Goal: Task Accomplishment & Management: Complete application form

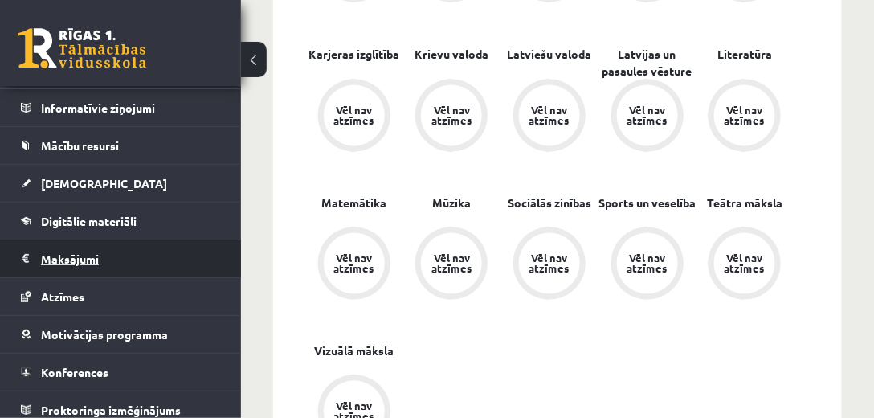
scroll to position [116, 0]
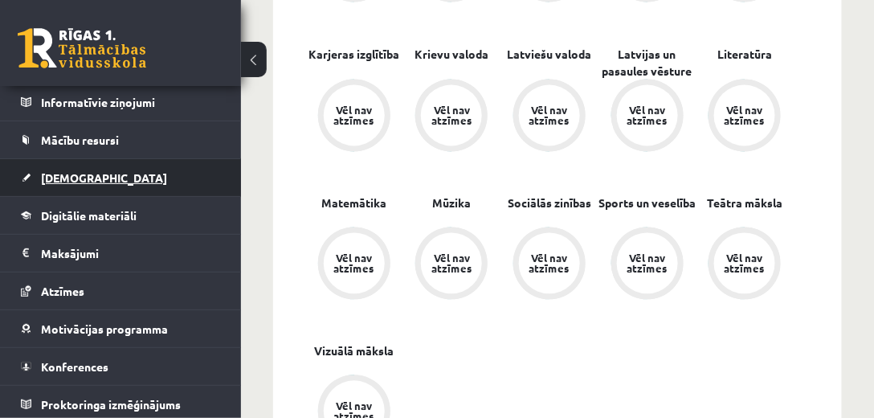
click at [101, 170] on link "[DEMOGRAPHIC_DATA]" at bounding box center [121, 177] width 200 height 37
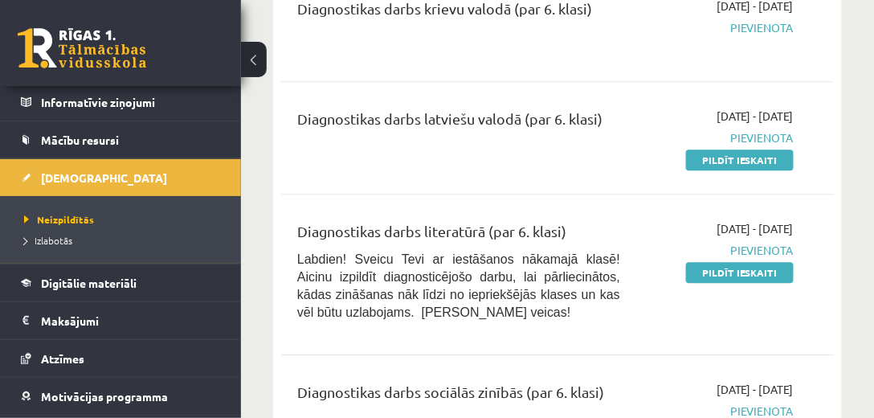
scroll to position [1009, 0]
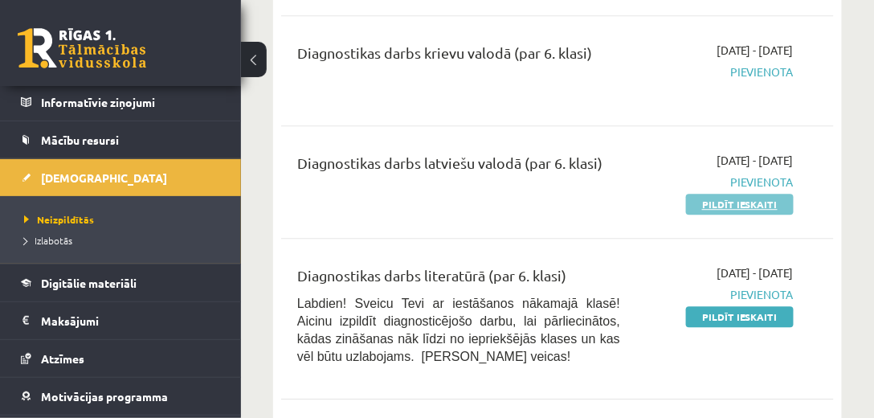
click at [718, 198] on link "Pildīt ieskaiti" at bounding box center [740, 204] width 108 height 21
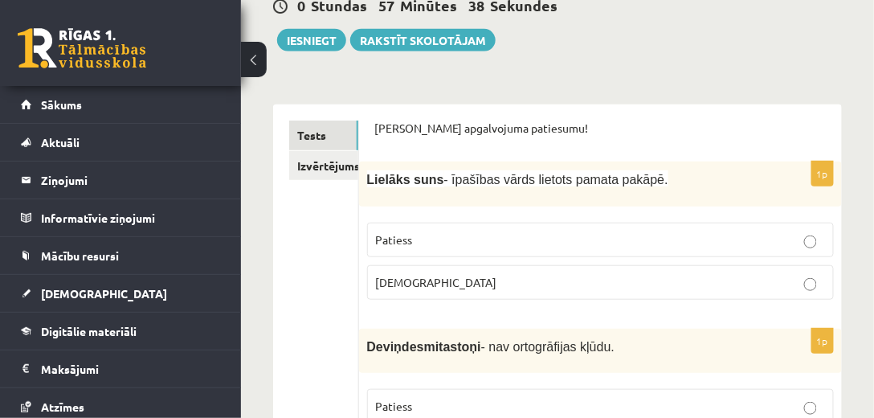
scroll to position [183, 0]
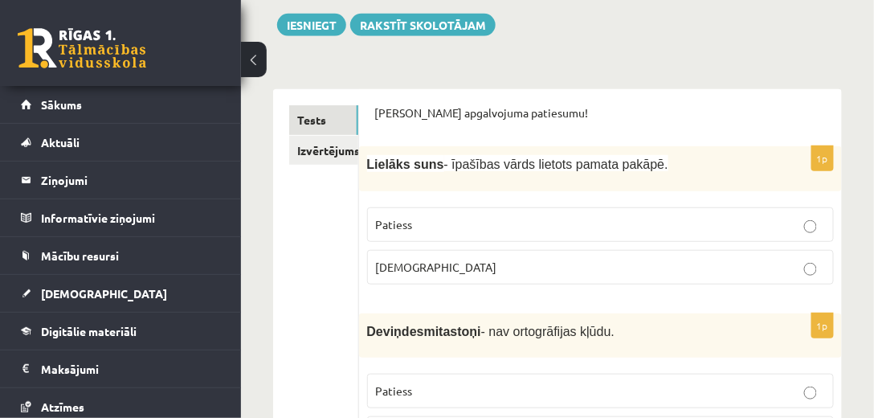
click at [410, 234] on label "Patiess" at bounding box center [600, 224] width 467 height 35
click at [408, 267] on span "[DEMOGRAPHIC_DATA]" at bounding box center [436, 266] width 121 height 14
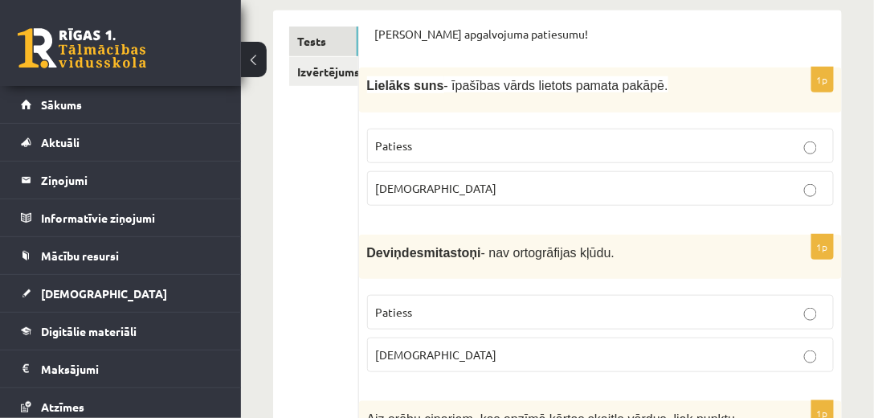
scroll to position [229, 0]
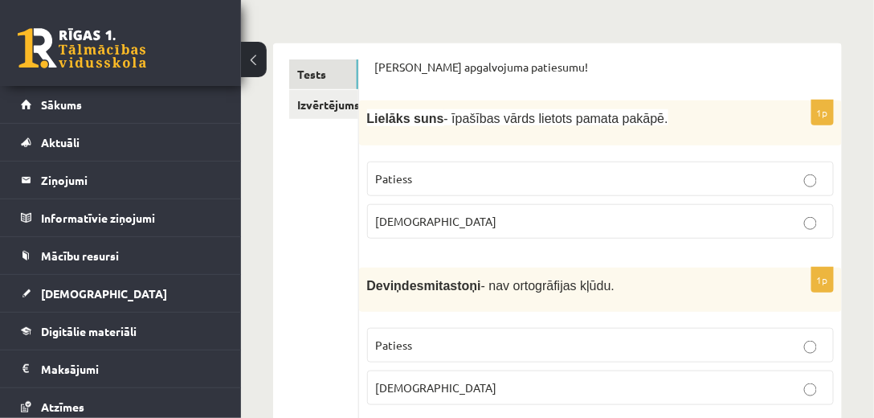
drag, startPoint x: 422, startPoint y: 147, endPoint x: 411, endPoint y: 162, distance: 18.5
click at [421, 149] on div "1p Lielāks suns - īpašības vārds lietots pamata pakāpē. Patiess Aplams" at bounding box center [600, 175] width 483 height 150
click at [410, 165] on label "Patiess" at bounding box center [600, 178] width 467 height 35
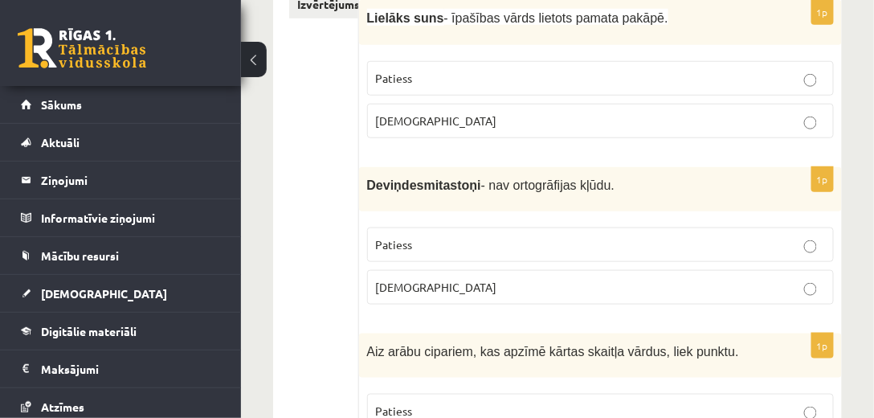
scroll to position [413, 0]
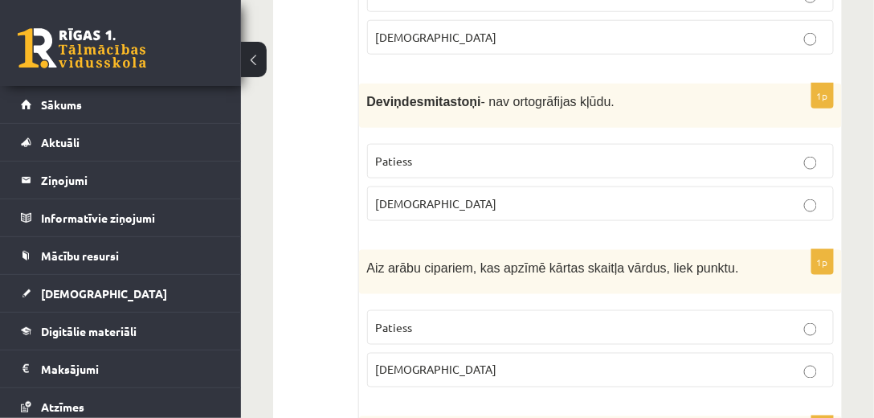
click at [394, 195] on p "Aplams" at bounding box center [600, 203] width 449 height 17
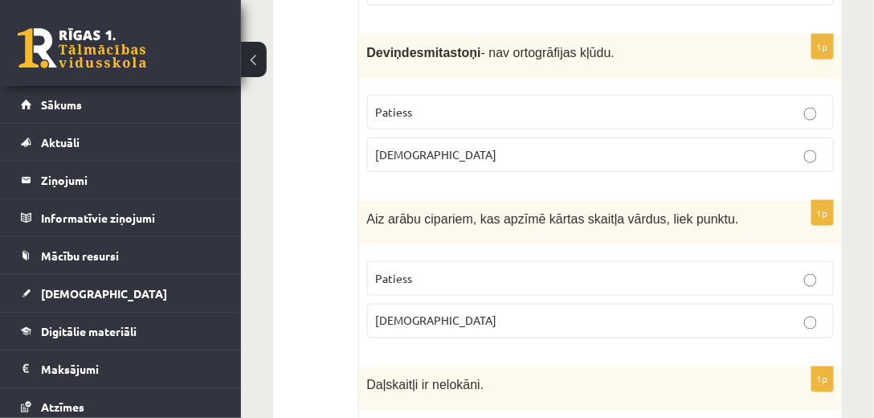
scroll to position [459, 0]
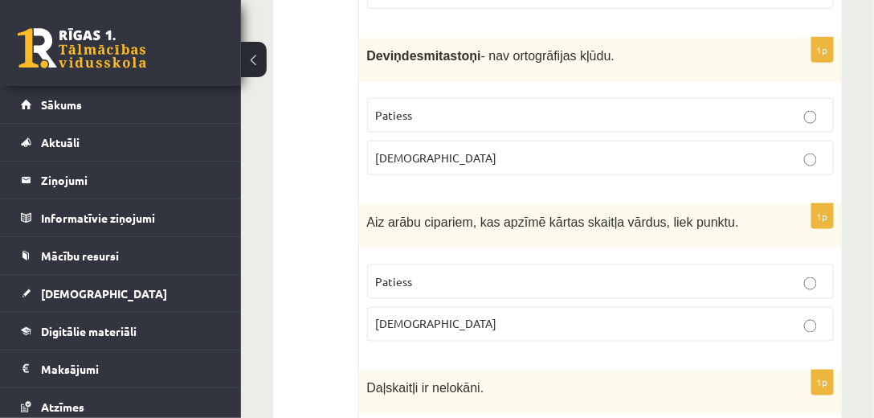
click at [383, 274] on span "Patiess" at bounding box center [394, 281] width 37 height 14
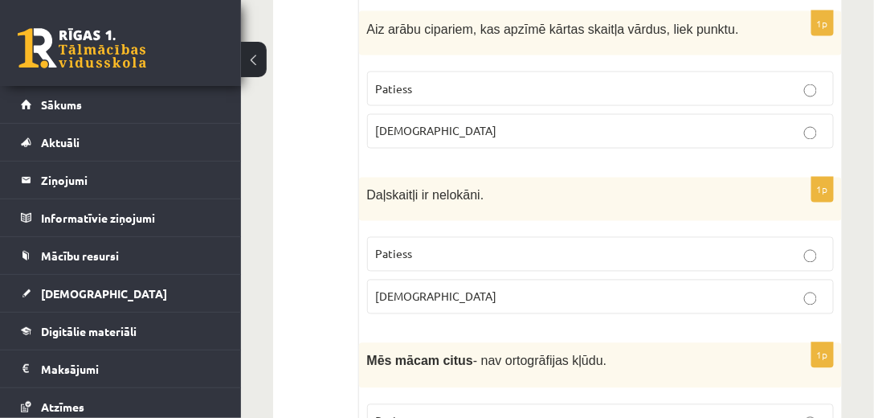
scroll to position [688, 0]
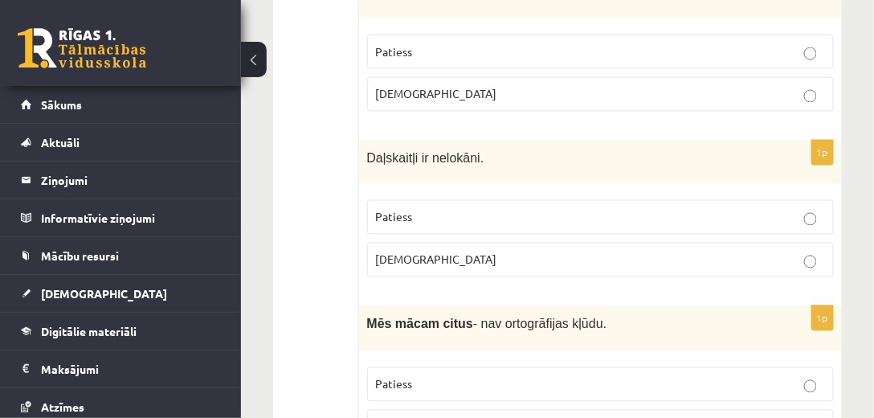
click at [402, 104] on fieldset "Patiess Aplams" at bounding box center [600, 72] width 467 height 90
click at [403, 97] on label "Aplams" at bounding box center [600, 94] width 467 height 35
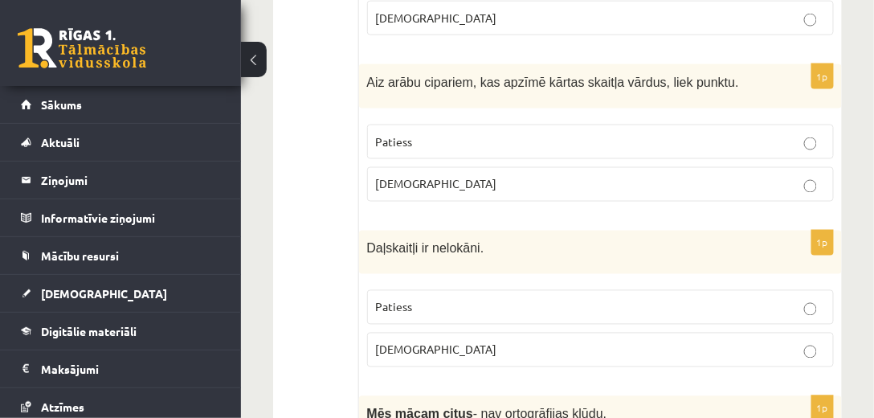
scroll to position [596, 0]
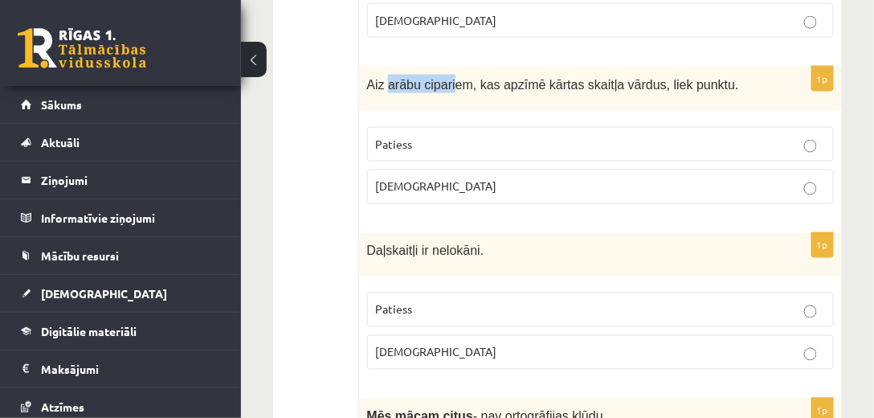
drag, startPoint x: 385, startPoint y: 77, endPoint x: 450, endPoint y: 75, distance: 64.3
click at [450, 78] on span "Aiz arābu cipariem, kas apzīmē kārtas skaitļa vārdus, liek punktu." at bounding box center [553, 85] width 372 height 14
click at [514, 78] on span "Aiz arābu cipariem, kas apzīmē kārtas skaitļa vārdus, liek punktu." at bounding box center [553, 85] width 372 height 14
click at [593, 84] on span "Aiz arābu cipariem, kas apzīmē kārtas skaitļa vārdus, liek punktu." at bounding box center [553, 85] width 372 height 14
click at [610, 79] on span "Aiz arābu cipariem, kas apzīmē kārtas skaitļa vārdus, liek punktu." at bounding box center [553, 85] width 372 height 14
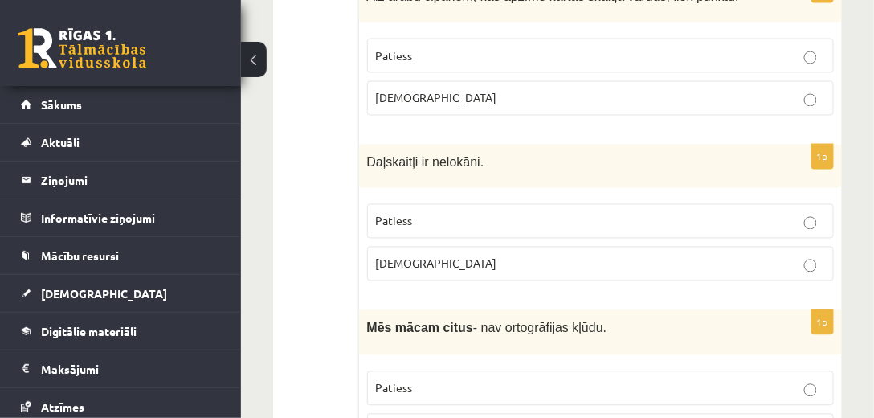
scroll to position [688, 0]
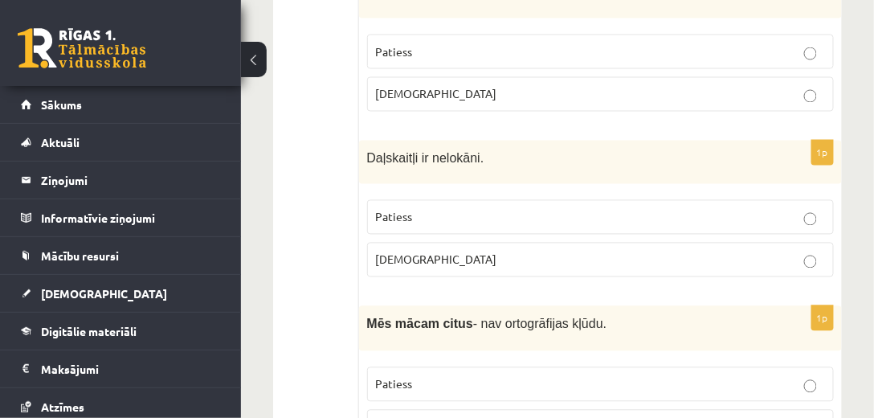
click at [407, 221] on label "Patiess" at bounding box center [600, 217] width 467 height 35
drag, startPoint x: 411, startPoint y: 146, endPoint x: 365, endPoint y: 146, distance: 45.8
click at [368, 152] on span "Daļskaitļi ir nelokāni." at bounding box center [425, 159] width 117 height 14
click at [365, 146] on div "Daļskaitļi ir nelokāni." at bounding box center [600, 163] width 483 height 44
click at [368, 152] on span "Daļskaitļi ir nelokāni." at bounding box center [425, 159] width 117 height 14
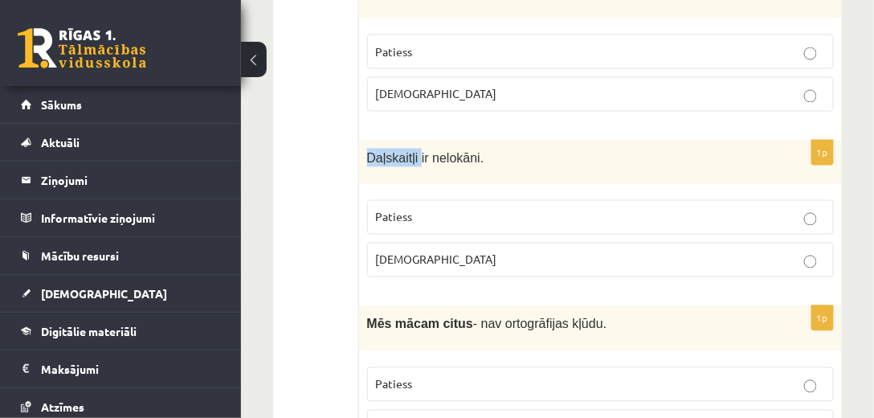
click at [368, 152] on span "Daļskaitļi ir nelokāni." at bounding box center [425, 159] width 117 height 14
click at [396, 243] on label "Aplams" at bounding box center [600, 260] width 467 height 35
click at [400, 214] on span "Patiess" at bounding box center [394, 217] width 37 height 14
click at [476, 243] on label "Aplams" at bounding box center [600, 260] width 467 height 35
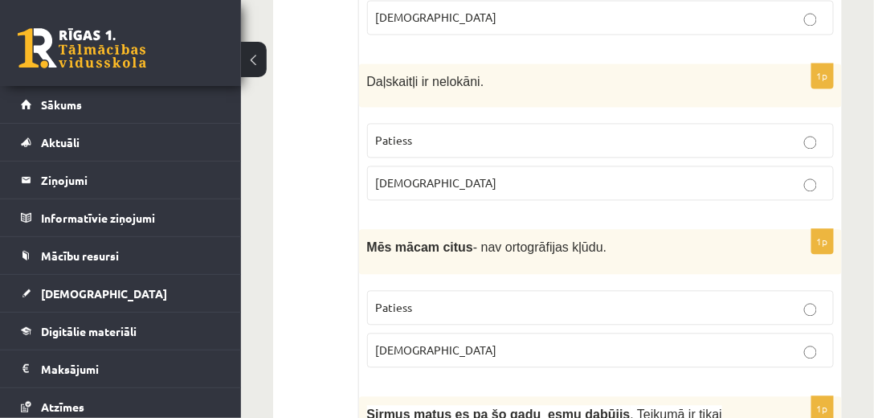
scroll to position [780, 0]
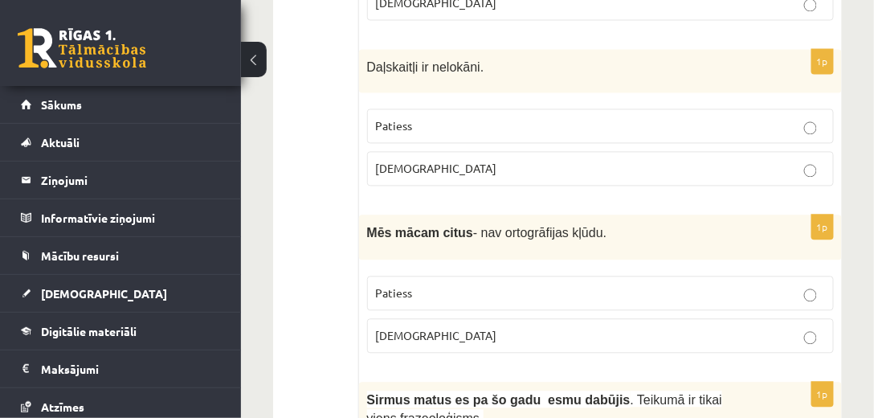
click at [406, 118] on span "Patiess" at bounding box center [394, 125] width 37 height 14
click at [455, 286] on p "Patiess" at bounding box center [600, 292] width 449 height 17
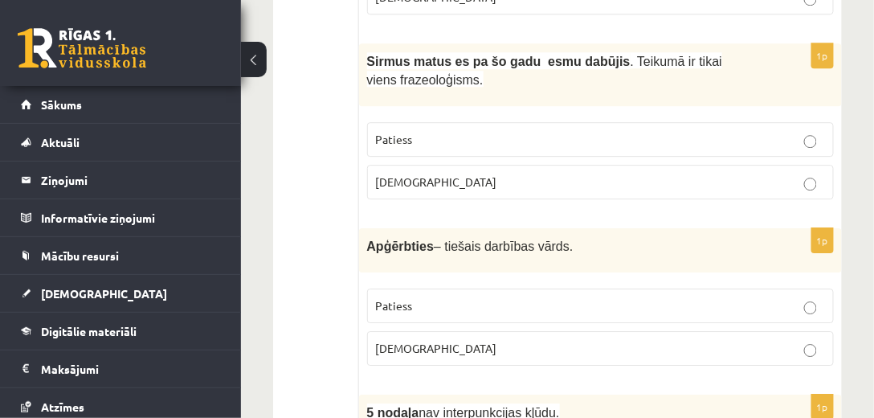
scroll to position [1101, 0]
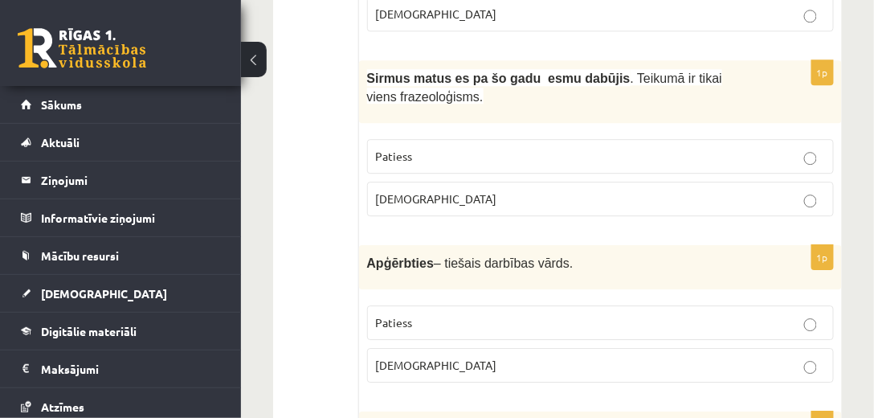
click at [435, 88] on span ". Teikumā ir tikai viens frazeoloģisms." at bounding box center [545, 87] width 356 height 32
drag, startPoint x: 569, startPoint y: 151, endPoint x: 569, endPoint y: 142, distance: 8.8
click at [569, 149] on p "Patiess" at bounding box center [600, 156] width 449 height 17
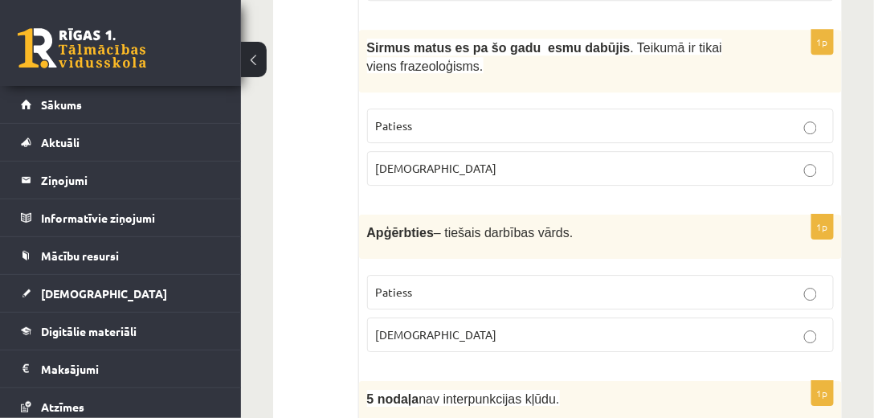
scroll to position [1147, 0]
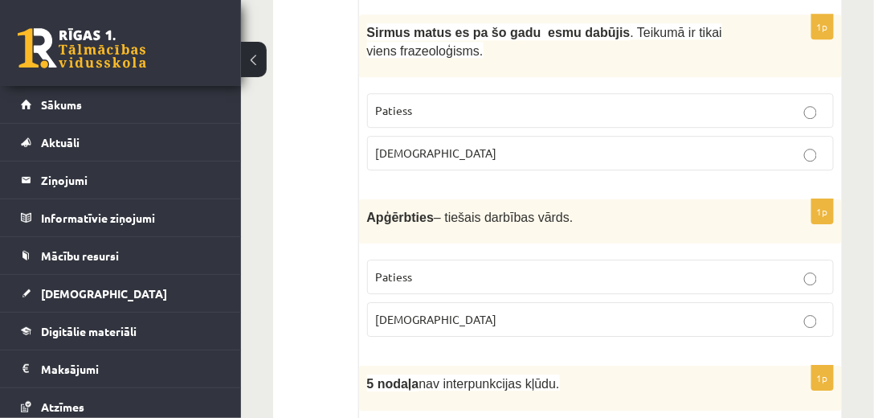
click at [446, 268] on p "Patiess" at bounding box center [600, 276] width 449 height 17
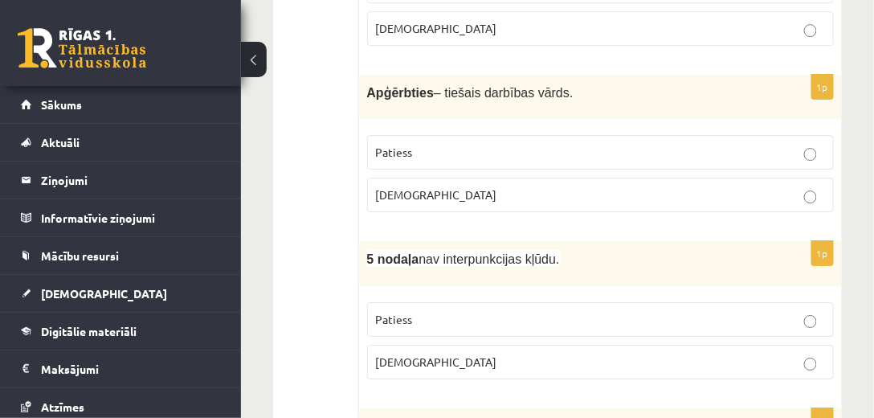
scroll to position [1285, 0]
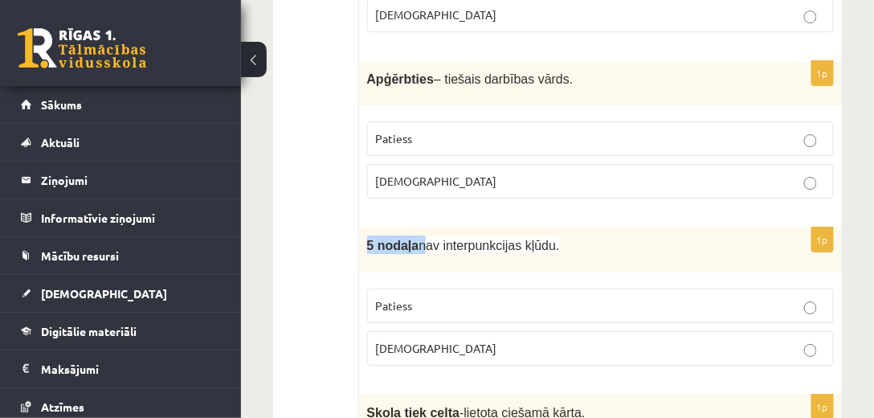
drag, startPoint x: 366, startPoint y: 228, endPoint x: 411, endPoint y: 227, distance: 45.0
click at [411, 227] on div "5 nodaļa nav interpunkcijas kļūdu." at bounding box center [600, 249] width 483 height 44
click at [661, 340] on p "Aplams" at bounding box center [600, 348] width 449 height 17
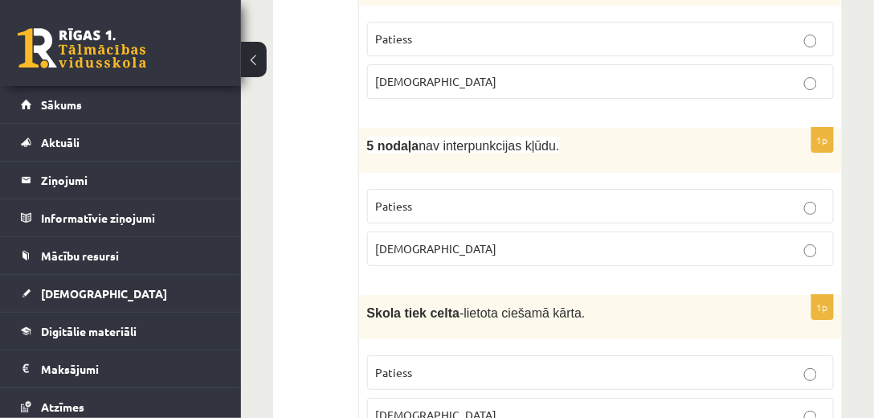
scroll to position [1422, 0]
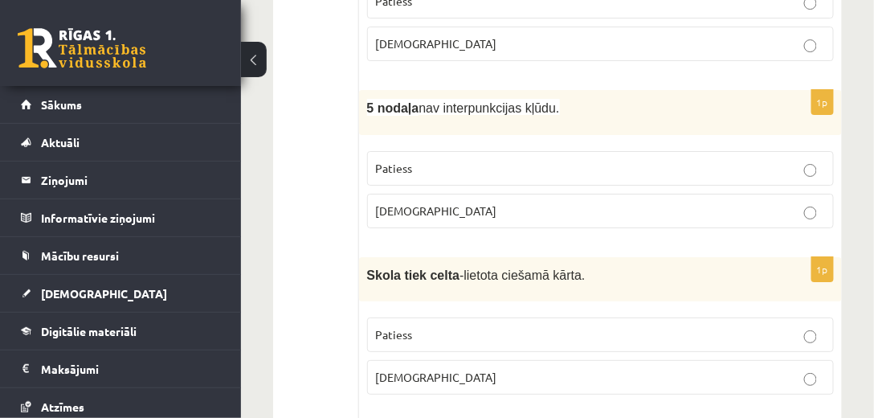
drag, startPoint x: 495, startPoint y: 258, endPoint x: 597, endPoint y: 265, distance: 102.2
click at [597, 265] on p "Skola tiek celta -lietota ciešamā kārta." at bounding box center [560, 274] width 386 height 18
drag, startPoint x: 563, startPoint y: 240, endPoint x: 527, endPoint y: 255, distance: 38.9
click at [563, 257] on div "Skola tiek celta -lietota ciešamā kārta." at bounding box center [600, 279] width 483 height 44
click at [491, 268] on span "-lietota ciešamā kārta." at bounding box center [522, 275] width 126 height 14
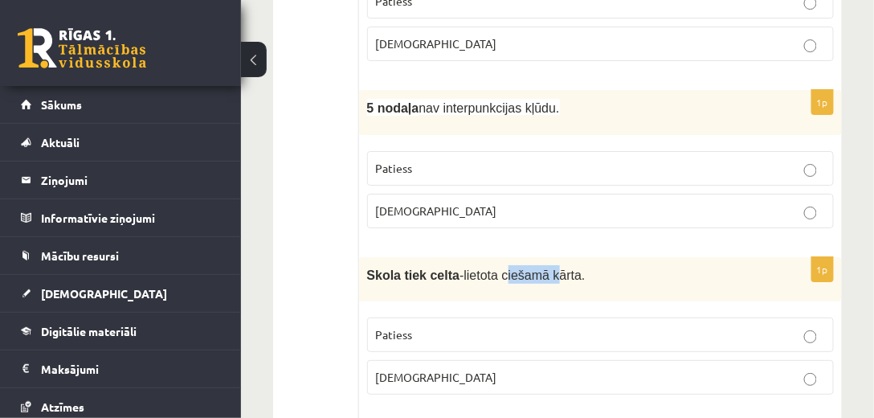
click at [491, 268] on span "-lietota ciešamā kārta." at bounding box center [522, 275] width 126 height 14
drag, startPoint x: 569, startPoint y: 259, endPoint x: 561, endPoint y: 260, distance: 8.2
click at [567, 265] on p "Skola tiek celta -lietota ciešamā kārta." at bounding box center [560, 274] width 386 height 18
drag, startPoint x: 490, startPoint y: 255, endPoint x: 615, endPoint y: 262, distance: 125.4
click at [615, 265] on p "Skola tiek celta -lietota ciešamā kārta." at bounding box center [560, 274] width 386 height 18
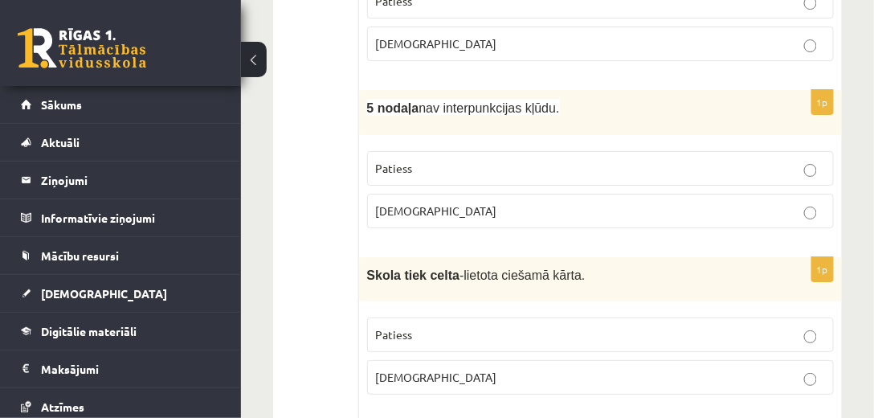
click at [381, 151] on label "Patiess" at bounding box center [600, 168] width 467 height 35
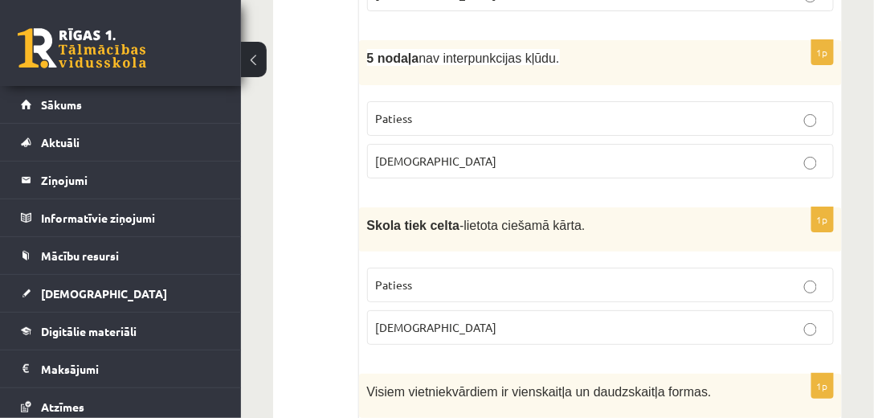
scroll to position [1468, 0]
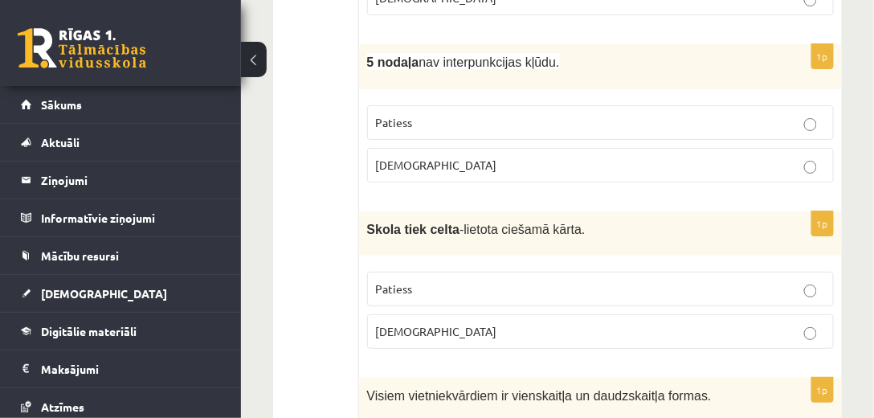
click at [470, 148] on label "Aplams" at bounding box center [600, 165] width 467 height 35
click at [448, 280] on p "Patiess" at bounding box center [600, 288] width 449 height 17
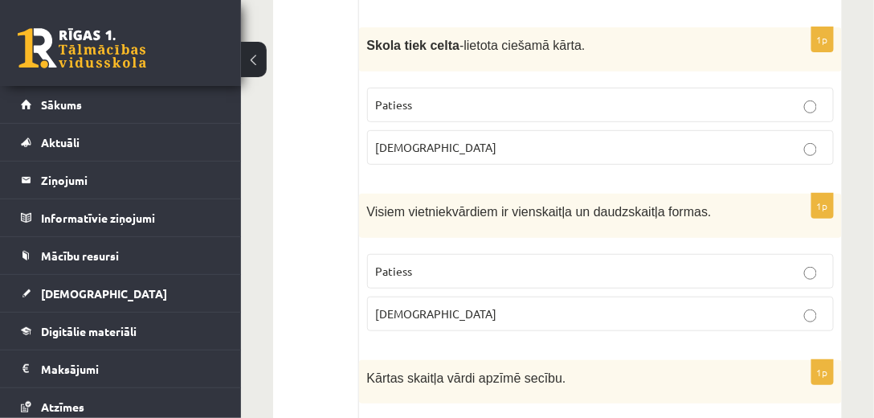
scroll to position [1698, 0]
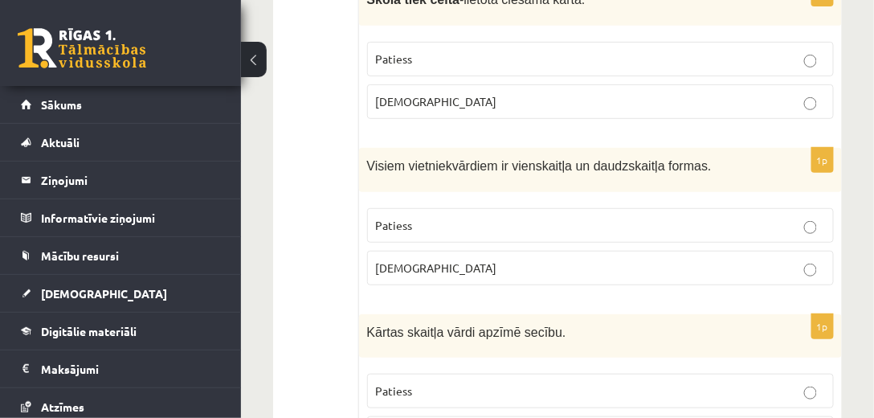
click at [438, 217] on p "Patiess" at bounding box center [600, 225] width 449 height 17
click at [443, 200] on fieldset "Patiess Aplams" at bounding box center [600, 245] width 467 height 90
drag, startPoint x: 403, startPoint y: 145, endPoint x: 477, endPoint y: 147, distance: 73.9
click at [488, 159] on span "Visiem vietniekvārdiem ir vienskaitļa un daudzskaitļa formas." at bounding box center [539, 166] width 345 height 14
drag, startPoint x: 543, startPoint y: 148, endPoint x: 618, endPoint y: 149, distance: 75.5
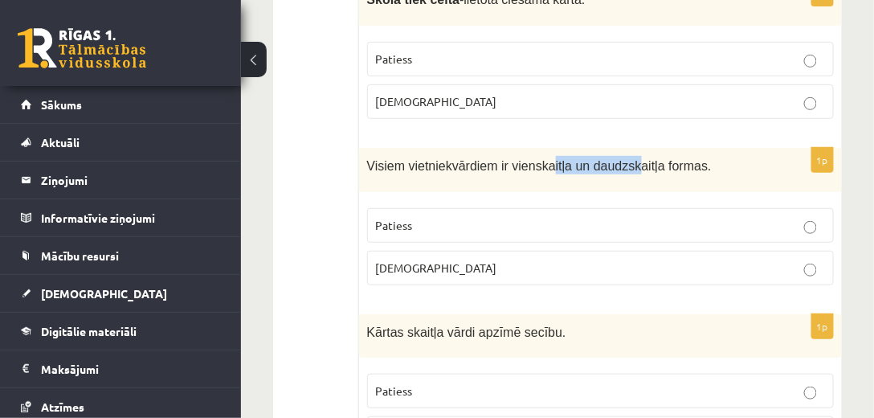
click at [618, 159] on span "Visiem vietniekvārdiem ir vienskaitļa un daudzskaitļa formas." at bounding box center [539, 166] width 345 height 14
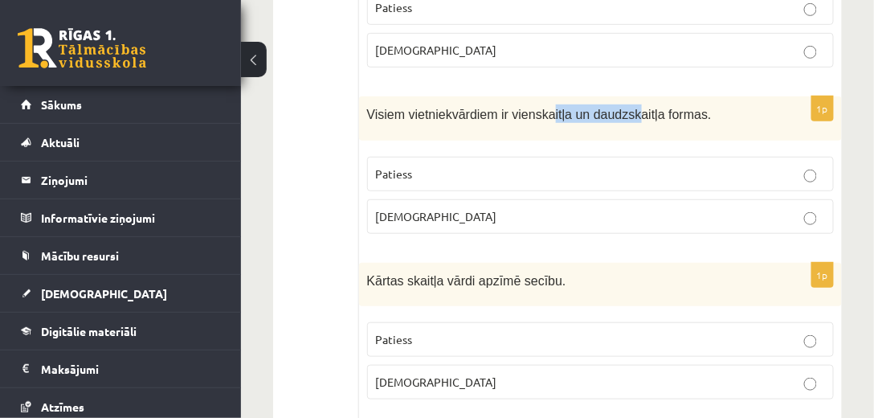
scroll to position [1789, 0]
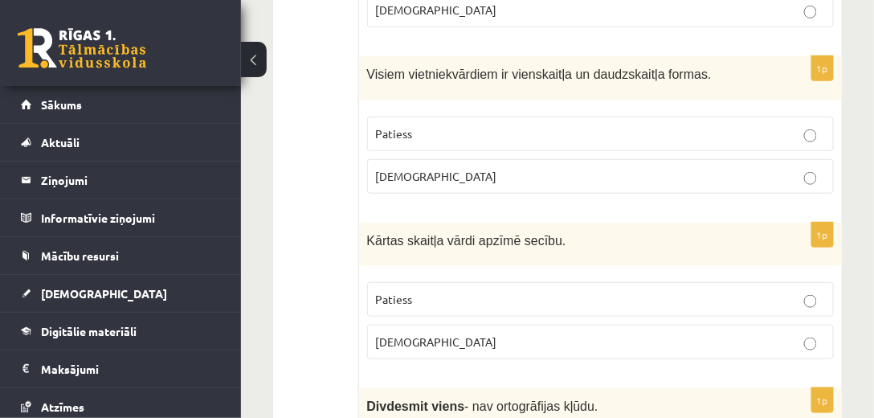
click at [597, 229] on div "Kārtas skaitļa vārdi apzīmē secību." at bounding box center [600, 244] width 483 height 44
click at [418, 291] on p "Patiess" at bounding box center [600, 299] width 449 height 17
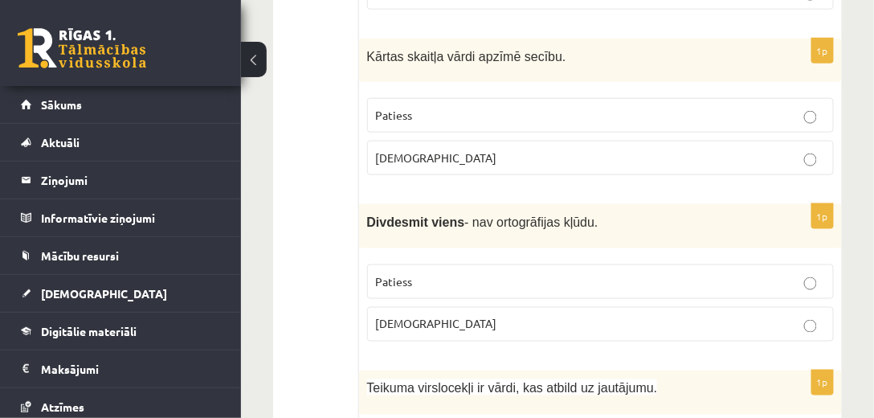
scroll to position [2019, 0]
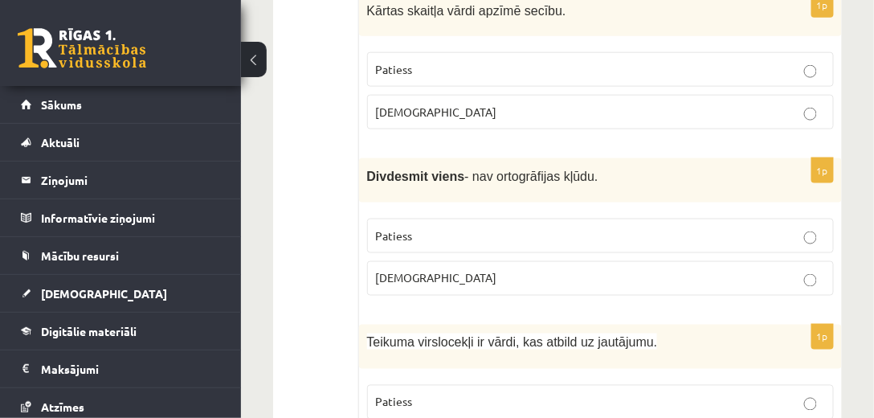
click at [419, 226] on label "Patiess" at bounding box center [600, 235] width 467 height 35
click at [410, 271] on span "Aplams" at bounding box center [436, 278] width 121 height 14
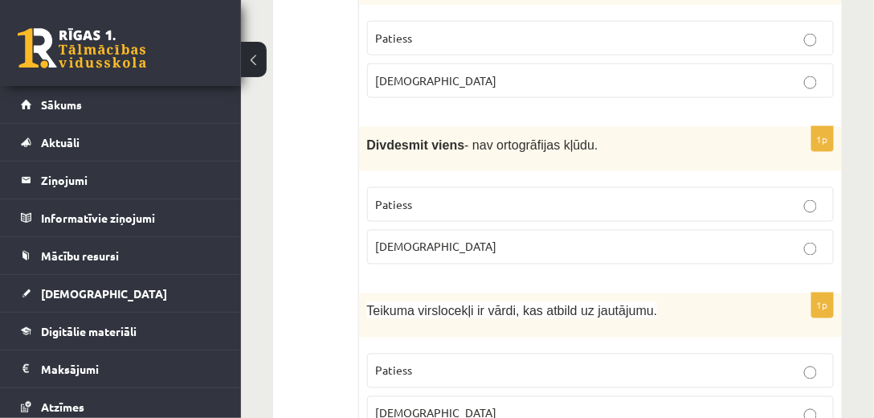
scroll to position [2065, 0]
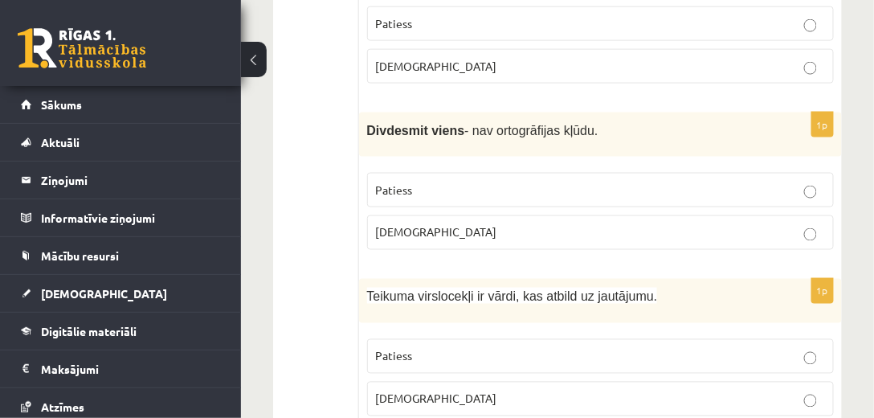
click at [434, 182] on label "Patiess" at bounding box center [600, 190] width 467 height 35
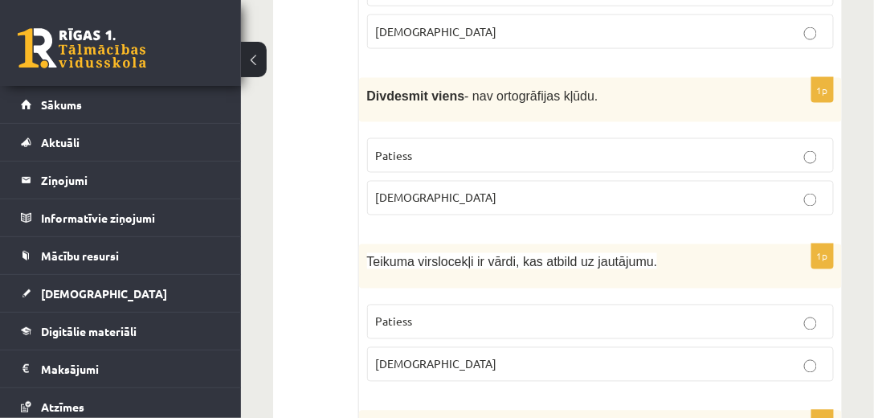
scroll to position [2156, 0]
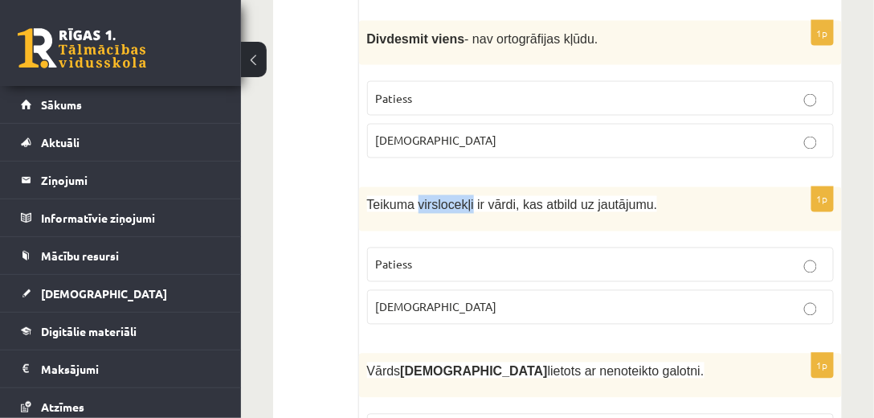
drag, startPoint x: 414, startPoint y: 181, endPoint x: 451, endPoint y: 177, distance: 37.1
click at [464, 198] on span "Teikuma virslocekļi ir vārdi, kas atbild uz jautājumu." at bounding box center [512, 205] width 291 height 14
click at [520, 256] on p "Patiess" at bounding box center [600, 264] width 449 height 17
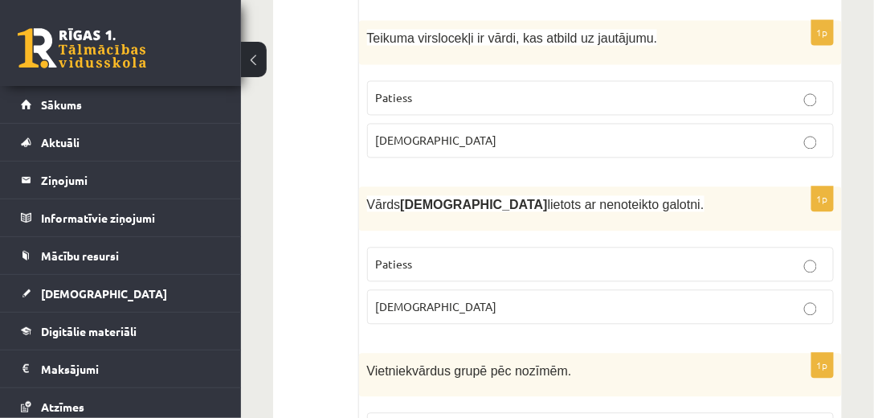
scroll to position [2340, 0]
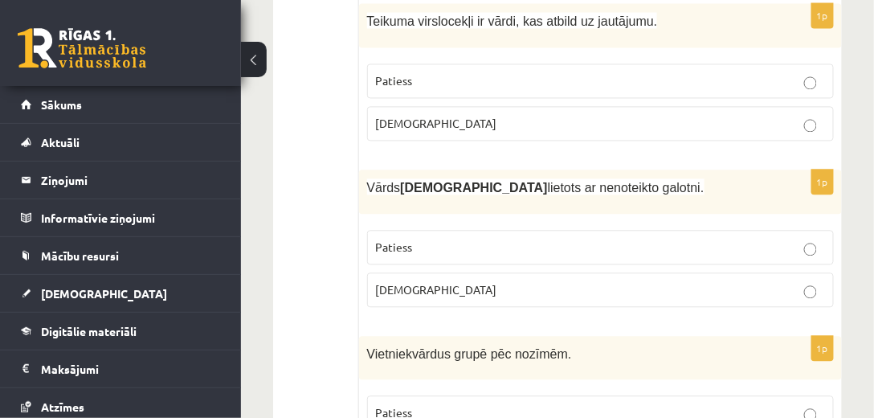
click at [381, 239] on span "Patiess" at bounding box center [394, 246] width 37 height 14
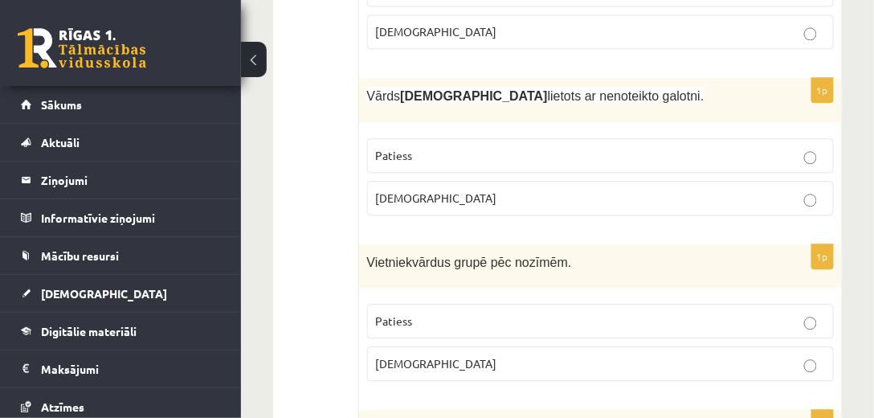
scroll to position [2477, 0]
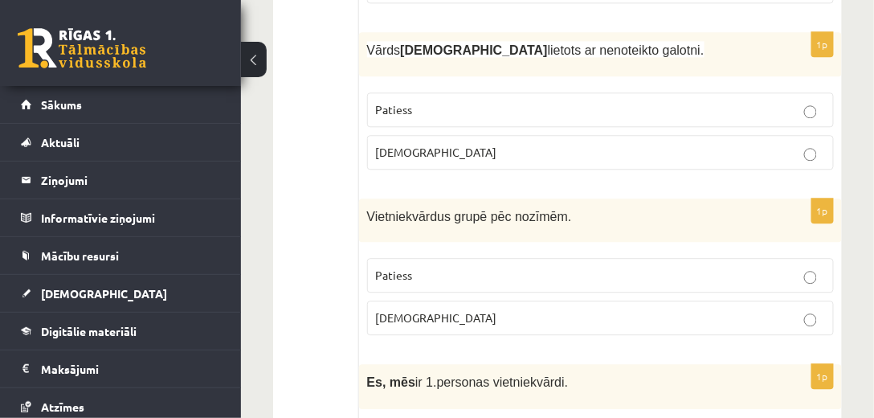
click at [399, 250] on fieldset "Patiess Aplams" at bounding box center [600, 295] width 467 height 90
click at [439, 267] on p "Patiess" at bounding box center [600, 275] width 449 height 17
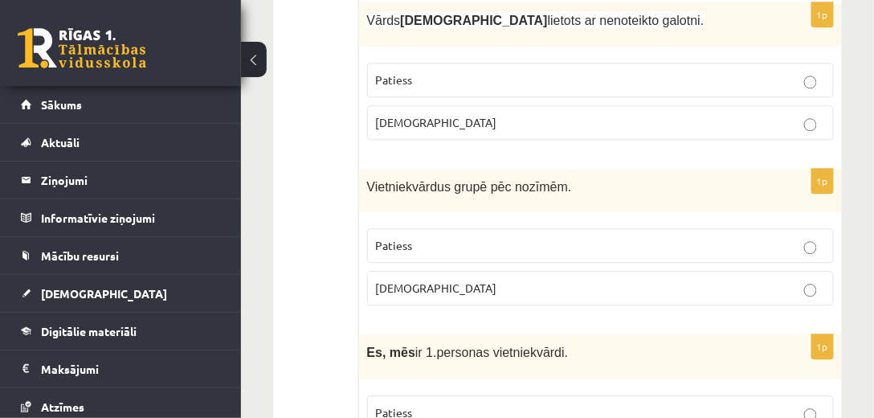
scroll to position [2523, 0]
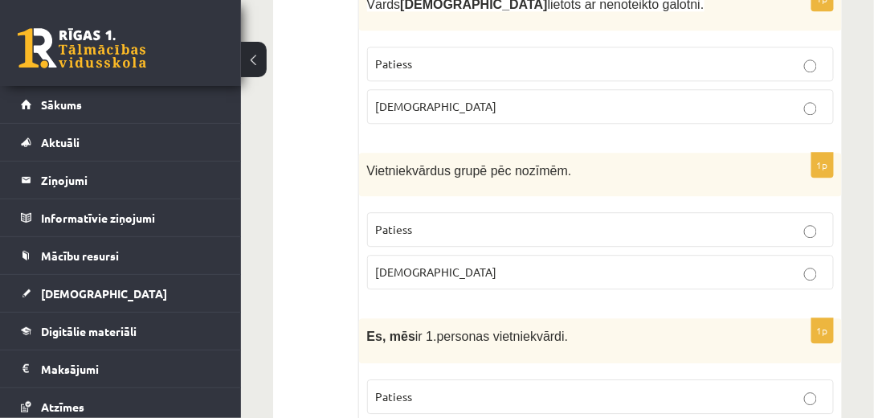
click at [516, 255] on label "Aplams" at bounding box center [600, 272] width 467 height 35
click at [609, 221] on p "Patiess" at bounding box center [600, 229] width 449 height 17
drag, startPoint x: 441, startPoint y: 143, endPoint x: 360, endPoint y: 137, distance: 81.4
click at [387, 164] on span "Vietniekvārdus grupē pēc nozīmēm." at bounding box center [469, 171] width 205 height 14
drag, startPoint x: 351, startPoint y: 139, endPoint x: 360, endPoint y: 142, distance: 9.4
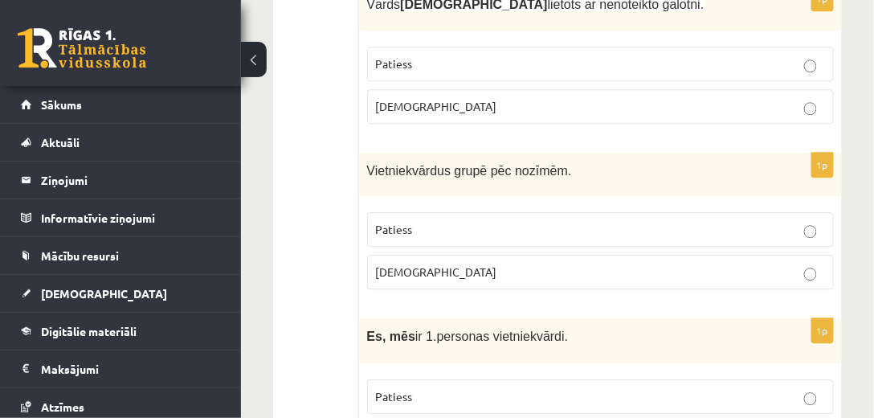
click at [357, 141] on ul "Tests Izvērtējums!" at bounding box center [324, 299] width 70 height 5068
click at [384, 164] on span "Vietniekvārdus grupē pēc nozīmēm." at bounding box center [469, 171] width 205 height 14
click at [422, 255] on label "Aplams" at bounding box center [600, 272] width 467 height 35
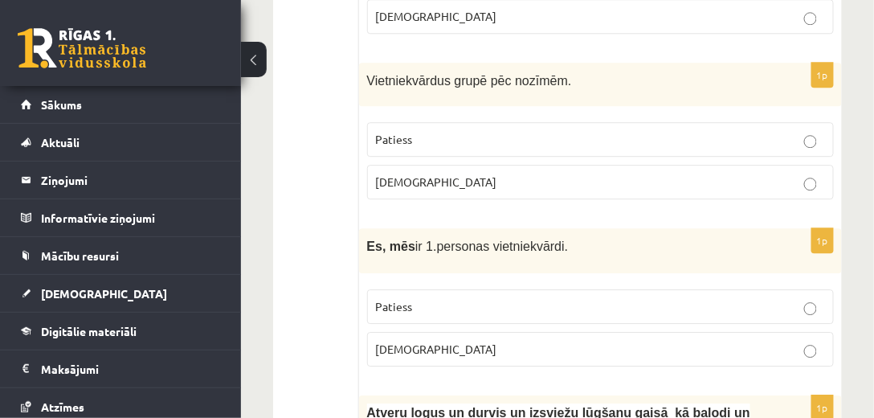
scroll to position [2616, 0]
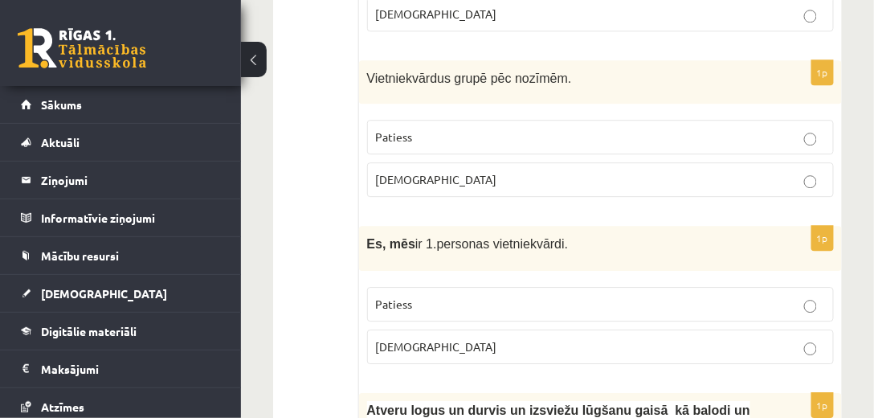
click at [417, 332] on label "Aplams" at bounding box center [600, 346] width 467 height 35
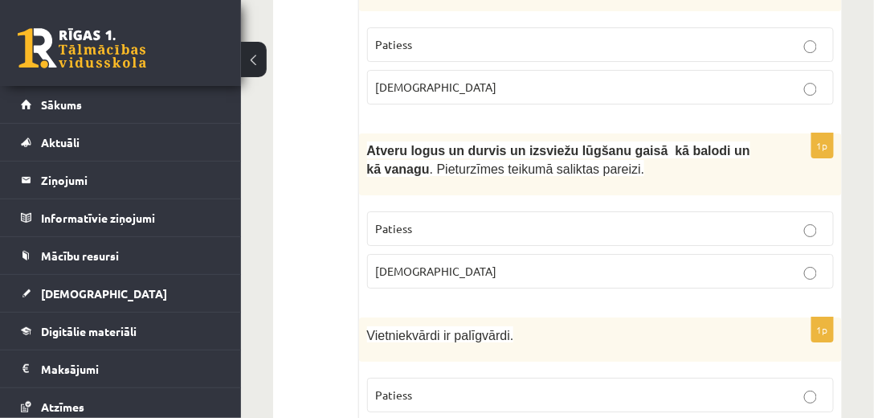
scroll to position [2891, 0]
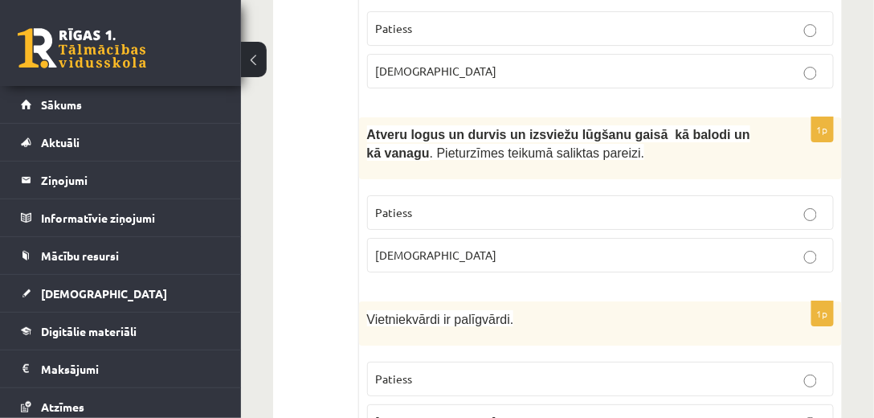
click at [415, 204] on p "Patiess" at bounding box center [600, 212] width 449 height 17
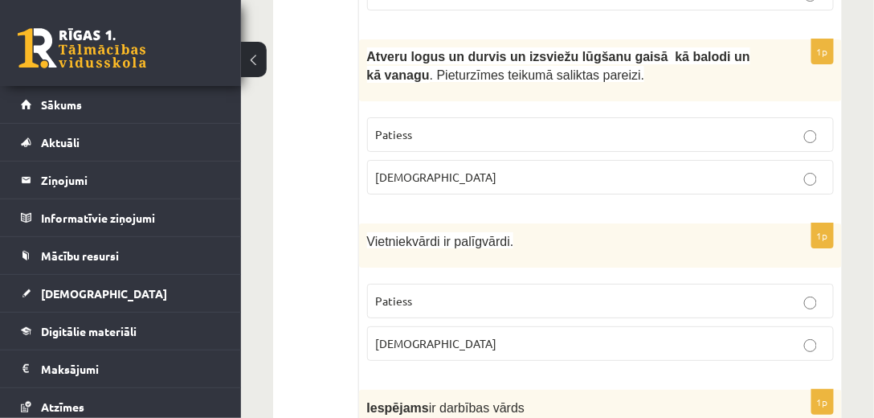
scroll to position [2983, 0]
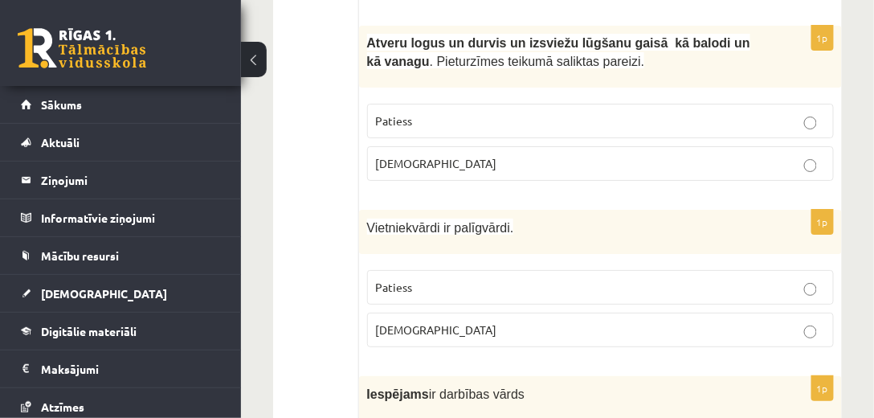
click at [451, 312] on label "Aplams" at bounding box center [600, 329] width 467 height 35
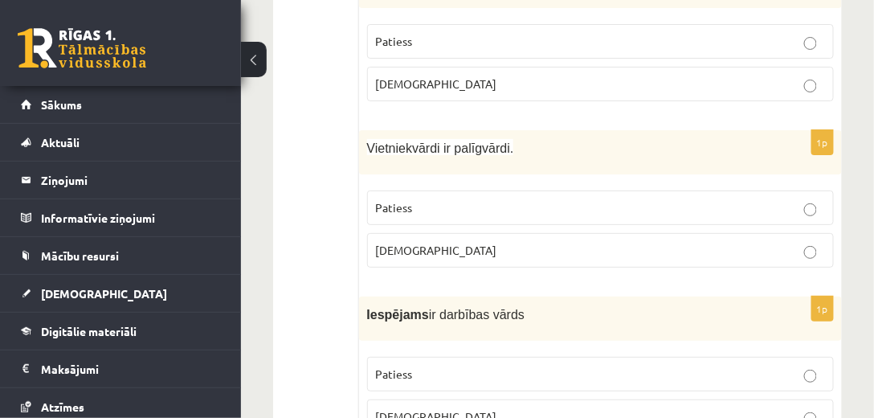
scroll to position [3074, 0]
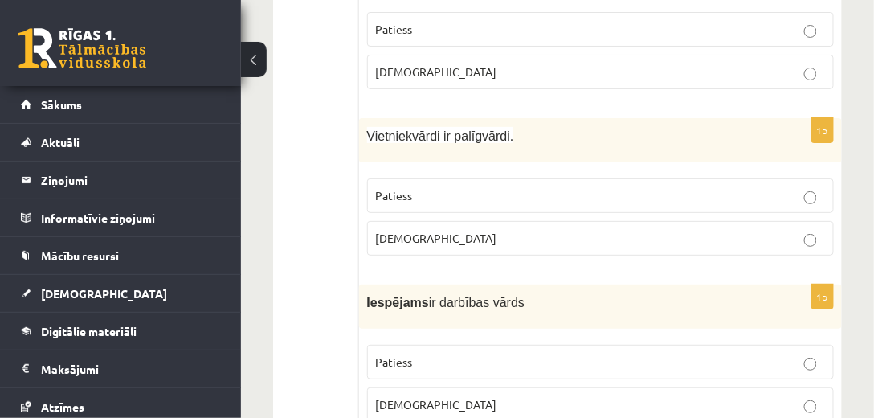
click at [418, 353] on p "Patiess" at bounding box center [600, 361] width 449 height 17
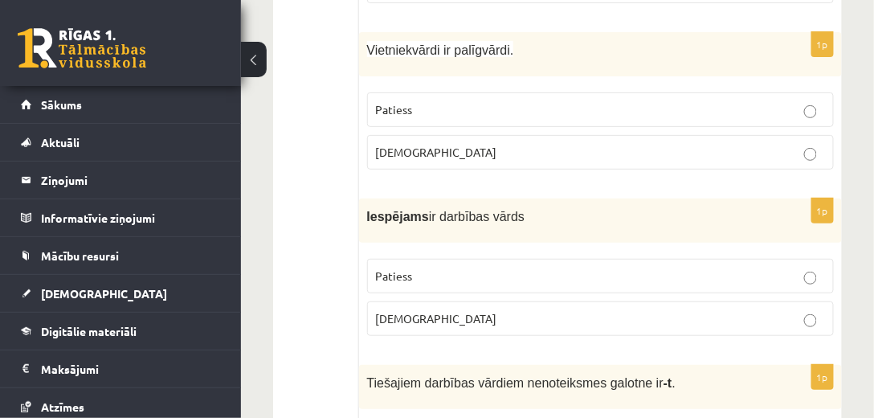
scroll to position [3166, 0]
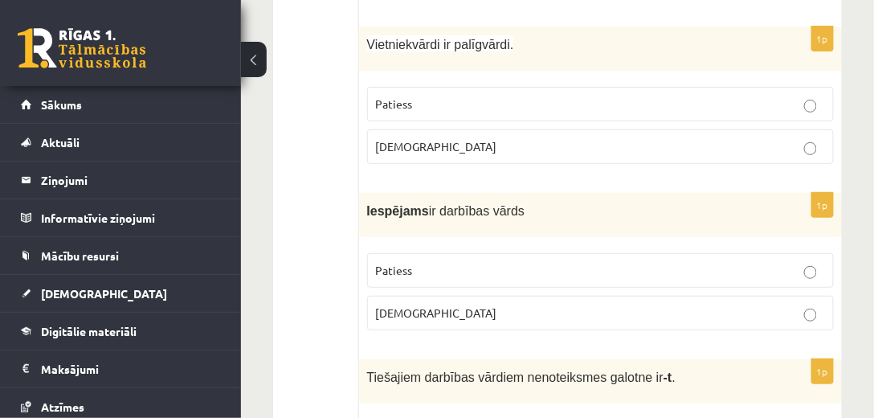
click at [411, 305] on span "Aplams" at bounding box center [436, 312] width 121 height 14
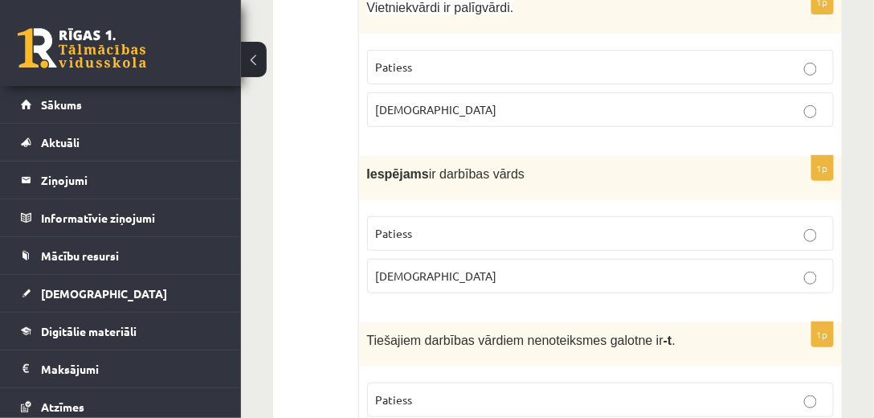
scroll to position [3304, 0]
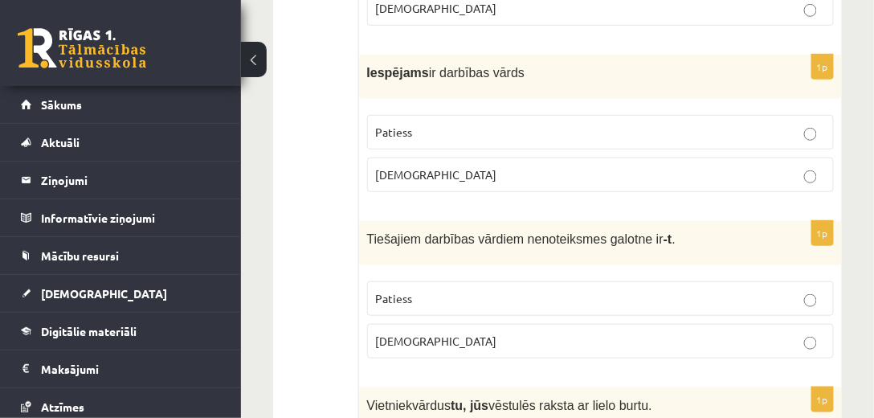
drag, startPoint x: 469, startPoint y: 246, endPoint x: 435, endPoint y: 232, distance: 36.4
click at [436, 233] on div "1p Tiešajiem darbības vārdiem nenoteiksmes galotne ir -t . Patiess Aplams" at bounding box center [600, 296] width 483 height 150
click at [413, 290] on p "Patiess" at bounding box center [600, 298] width 449 height 17
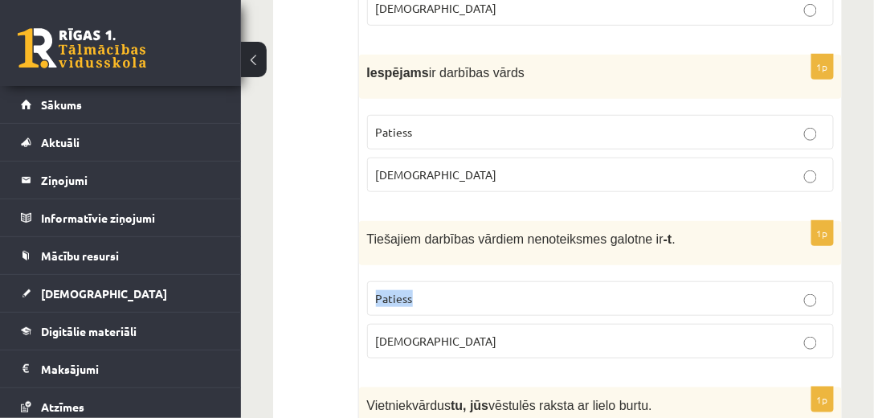
click at [422, 290] on p "Patiess" at bounding box center [600, 298] width 449 height 17
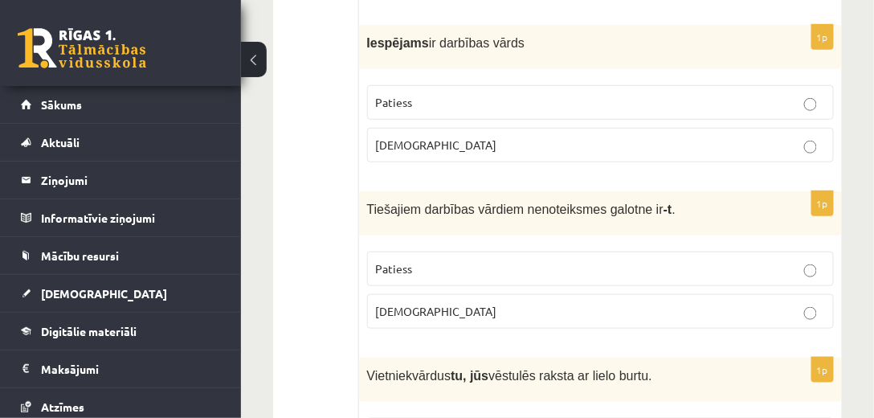
scroll to position [3350, 0]
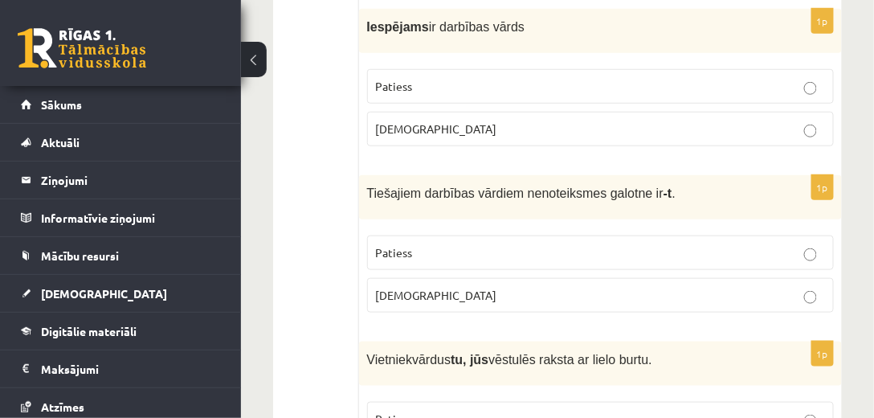
click at [434, 244] on p "Patiess" at bounding box center [600, 252] width 449 height 17
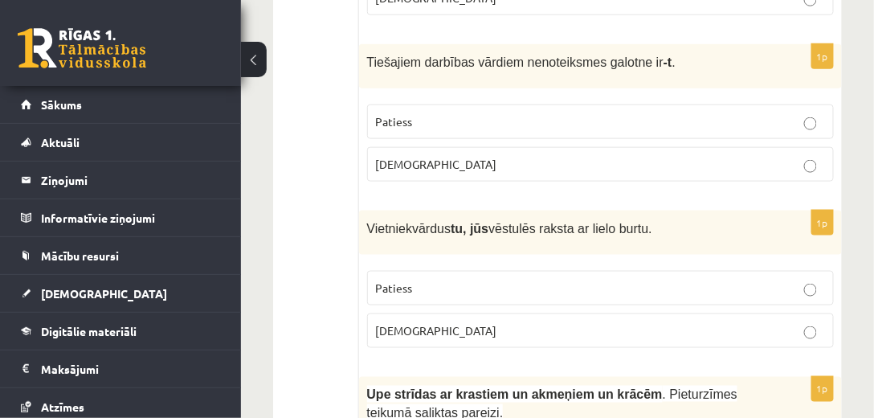
scroll to position [3534, 0]
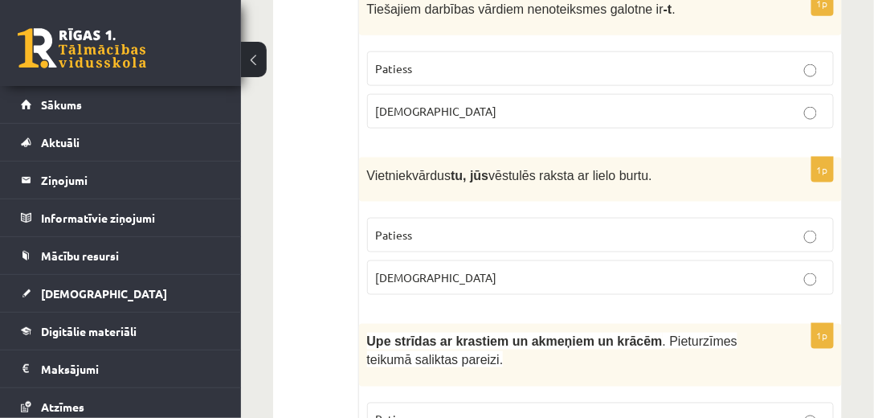
click at [425, 226] on p "Patiess" at bounding box center [600, 234] width 449 height 17
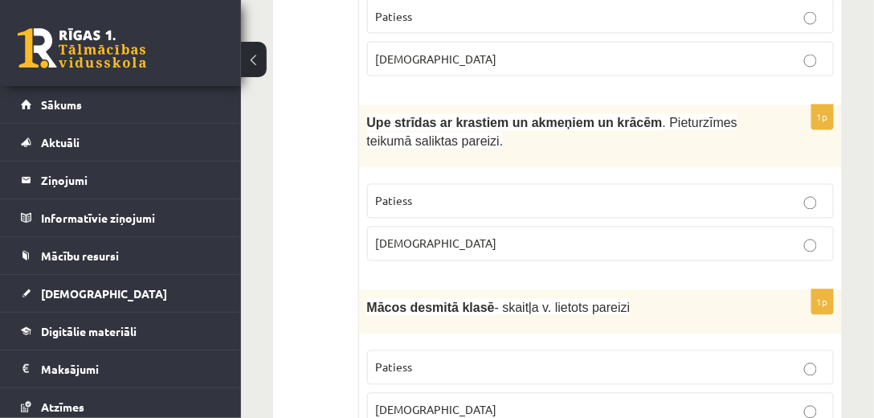
scroll to position [3762, 0]
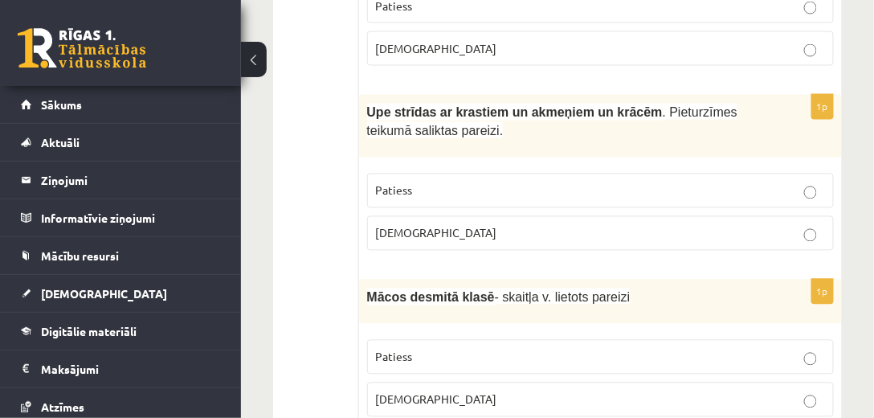
click at [471, 173] on label "Patiess" at bounding box center [600, 190] width 467 height 35
drag, startPoint x: 472, startPoint y: 158, endPoint x: 475, endPoint y: 168, distance: 10.2
click at [472, 173] on label "Patiess" at bounding box center [600, 190] width 467 height 35
click at [475, 169] on fieldset "Patiess Aplams" at bounding box center [600, 210] width 467 height 90
click at [483, 225] on p "Aplams" at bounding box center [600, 233] width 449 height 17
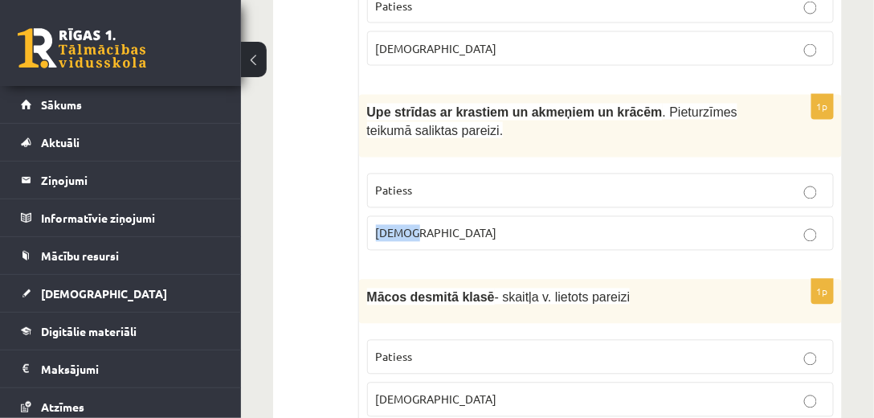
click at [483, 225] on p "Aplams" at bounding box center [600, 233] width 449 height 17
click at [484, 225] on p "Aplams" at bounding box center [600, 233] width 449 height 17
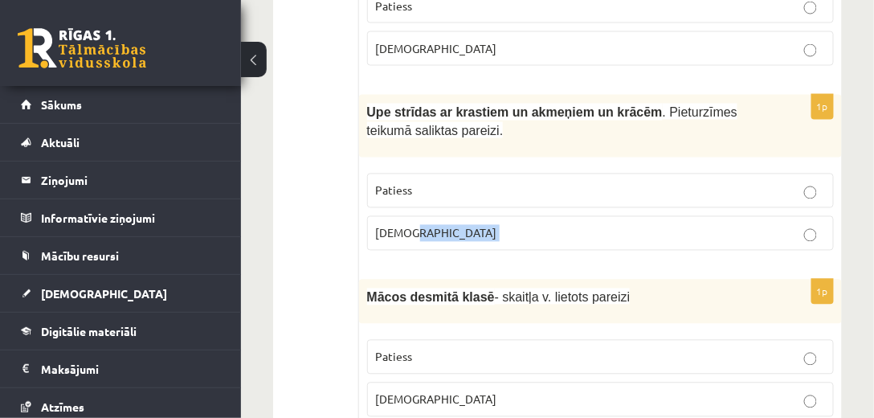
click at [484, 225] on p "Aplams" at bounding box center [600, 233] width 449 height 17
drag, startPoint x: 484, startPoint y: 191, endPoint x: 510, endPoint y: 191, distance: 25.7
click at [486, 225] on p "Aplams" at bounding box center [600, 233] width 449 height 17
click at [512, 225] on p "Aplams" at bounding box center [600, 233] width 449 height 17
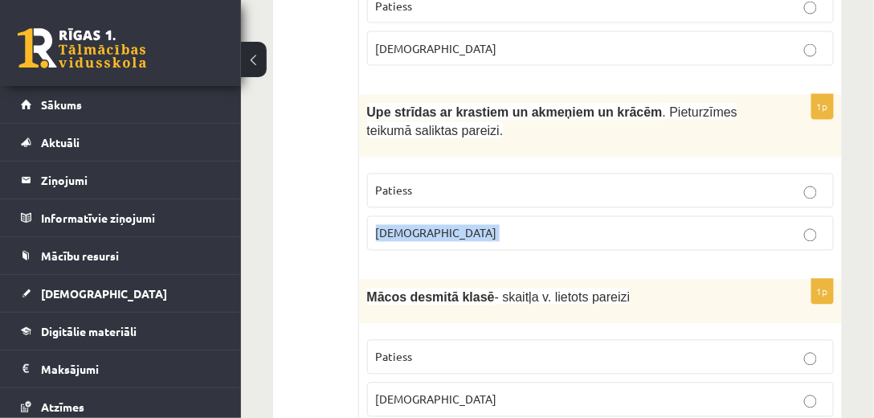
click at [512, 225] on p "Aplams" at bounding box center [600, 233] width 449 height 17
drag, startPoint x: 512, startPoint y: 191, endPoint x: 528, endPoint y: 191, distance: 16.9
click at [515, 225] on p "Aplams" at bounding box center [600, 233] width 449 height 17
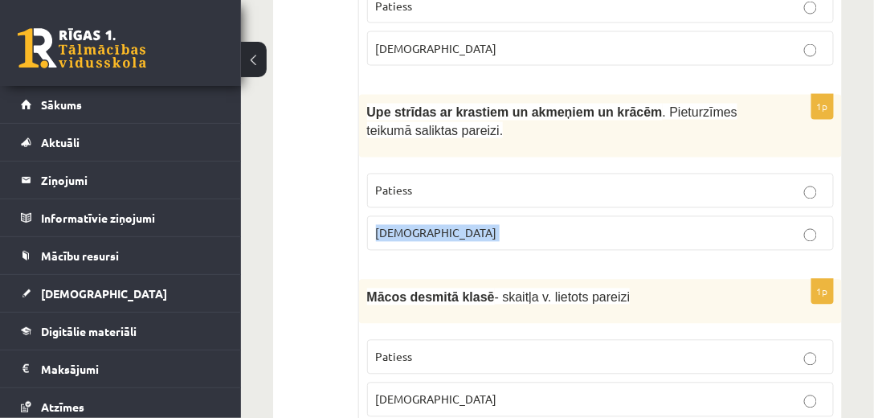
click at [528, 225] on p "Aplams" at bounding box center [600, 233] width 449 height 17
click at [530, 225] on p "Aplams" at bounding box center [600, 233] width 449 height 17
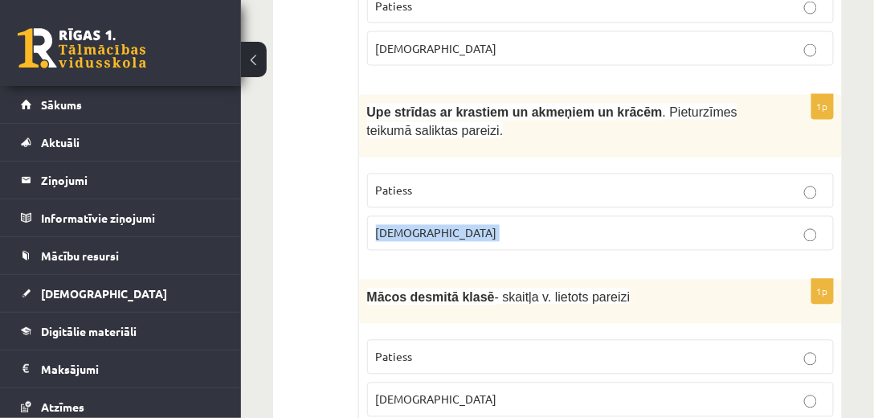
click at [530, 225] on p "Aplams" at bounding box center [600, 233] width 449 height 17
click at [549, 182] on p "Patiess" at bounding box center [600, 190] width 449 height 17
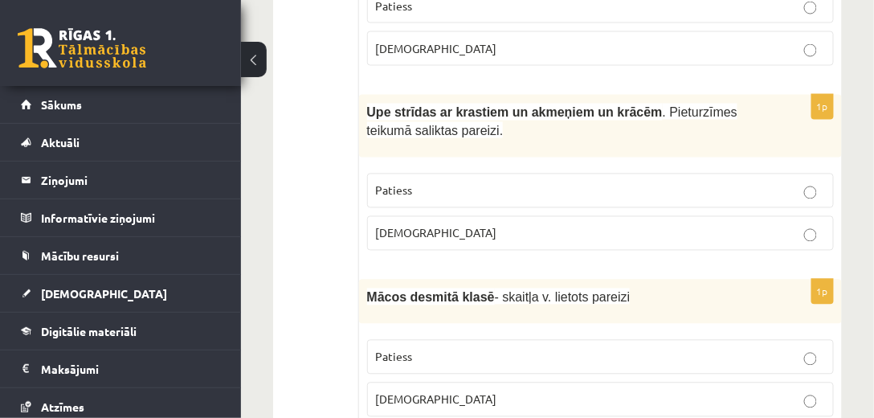
click at [547, 182] on p "Patiess" at bounding box center [600, 190] width 449 height 17
click at [546, 182] on p "Patiess" at bounding box center [600, 190] width 449 height 17
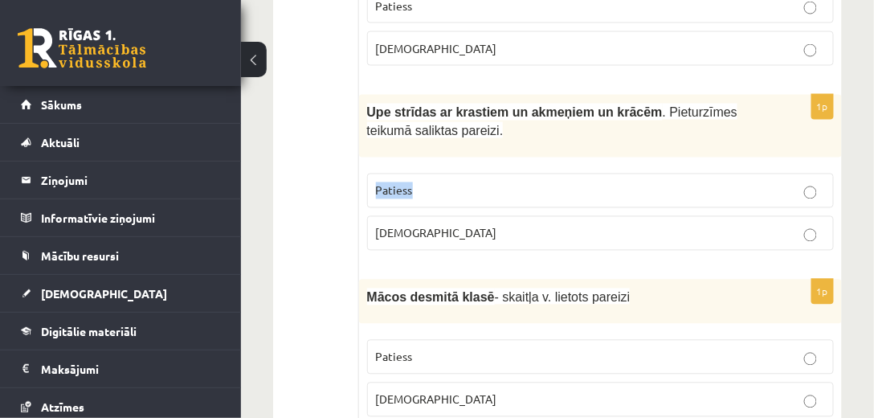
click at [546, 182] on p "Patiess" at bounding box center [600, 190] width 449 height 17
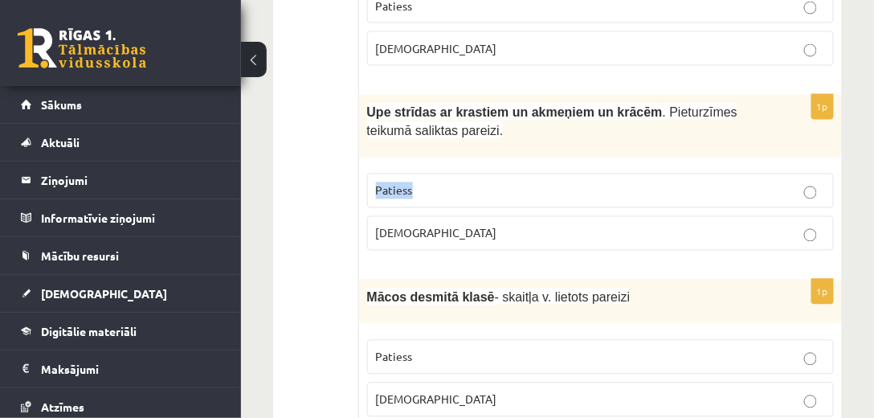
click at [546, 182] on p "Patiess" at bounding box center [600, 190] width 449 height 17
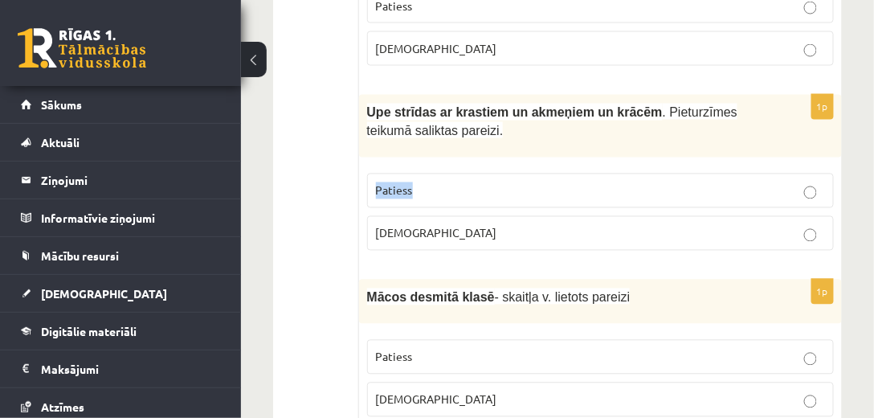
click at [546, 182] on p "Patiess" at bounding box center [600, 190] width 449 height 17
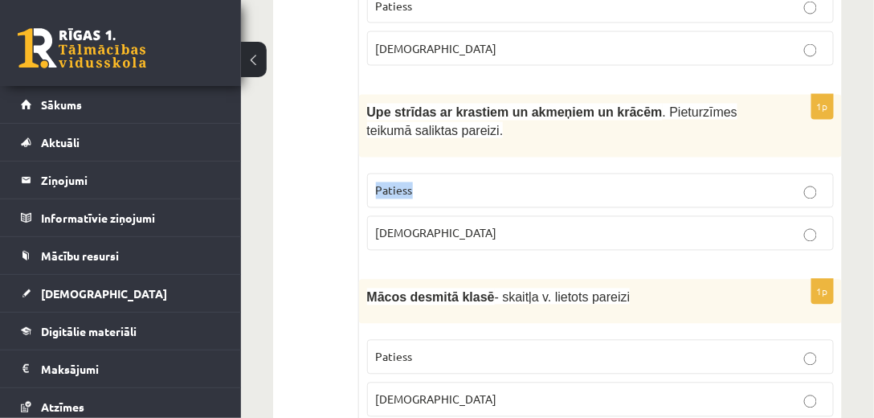
click at [546, 182] on p "Patiess" at bounding box center [600, 190] width 449 height 17
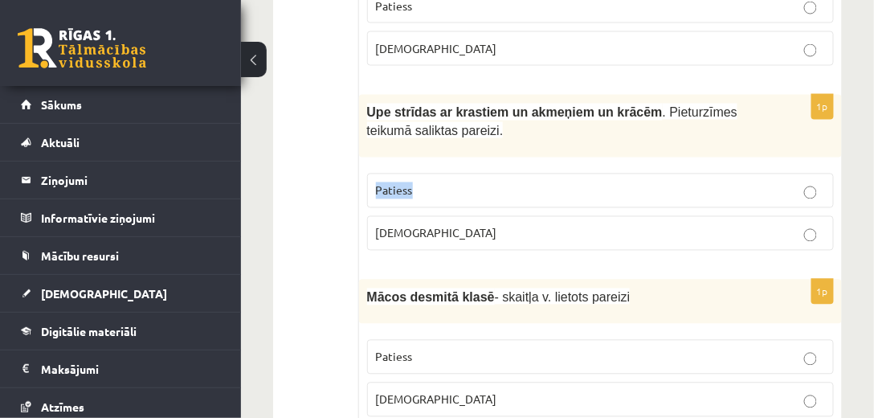
click at [546, 182] on p "Patiess" at bounding box center [600, 190] width 449 height 17
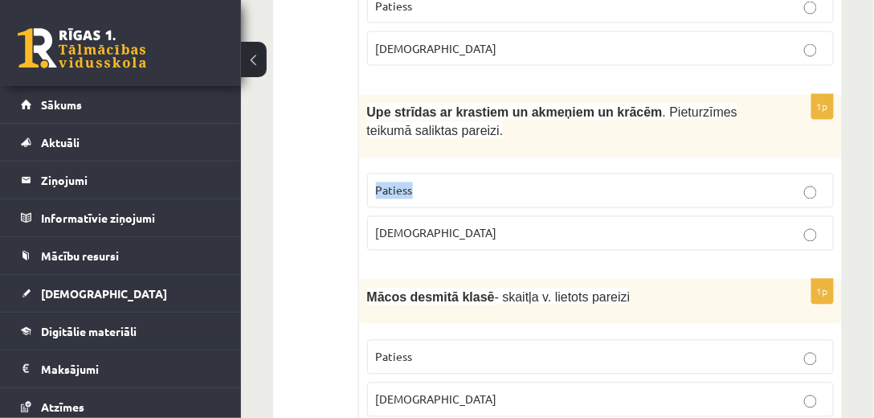
click at [546, 182] on p "Patiess" at bounding box center [600, 190] width 449 height 17
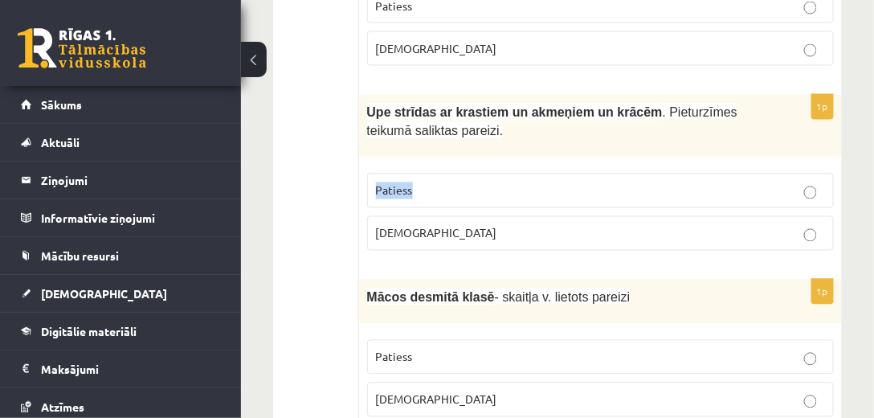
click at [546, 182] on p "Patiess" at bounding box center [600, 190] width 449 height 17
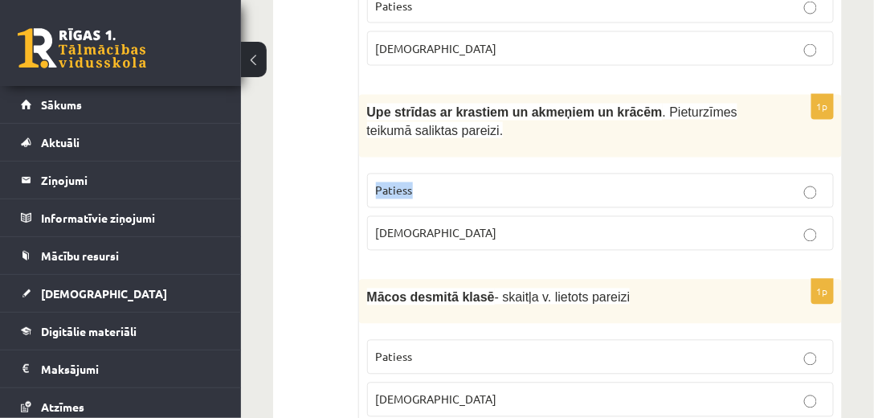
click at [546, 182] on p "Patiess" at bounding box center [600, 190] width 449 height 17
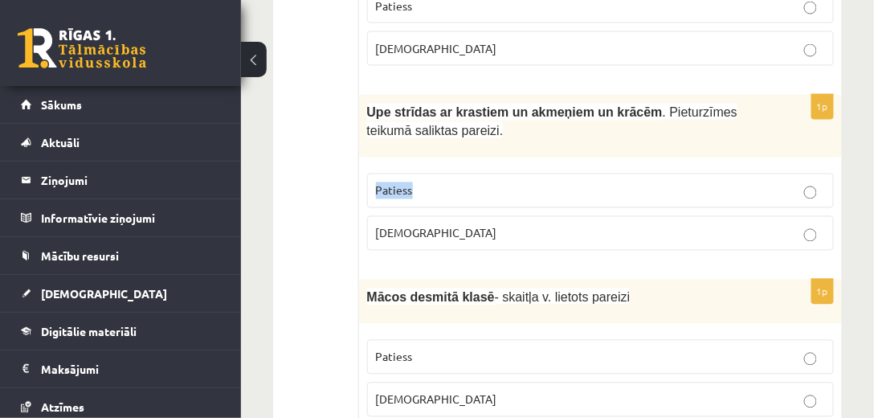
click at [546, 182] on p "Patiess" at bounding box center [600, 190] width 449 height 17
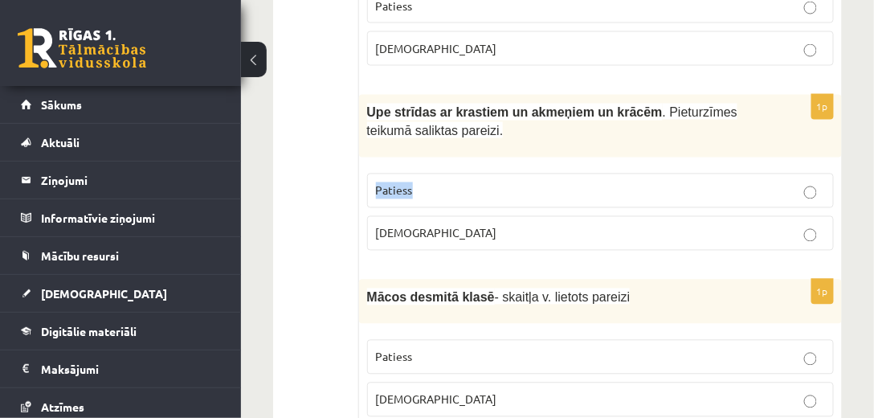
click at [546, 182] on p "Patiess" at bounding box center [600, 190] width 449 height 17
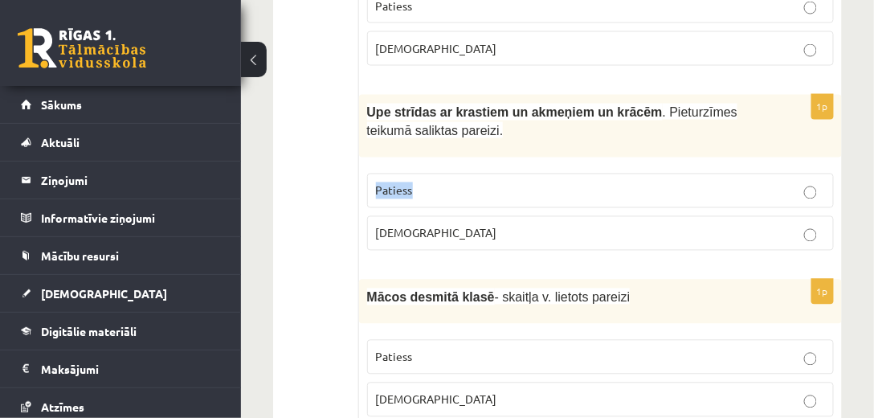
click at [546, 182] on p "Patiess" at bounding box center [600, 190] width 449 height 17
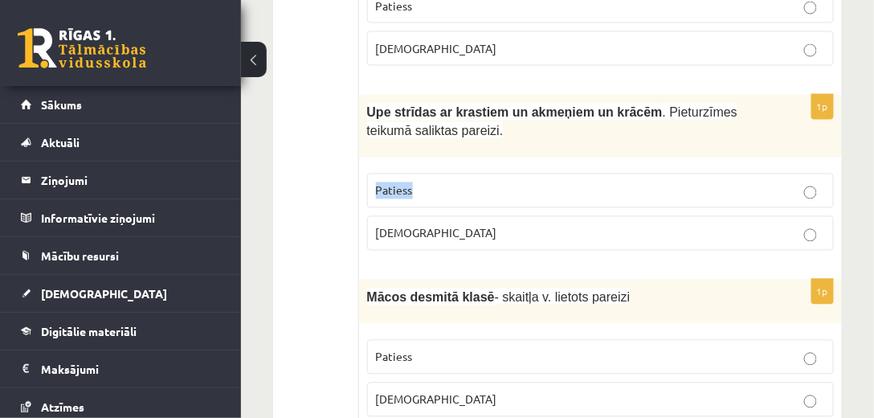
click at [546, 182] on p "Patiess" at bounding box center [600, 190] width 449 height 17
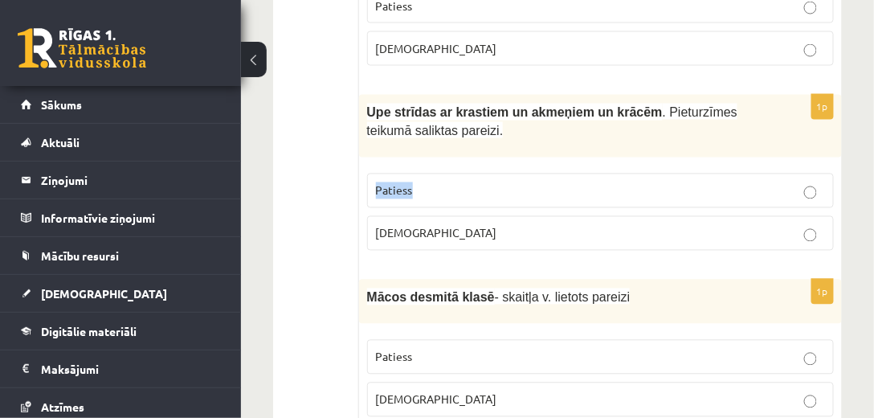
click at [546, 182] on p "Patiess" at bounding box center [600, 190] width 449 height 17
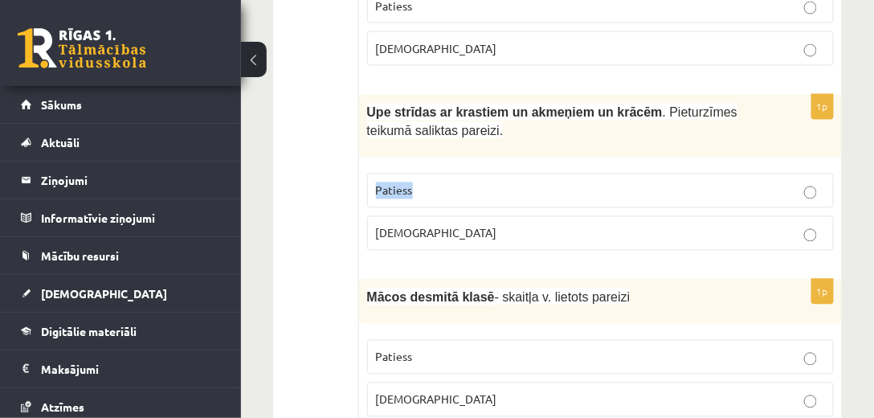
click at [546, 182] on p "Patiess" at bounding box center [600, 190] width 449 height 17
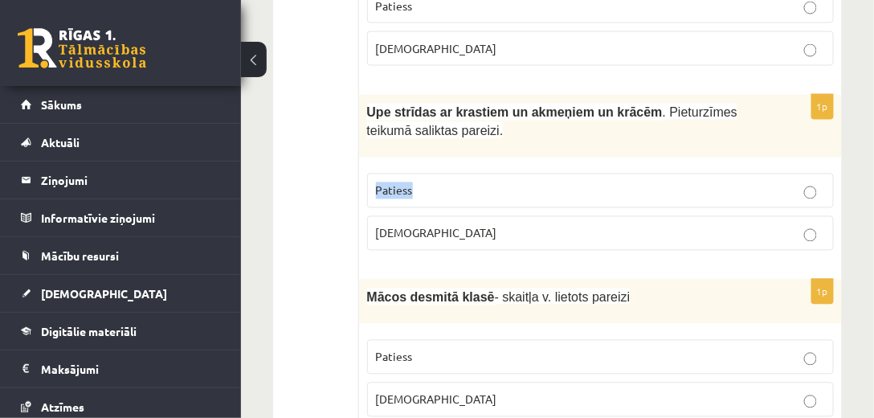
click at [546, 182] on p "Patiess" at bounding box center [600, 190] width 449 height 17
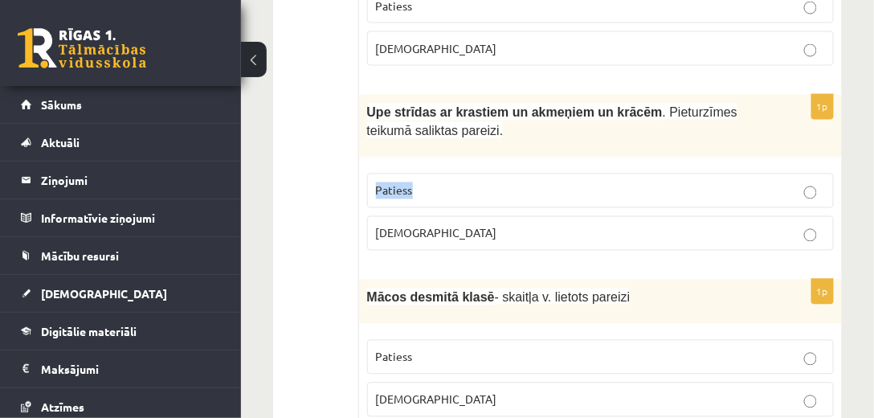
click at [546, 182] on p "Patiess" at bounding box center [600, 190] width 449 height 17
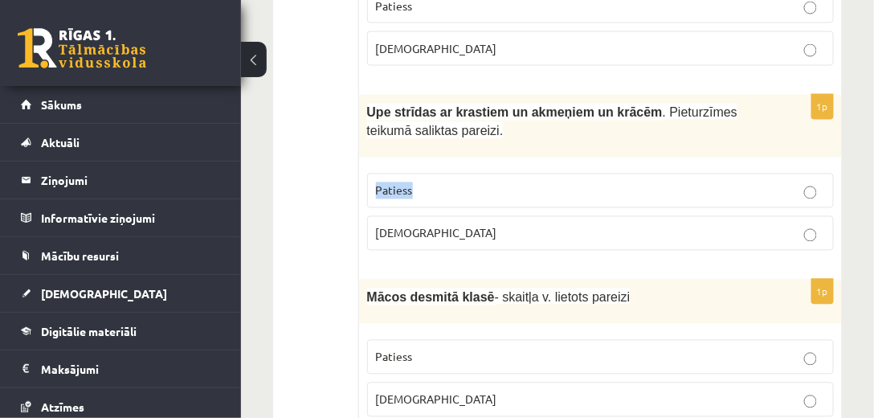
click at [546, 182] on p "Patiess" at bounding box center [600, 190] width 449 height 17
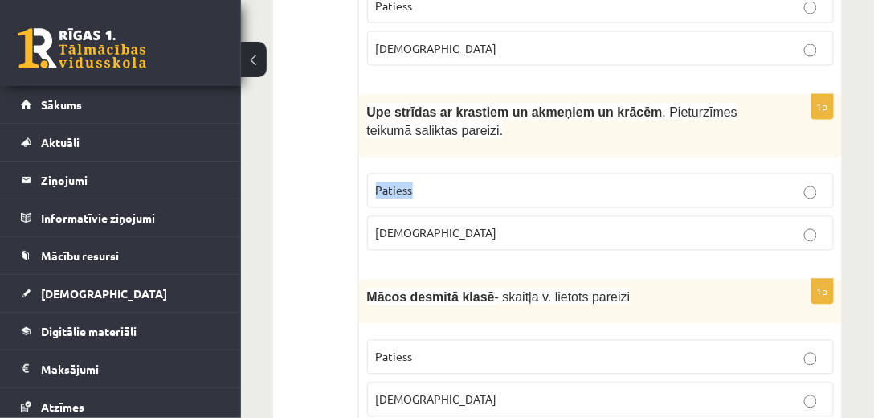
click at [546, 182] on p "Patiess" at bounding box center [600, 190] width 449 height 17
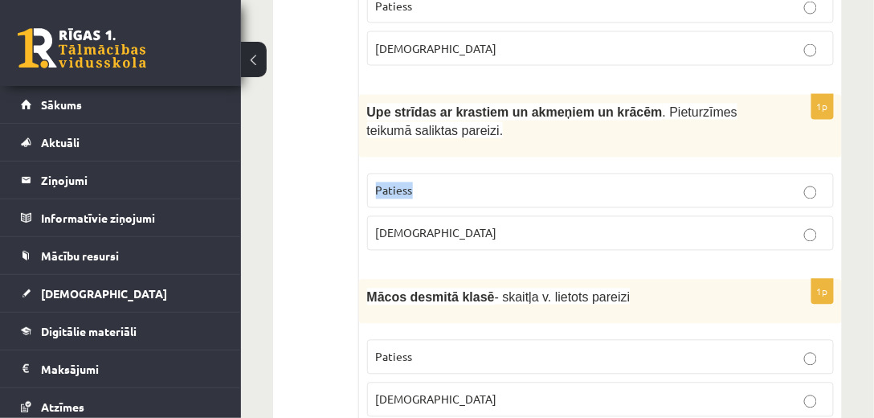
click at [546, 182] on p "Patiess" at bounding box center [600, 190] width 449 height 17
click at [544, 182] on p "Patiess" at bounding box center [600, 190] width 449 height 17
click at [537, 182] on p "Patiess" at bounding box center [600, 190] width 449 height 17
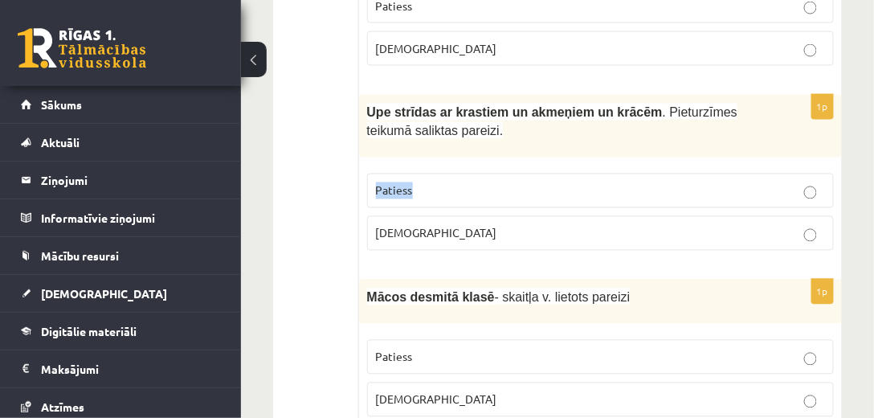
click at [537, 182] on p "Patiess" at bounding box center [600, 190] width 449 height 17
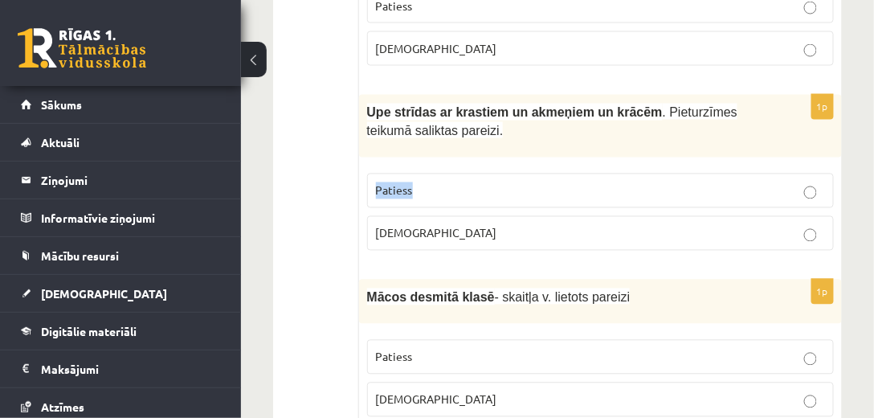
click at [537, 182] on p "Patiess" at bounding box center [600, 190] width 449 height 17
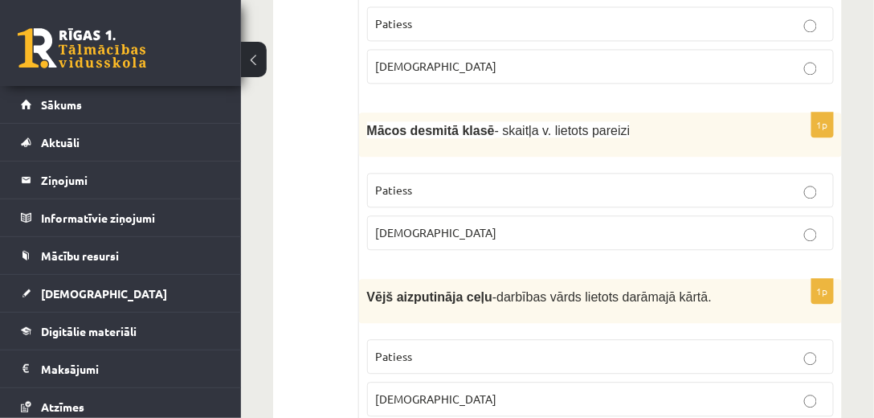
click at [537, 173] on label "Patiess" at bounding box center [600, 190] width 467 height 35
click at [537, 165] on fieldset "Patiess Aplams" at bounding box center [600, 210] width 467 height 90
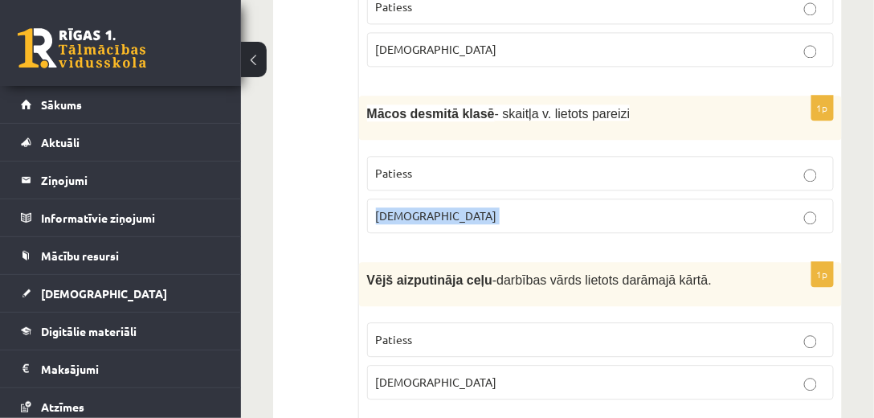
click at [537, 153] on fieldset "Patiess Aplams" at bounding box center [600, 193] width 467 height 90
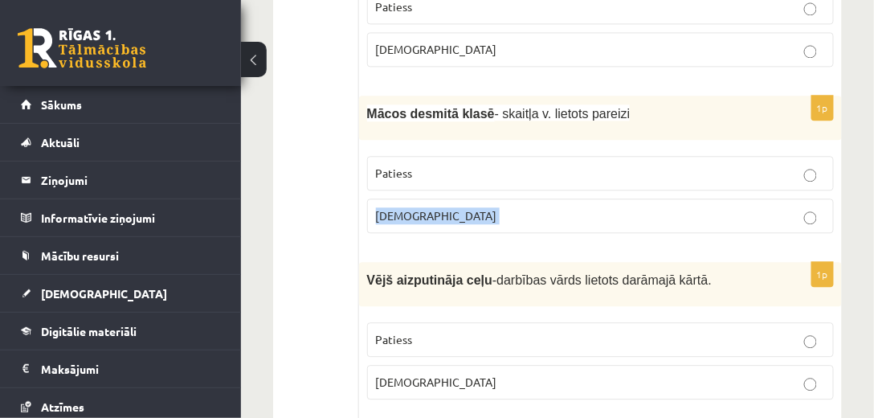
click at [537, 153] on fieldset "Patiess Aplams" at bounding box center [600, 193] width 467 height 90
click at [537, 151] on fieldset "Patiess Aplams" at bounding box center [600, 193] width 467 height 90
drag, startPoint x: 537, startPoint y: 151, endPoint x: 538, endPoint y: 138, distance: 12.9
click at [538, 148] on fieldset "Patiess Aplams" at bounding box center [600, 193] width 467 height 90
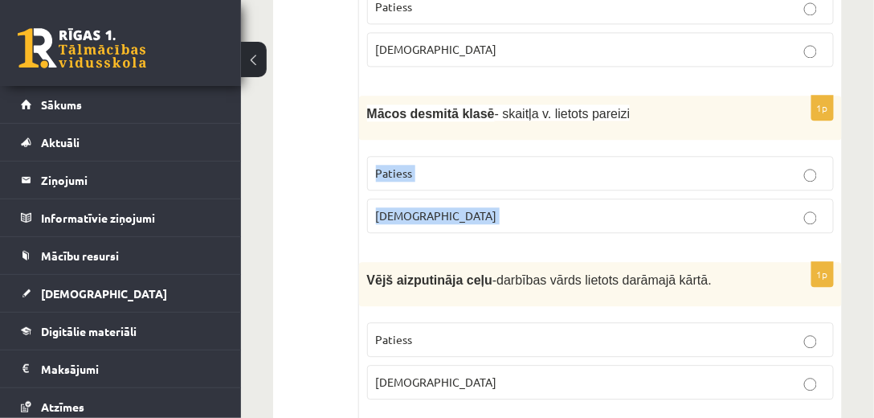
click at [538, 156] on label "Patiess" at bounding box center [600, 173] width 467 height 35
click at [540, 156] on label "Patiess" at bounding box center [600, 173] width 467 height 35
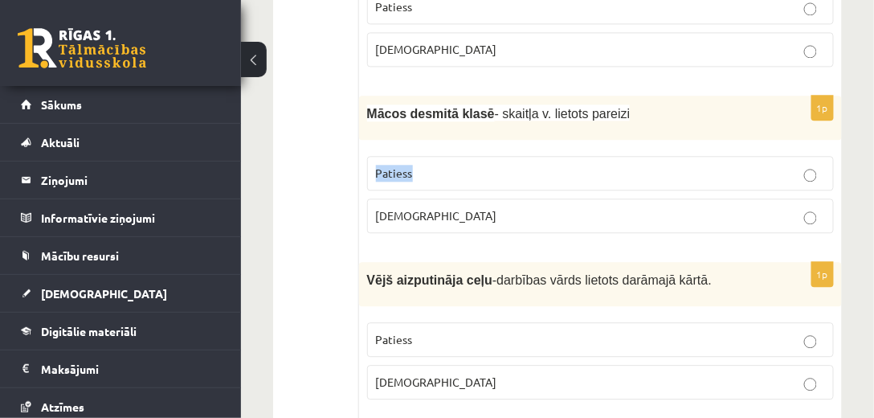
click at [540, 156] on label "Patiess" at bounding box center [600, 173] width 467 height 35
click at [536, 156] on label "Patiess" at bounding box center [600, 173] width 467 height 35
click at [531, 148] on fieldset "Patiess Aplams" at bounding box center [600, 193] width 467 height 90
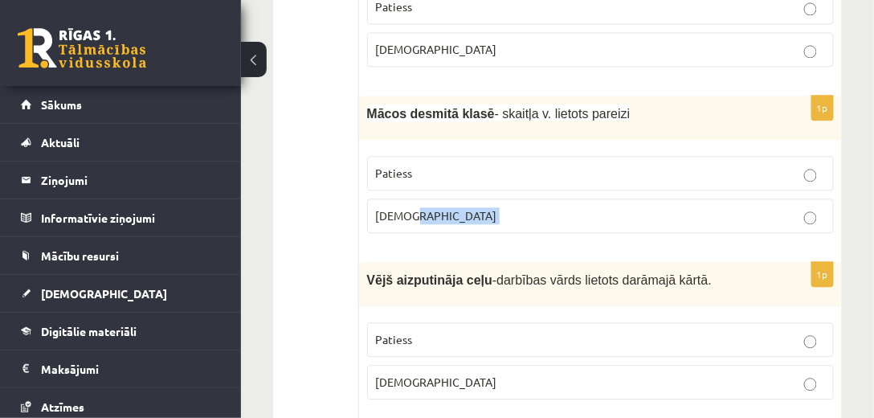
click at [531, 149] on fieldset "Patiess Aplams" at bounding box center [600, 193] width 467 height 90
click at [530, 152] on fieldset "Patiess Aplams" at bounding box center [600, 193] width 467 height 90
click at [530, 154] on fieldset "Patiess Aplams" at bounding box center [600, 193] width 467 height 90
click at [528, 198] on label "Aplams" at bounding box center [600, 215] width 467 height 35
click at [526, 198] on label "Aplams" at bounding box center [600, 215] width 467 height 35
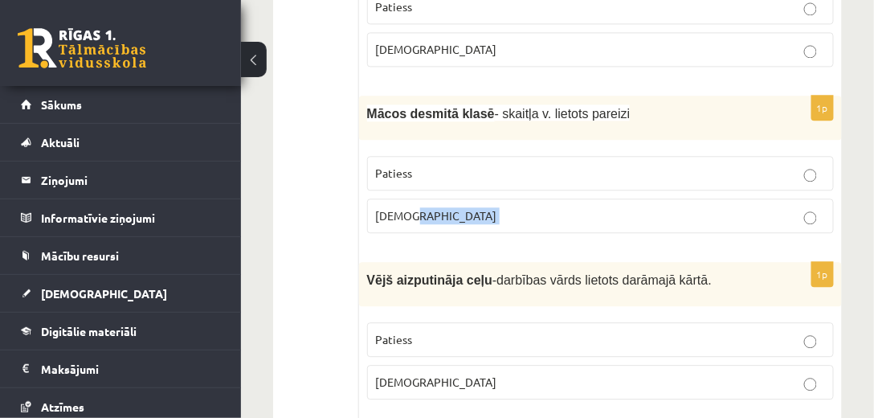
click at [526, 207] on p "Aplams" at bounding box center [600, 215] width 449 height 17
click at [525, 207] on p "Aplams" at bounding box center [600, 215] width 449 height 17
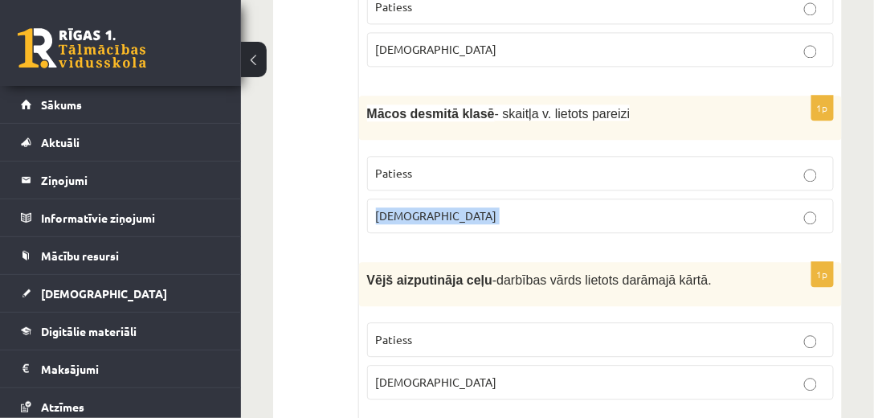
click at [525, 207] on p "Aplams" at bounding box center [600, 215] width 449 height 17
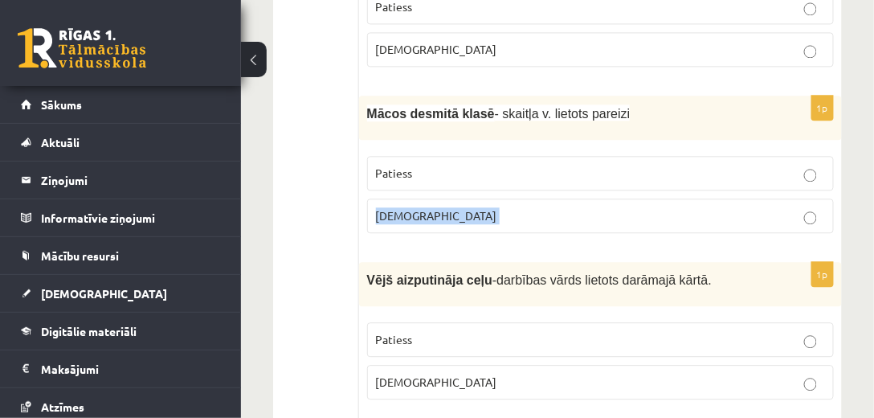
click at [525, 207] on p "Aplams" at bounding box center [600, 215] width 449 height 17
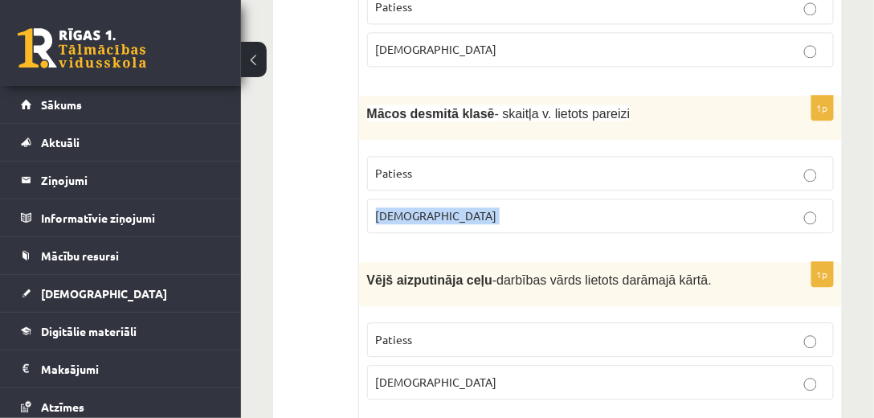
click at [525, 207] on p "Aplams" at bounding box center [600, 215] width 449 height 17
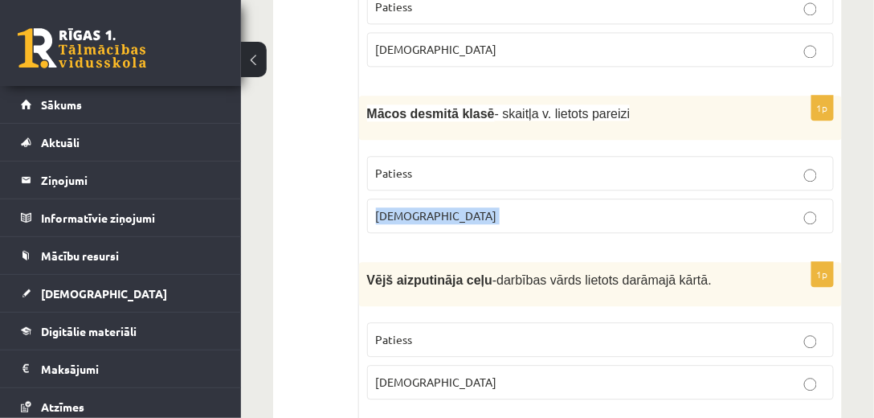
click at [525, 207] on p "Aplams" at bounding box center [600, 215] width 449 height 17
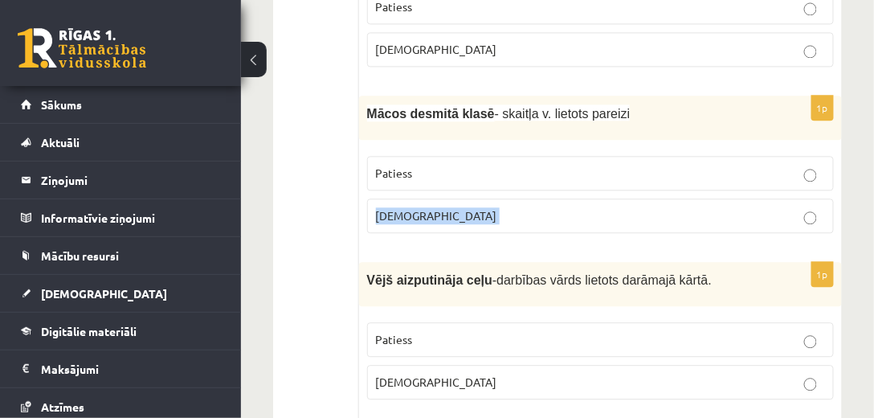
click at [525, 207] on p "Aplams" at bounding box center [600, 215] width 449 height 17
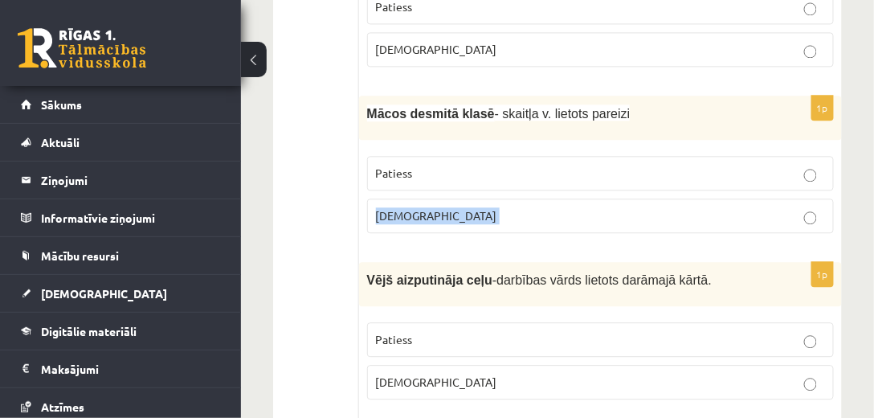
click at [525, 207] on p "Aplams" at bounding box center [600, 215] width 449 height 17
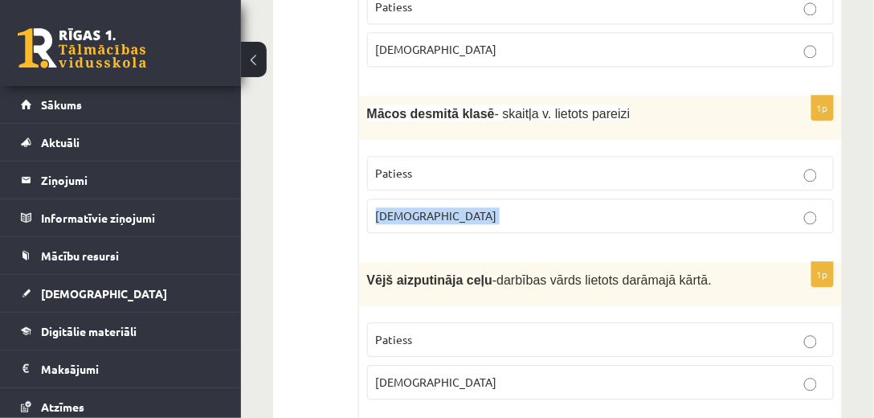
click at [525, 207] on p "Aplams" at bounding box center [600, 215] width 449 height 17
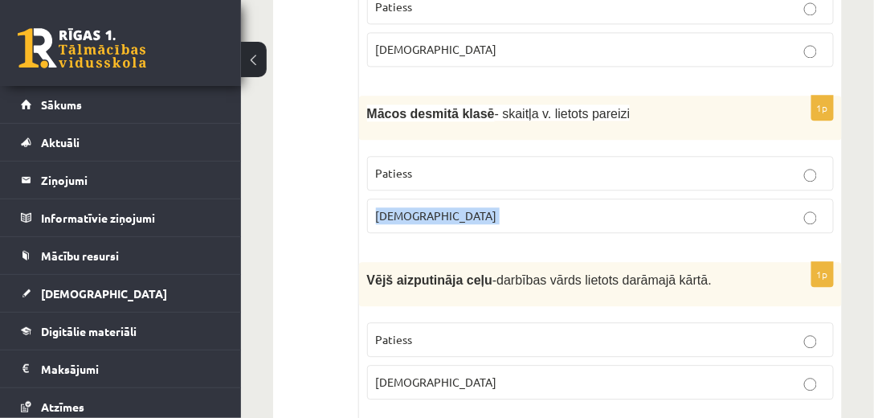
click at [525, 207] on p "Aplams" at bounding box center [600, 215] width 449 height 17
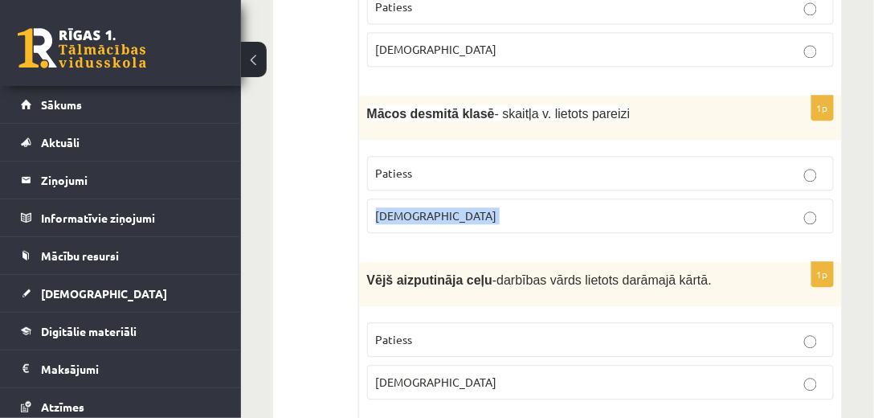
click at [525, 207] on p "Aplams" at bounding box center [600, 215] width 449 height 17
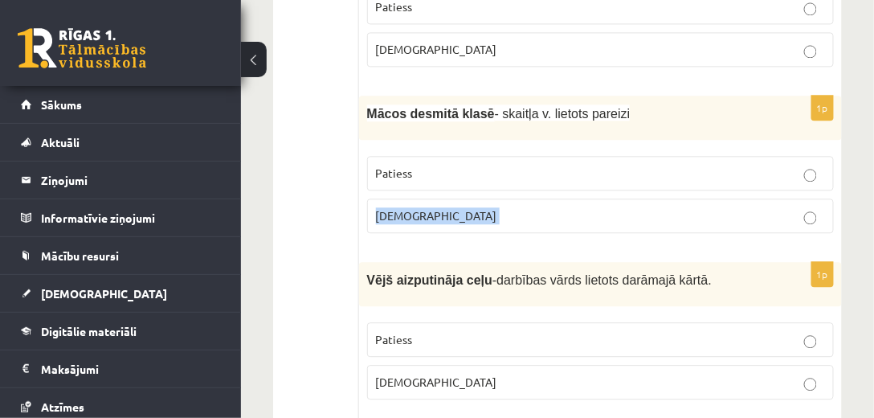
click at [525, 207] on p "Aplams" at bounding box center [600, 215] width 449 height 17
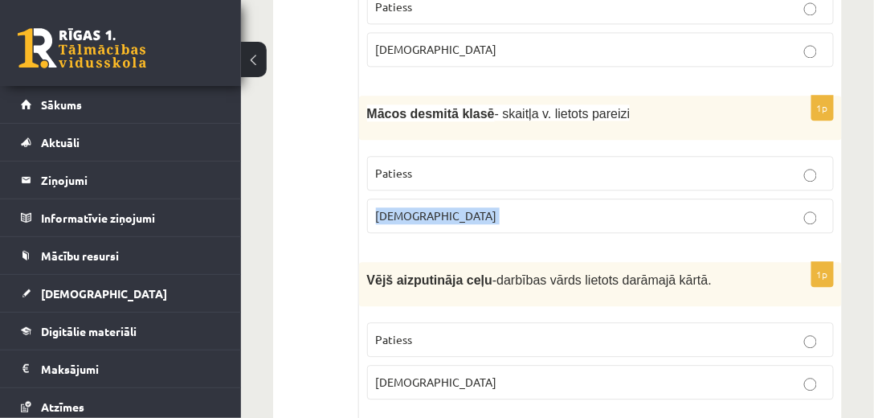
click at [525, 207] on p "Aplams" at bounding box center [600, 215] width 449 height 17
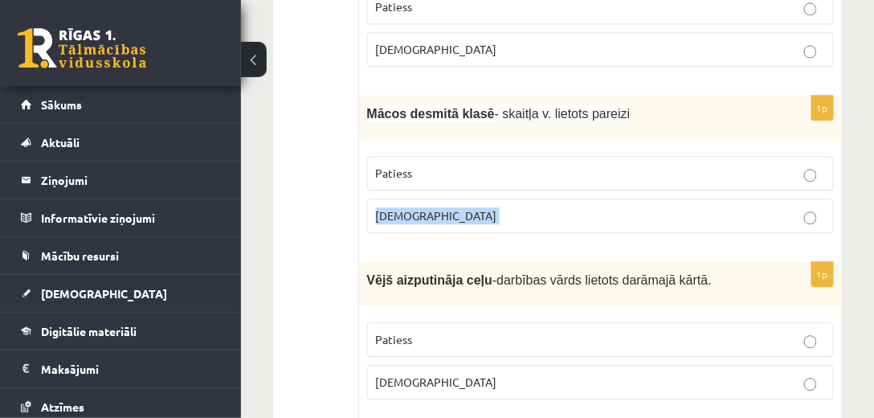
click at [525, 207] on p "Aplams" at bounding box center [600, 215] width 449 height 17
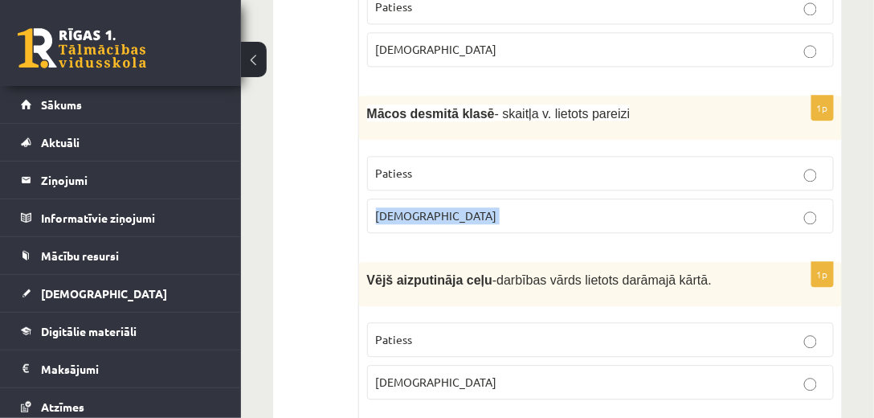
click at [525, 207] on p "Aplams" at bounding box center [600, 215] width 449 height 17
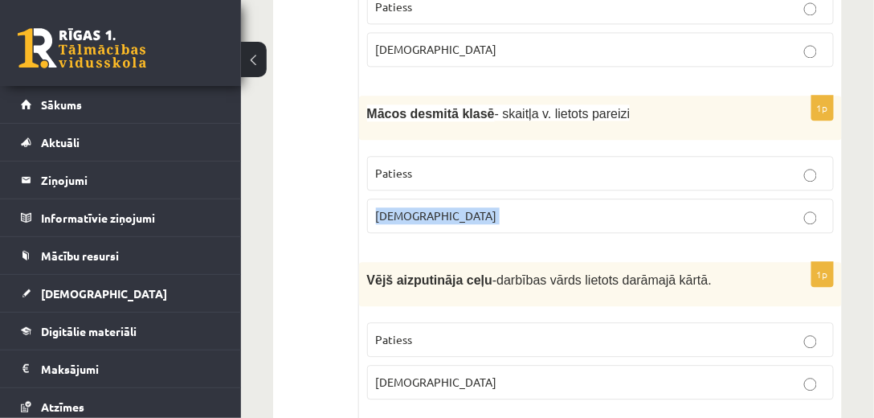
click at [525, 207] on p "Aplams" at bounding box center [600, 215] width 449 height 17
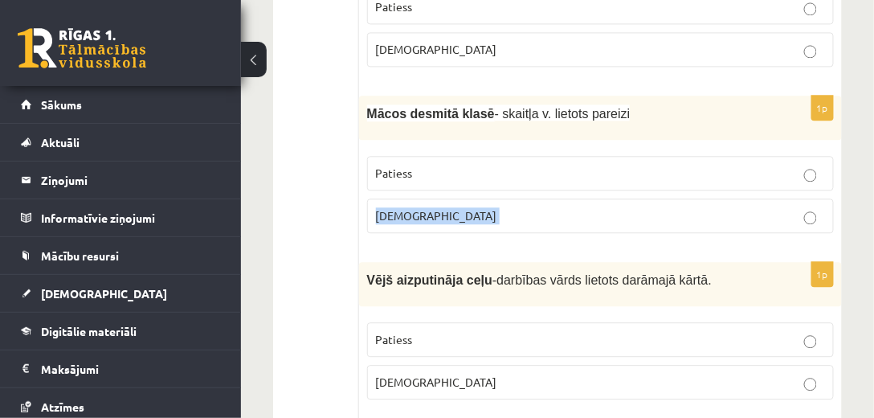
click at [525, 207] on p "Aplams" at bounding box center [600, 215] width 449 height 17
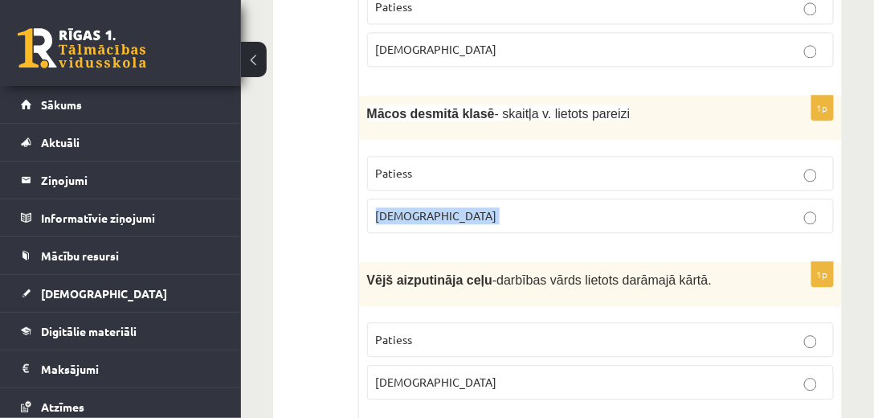
click at [525, 207] on p "Aplams" at bounding box center [600, 215] width 449 height 17
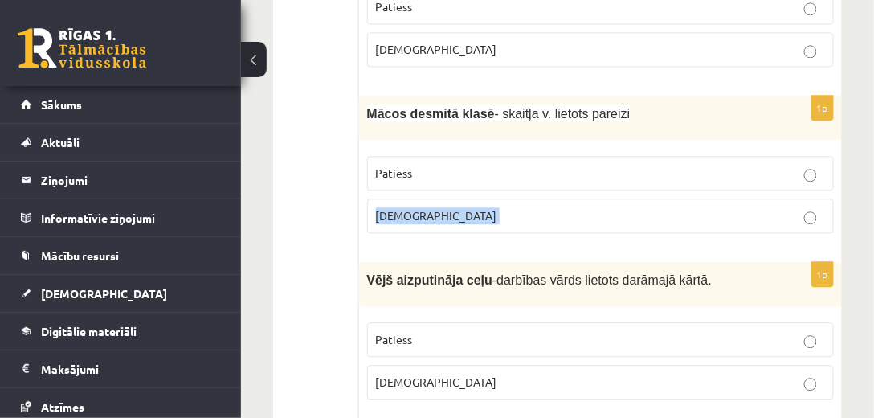
click at [525, 207] on p "Aplams" at bounding box center [600, 215] width 449 height 17
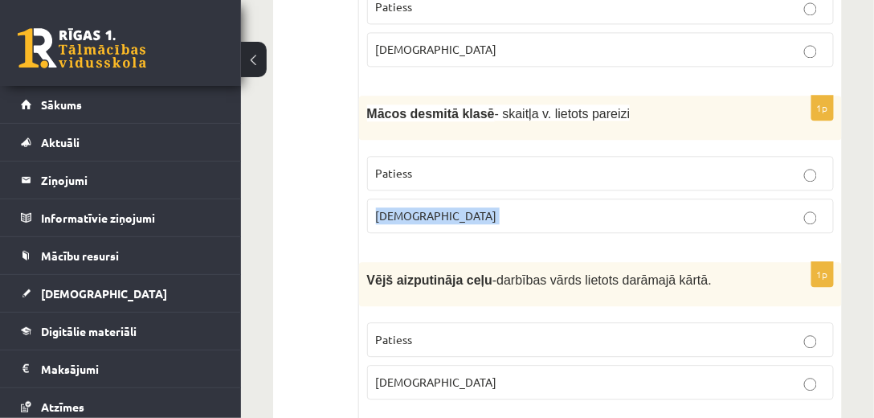
click at [525, 207] on p "Aplams" at bounding box center [600, 215] width 449 height 17
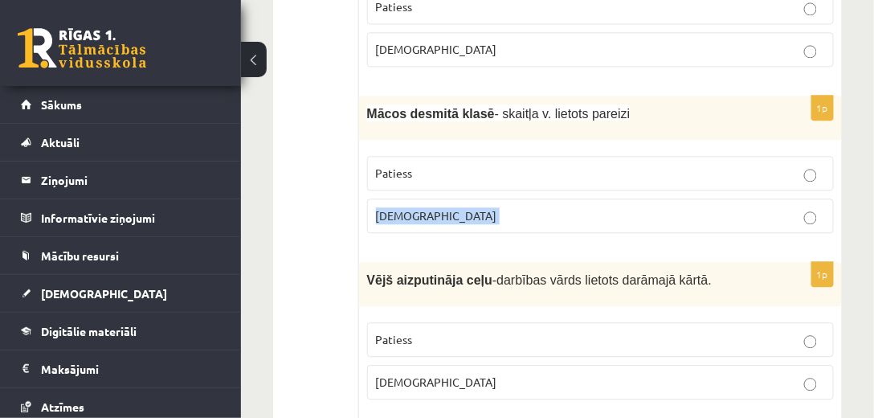
click at [525, 207] on p "Aplams" at bounding box center [600, 215] width 449 height 17
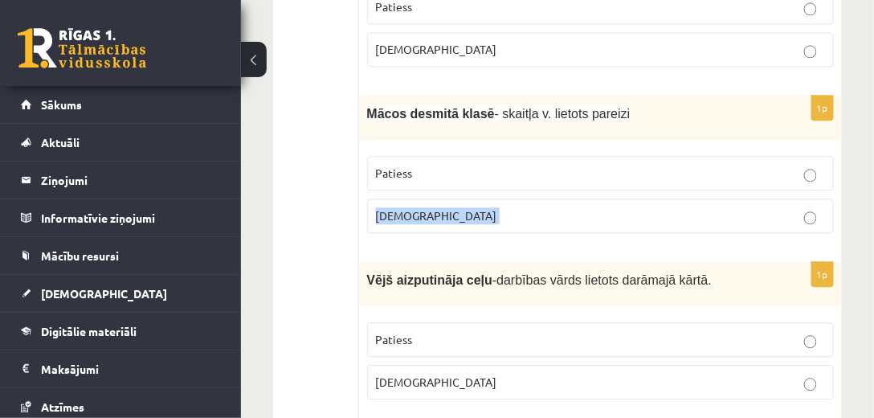
click at [525, 207] on p "Aplams" at bounding box center [600, 215] width 449 height 17
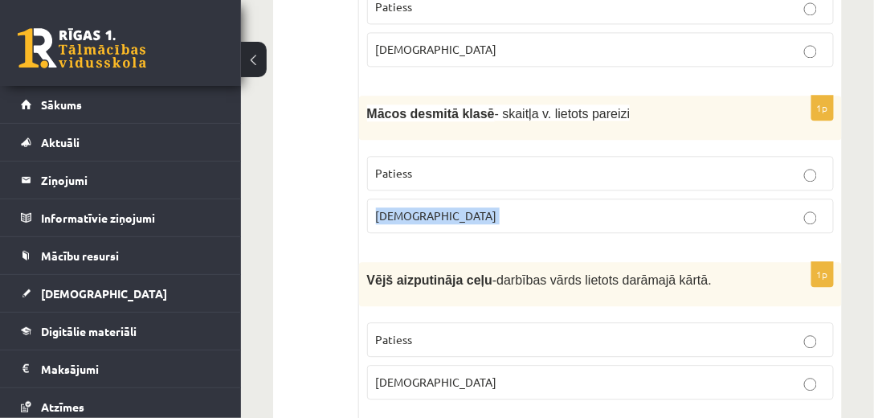
click at [525, 207] on p "Aplams" at bounding box center [600, 215] width 449 height 17
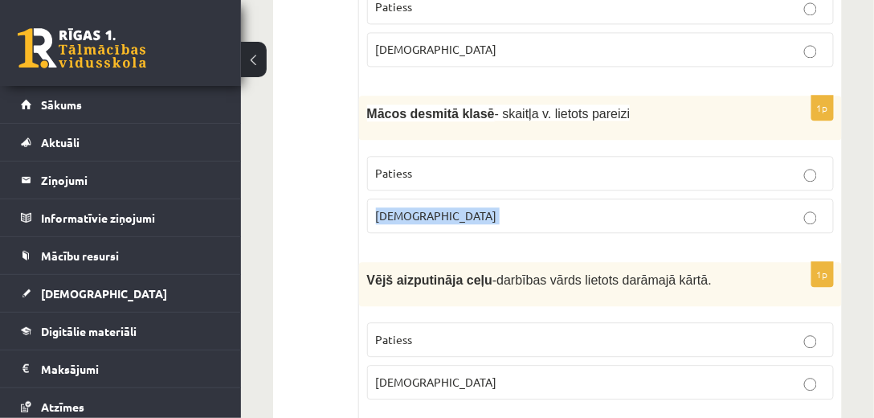
click at [525, 207] on p "Aplams" at bounding box center [600, 215] width 449 height 17
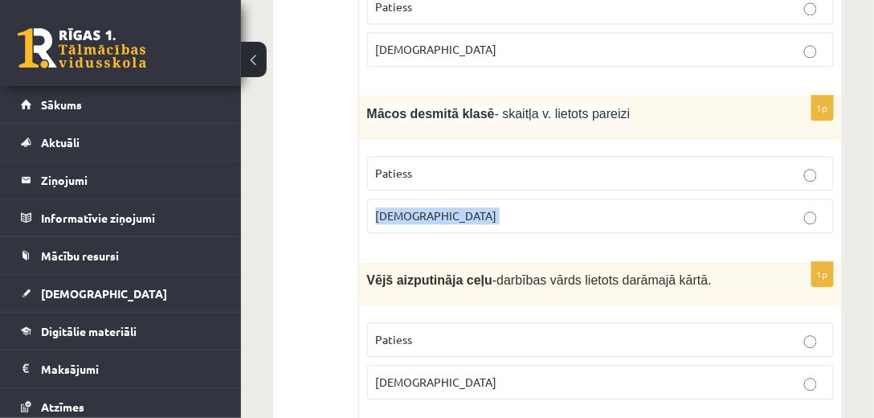
click at [525, 207] on p "Aplams" at bounding box center [600, 215] width 449 height 17
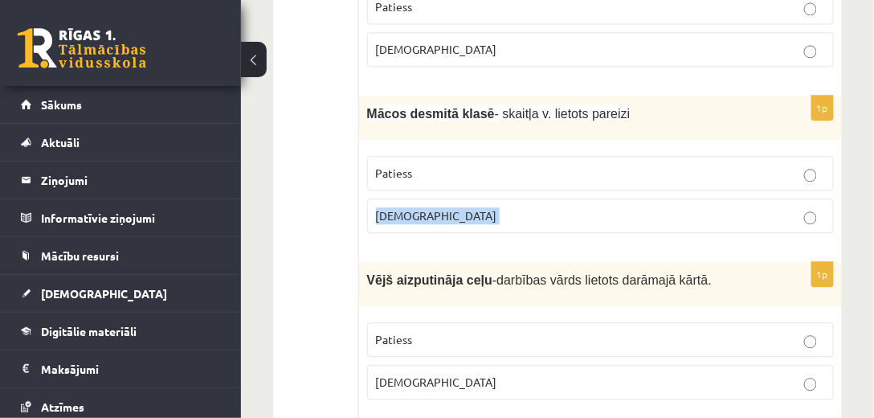
click at [525, 207] on p "Aplams" at bounding box center [600, 215] width 449 height 17
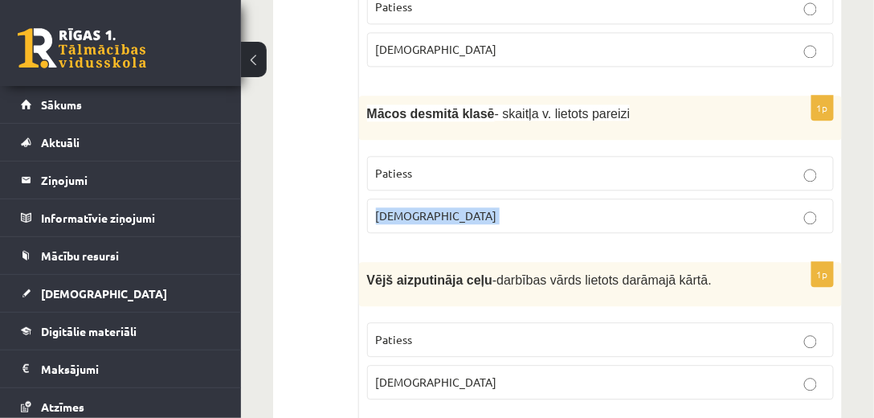
click at [525, 207] on p "Aplams" at bounding box center [600, 215] width 449 height 17
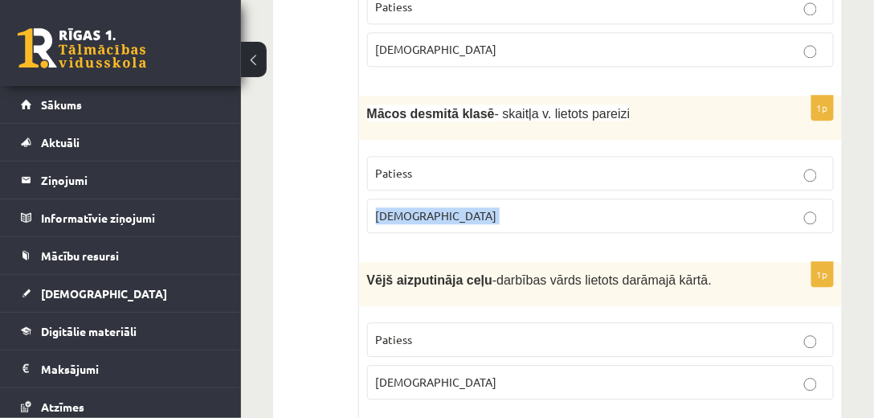
click at [525, 207] on p "Aplams" at bounding box center [600, 215] width 449 height 17
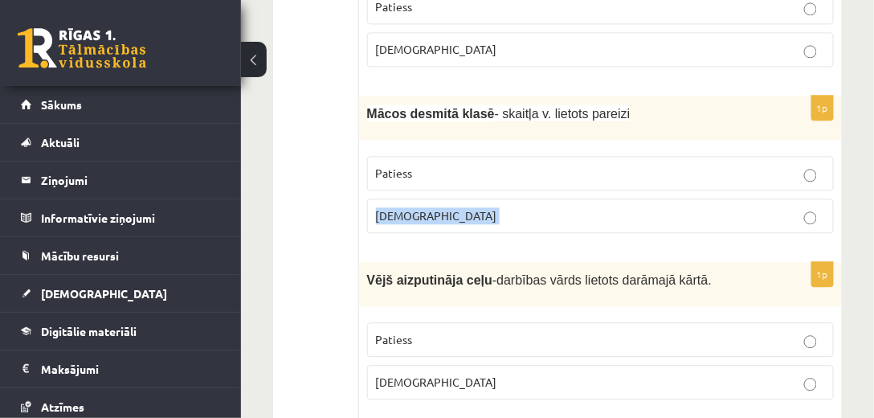
click at [525, 207] on p "Aplams" at bounding box center [600, 215] width 449 height 17
click at [612, 262] on div "Vējš aizputināja ceļu -darbības vārds lietots darāmajā kārtā." at bounding box center [600, 284] width 483 height 44
drag, startPoint x: 596, startPoint y: 234, endPoint x: 687, endPoint y: 239, distance: 91.6
click at [687, 270] on p "Vējš aizputināja ceļu -darbības vārds lietots darāmajā kārtā." at bounding box center [560, 279] width 386 height 18
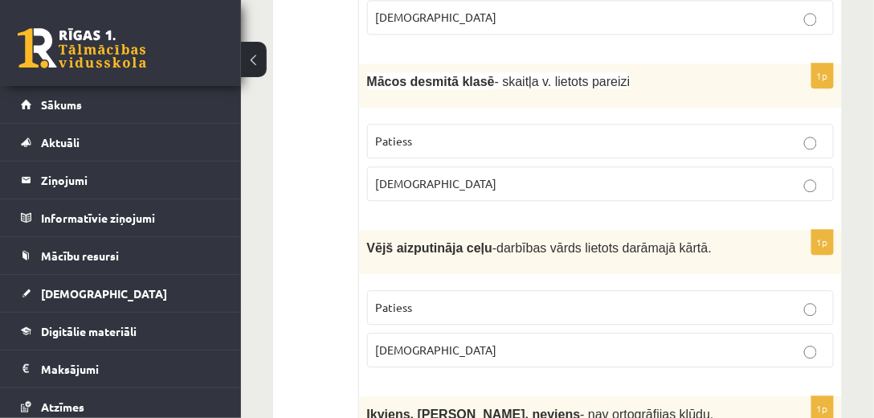
scroll to position [3992, 0]
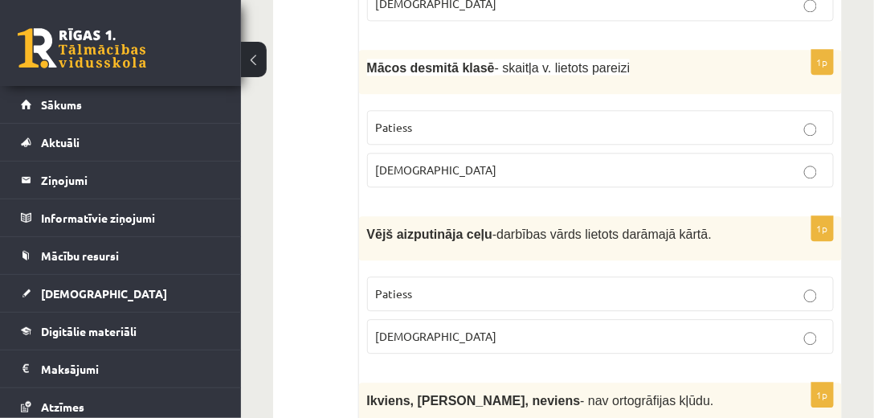
click at [422, 328] on p "Aplams" at bounding box center [600, 336] width 449 height 17
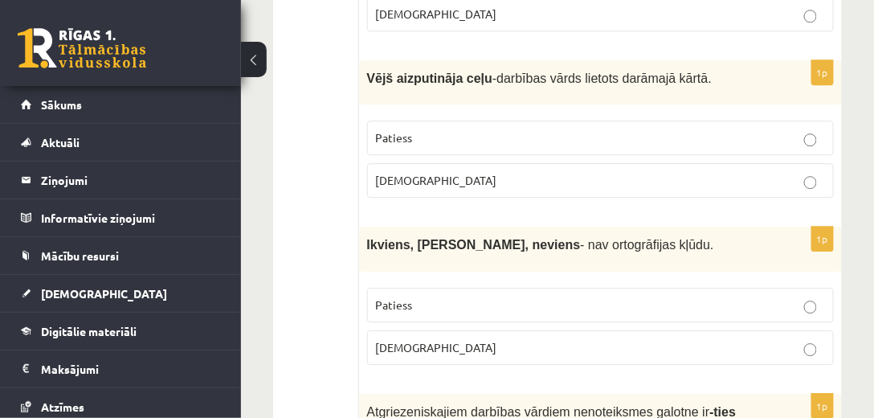
scroll to position [4176, 0]
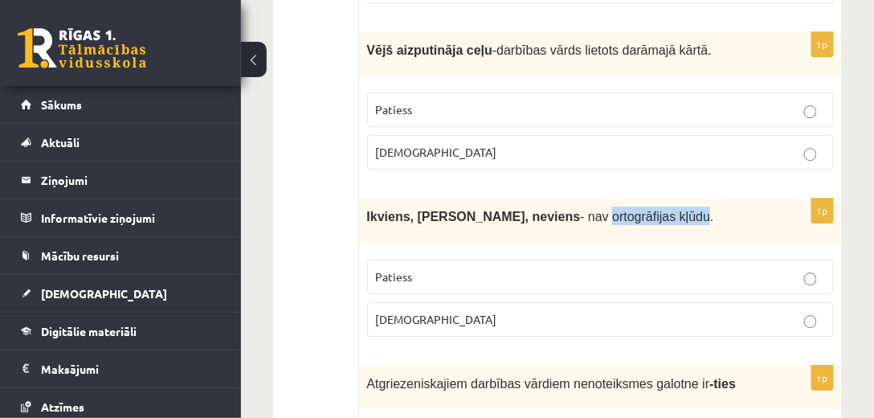
drag, startPoint x: 527, startPoint y: 167, endPoint x: 614, endPoint y: 167, distance: 87.5
click at [614, 210] on span "- nav ortogrāfijas kļūdu." at bounding box center [646, 217] width 133 height 14
click at [372, 210] on span "Ikviens, jebkurš, neviens" at bounding box center [474, 217] width 214 height 14
click at [440, 210] on span "Ikviens, jebkurš, neviens" at bounding box center [474, 217] width 214 height 14
click at [551, 268] on p "Patiess" at bounding box center [600, 276] width 449 height 17
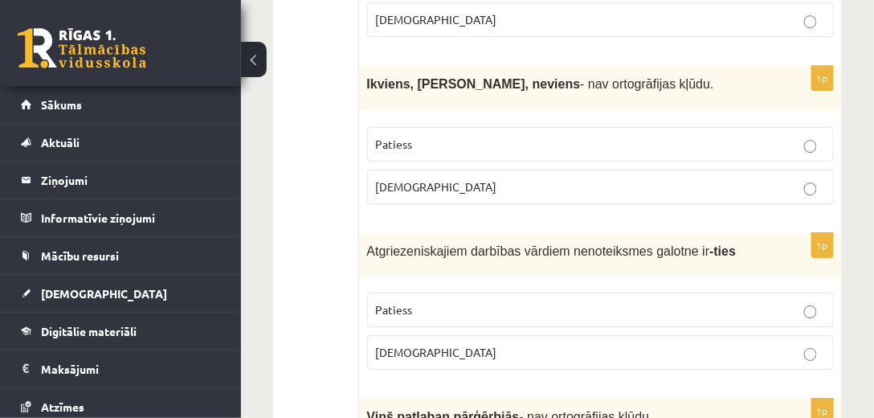
scroll to position [4313, 0]
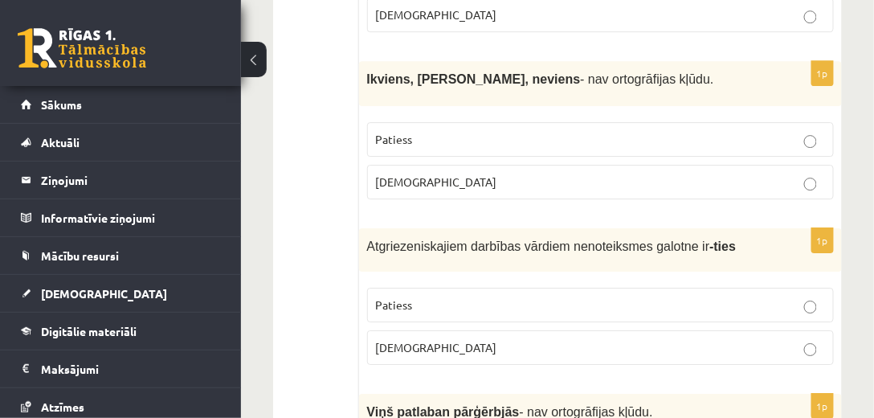
click at [474, 296] on p "Patiess" at bounding box center [600, 304] width 449 height 17
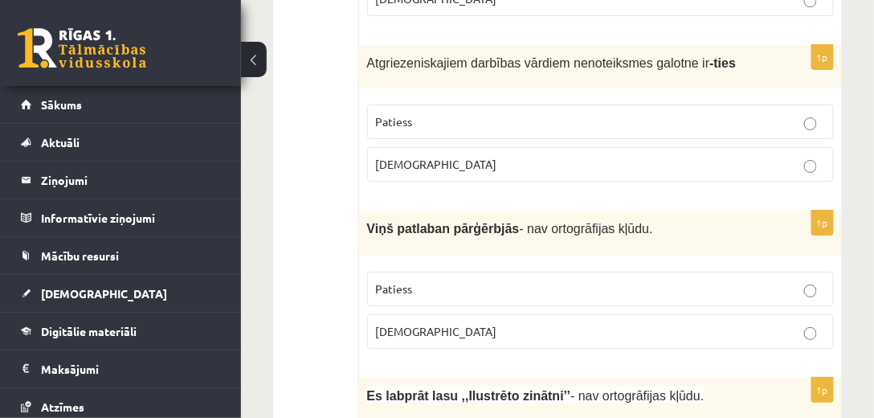
scroll to position [4497, 0]
click at [427, 313] on label "Aplams" at bounding box center [600, 330] width 467 height 35
click at [414, 279] on p "Patiess" at bounding box center [600, 287] width 449 height 17
click at [451, 313] on label "Aplams" at bounding box center [600, 330] width 467 height 35
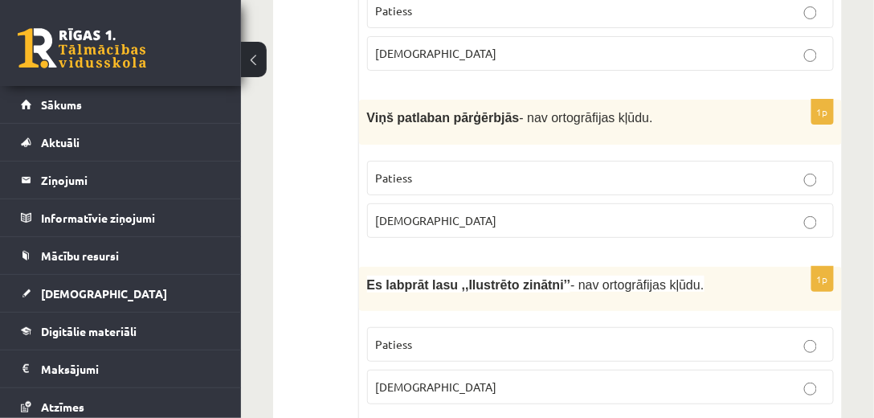
scroll to position [4635, 0]
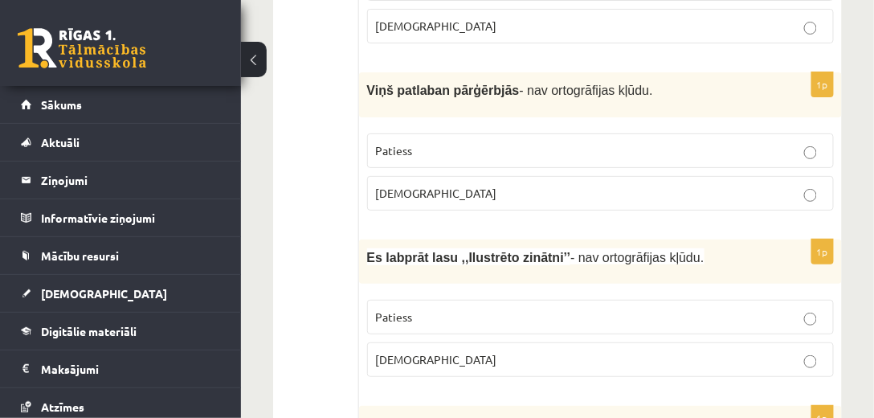
click at [405, 309] on span "Patiess" at bounding box center [394, 316] width 37 height 14
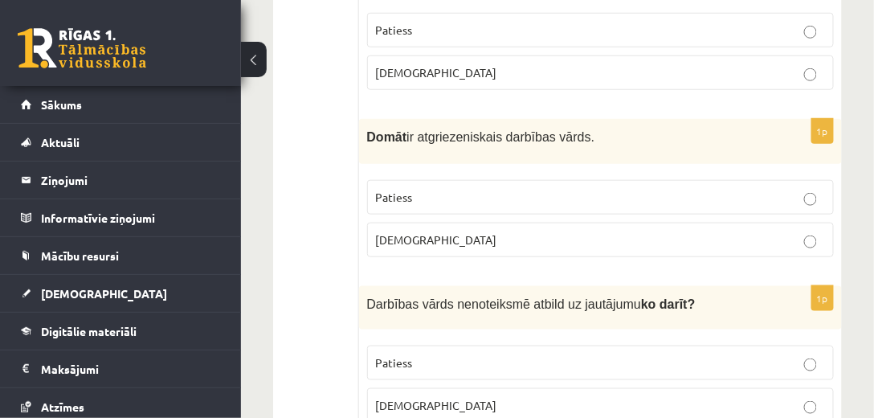
scroll to position [4928, 0]
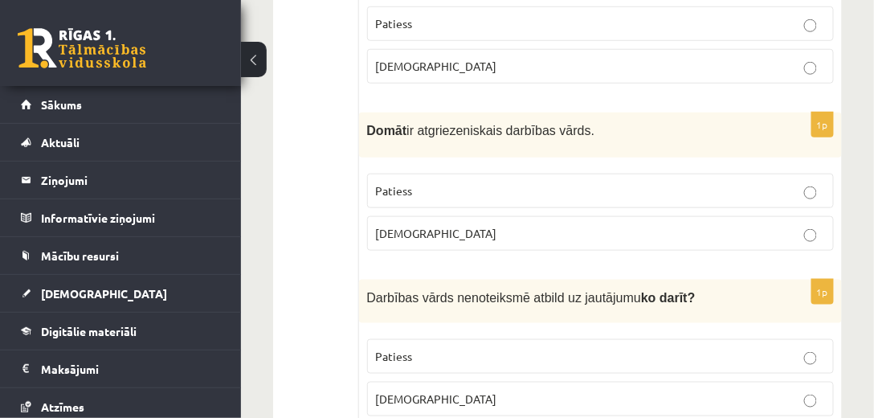
click at [451, 182] on p "Patiess" at bounding box center [600, 190] width 449 height 17
click at [426, 225] on p "Aplams" at bounding box center [600, 233] width 449 height 17
click at [500, 348] on p "Patiess" at bounding box center [600, 356] width 449 height 17
click at [485, 360] on fieldset "Patiess Aplams" at bounding box center [600, 376] width 467 height 90
click at [491, 390] on p "Aplams" at bounding box center [600, 398] width 449 height 17
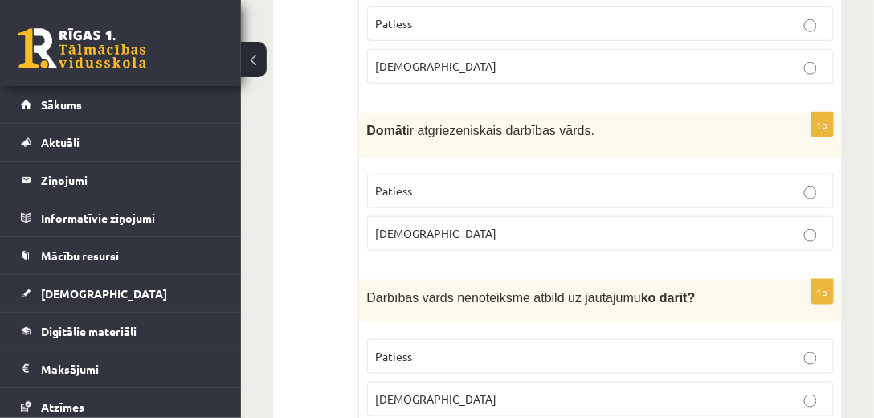
click at [819, 348] on p "Patiess" at bounding box center [600, 356] width 449 height 17
drag, startPoint x: 349, startPoint y: 222, endPoint x: 369, endPoint y: 246, distance: 31.4
drag, startPoint x: 368, startPoint y: 237, endPoint x: 514, endPoint y: 229, distance: 146.4
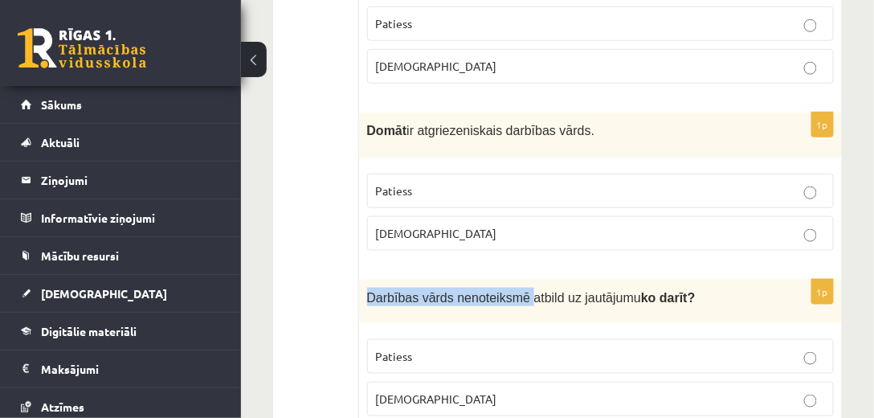
click at [514, 279] on div "Darbības vārds nenoteiksmē atbild uz jautājumu ko darīt?" at bounding box center [600, 301] width 483 height 44
click at [577, 291] on span "Darbības vārds nenoteiksmē atbild uz jautājumu ko darīt?" at bounding box center [531, 298] width 328 height 14
drag, startPoint x: 869, startPoint y: 383, endPoint x: 858, endPoint y: 316, distance: 67.5
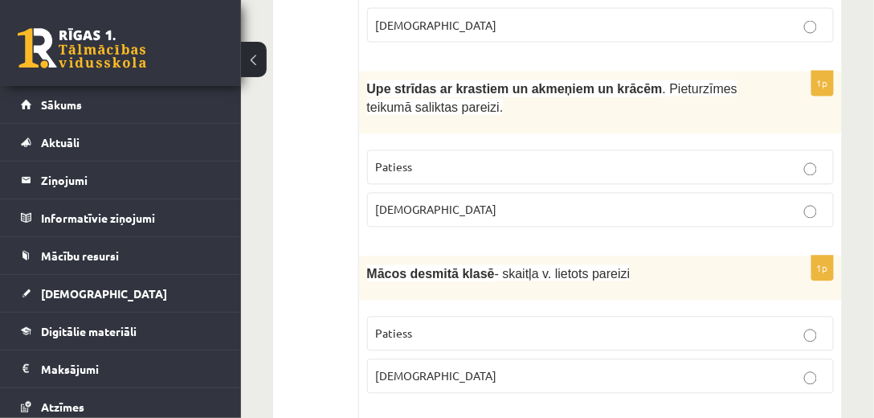
scroll to position [0, 0]
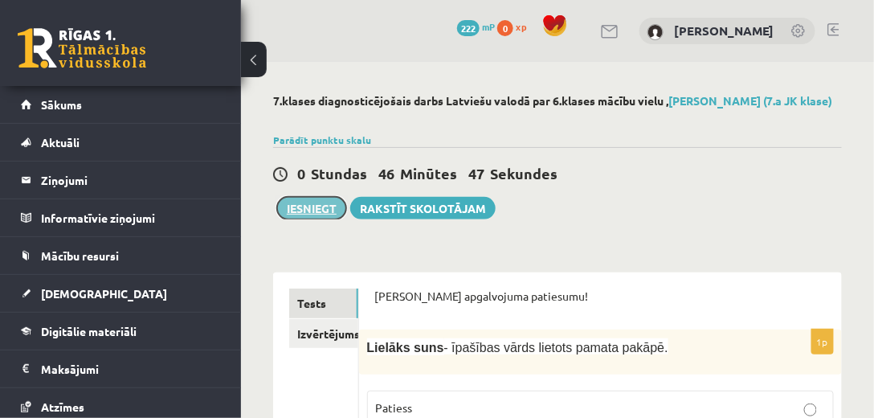
click at [324, 206] on button "Iesniegt" at bounding box center [311, 208] width 69 height 22
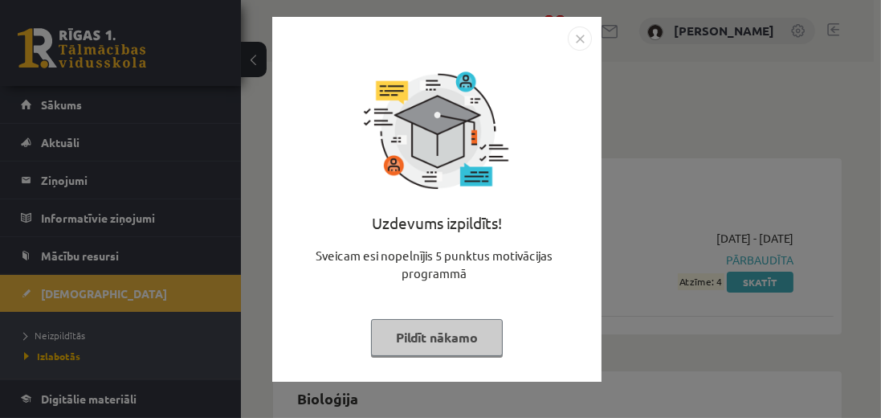
click at [574, 39] on img "Close" at bounding box center [580, 39] width 24 height 24
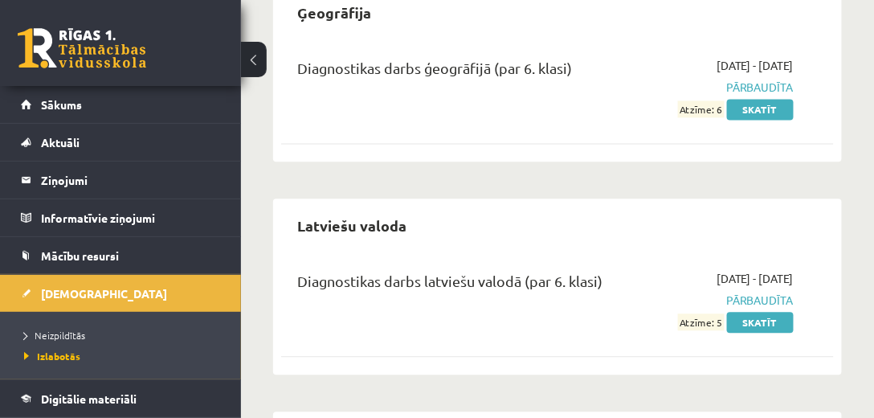
scroll to position [826, 0]
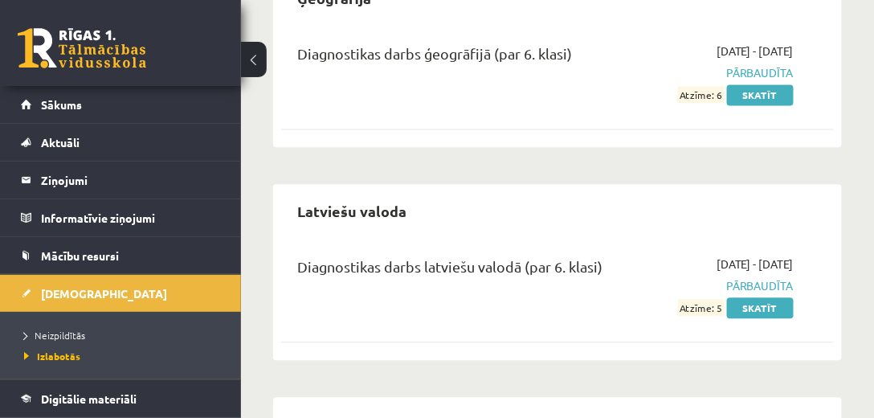
click at [740, 283] on span "Pārbaudīta" at bounding box center [718, 285] width 149 height 17
click at [740, 304] on link "Skatīt" at bounding box center [760, 307] width 67 height 21
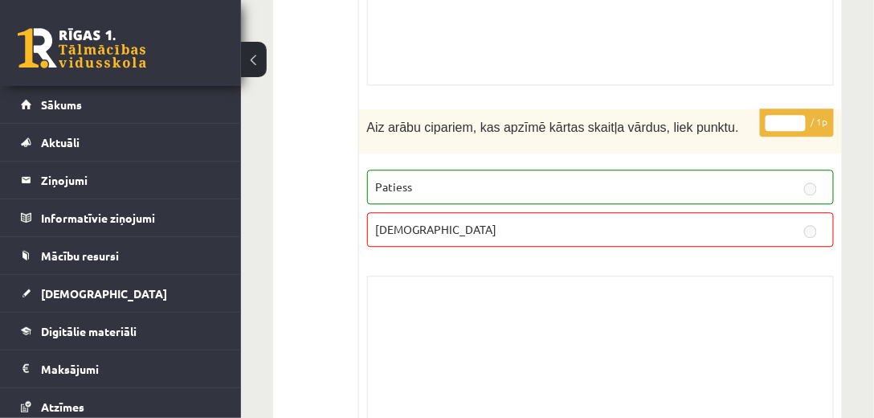
scroll to position [964, 0]
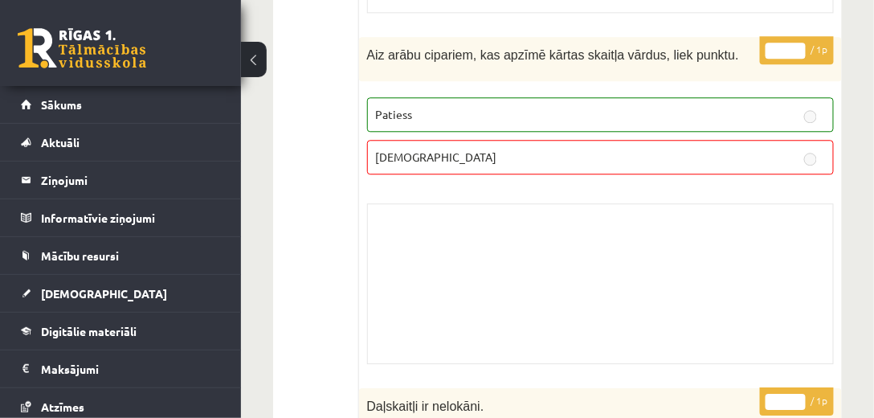
click at [580, 149] on p "Aplams" at bounding box center [600, 157] width 449 height 17
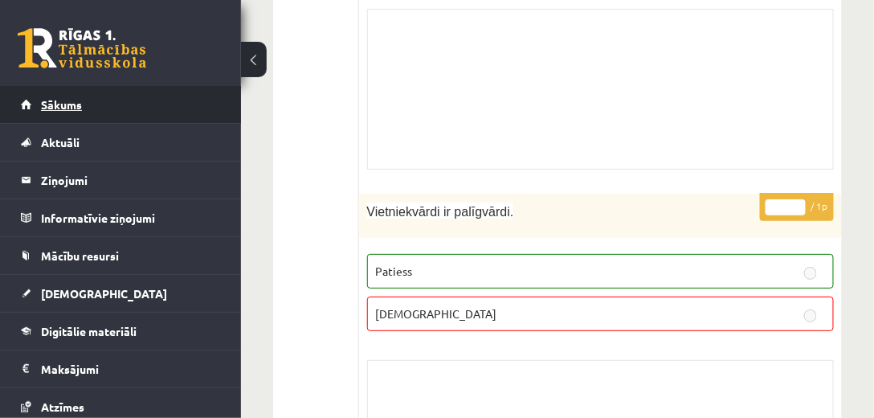
scroll to position [6057, 0]
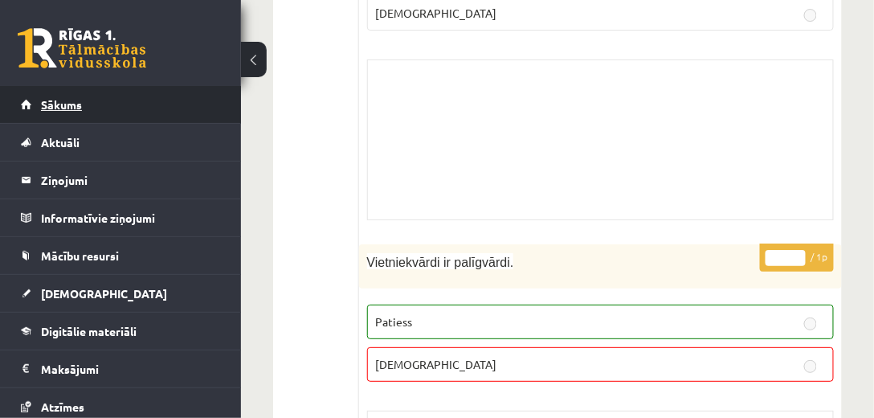
click at [63, 109] on span "Sākums" at bounding box center [61, 104] width 41 height 14
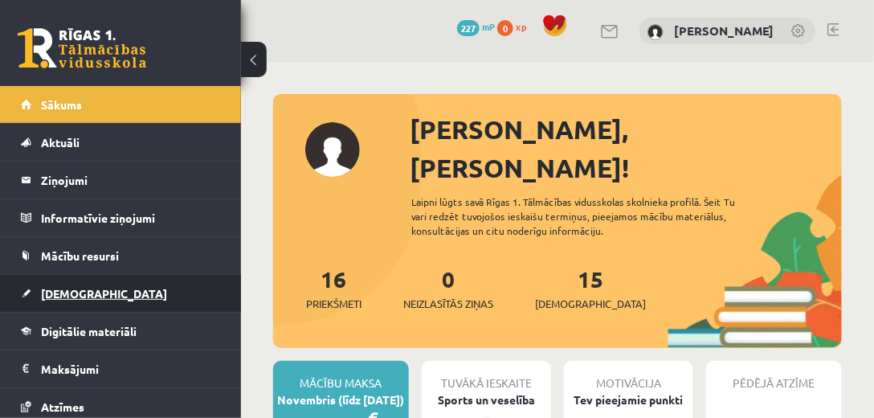
click at [89, 291] on link "[DEMOGRAPHIC_DATA]" at bounding box center [121, 293] width 200 height 37
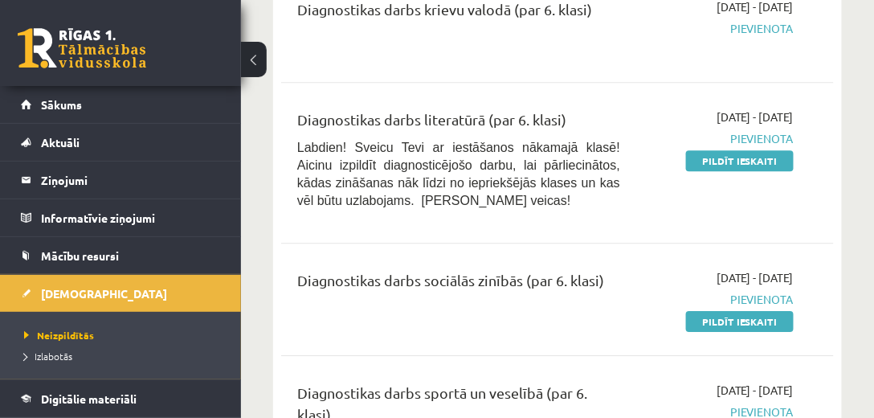
scroll to position [1055, 0]
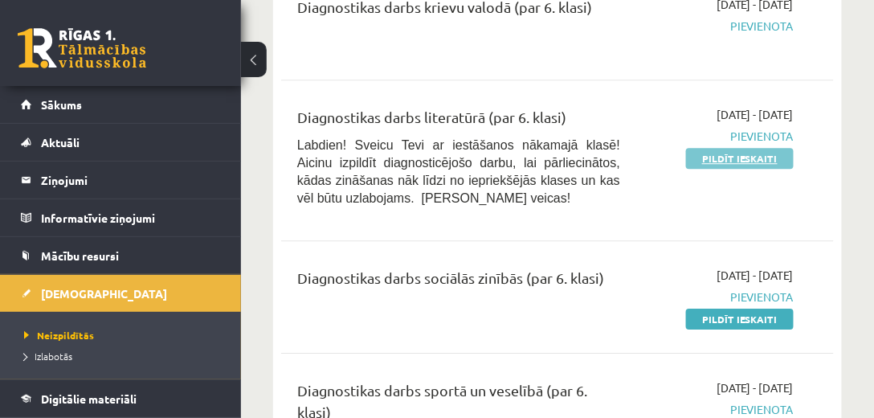
click at [746, 158] on link "Pildīt ieskaiti" at bounding box center [740, 158] width 108 height 21
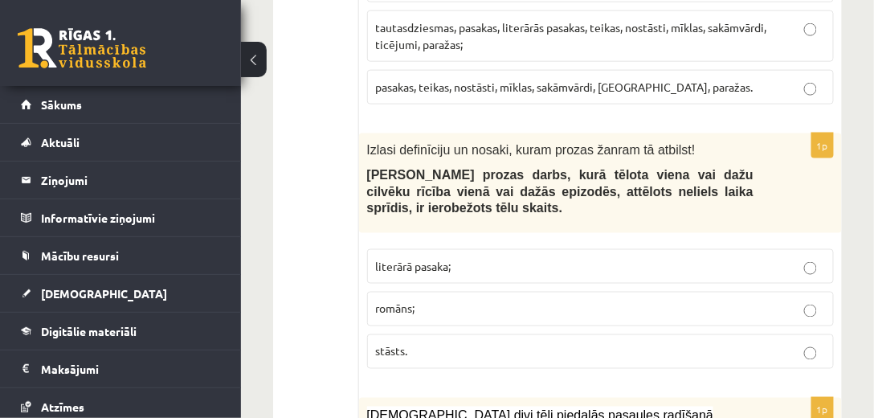
scroll to position [459, 0]
click at [517, 291] on label "romāns;" at bounding box center [600, 308] width 467 height 35
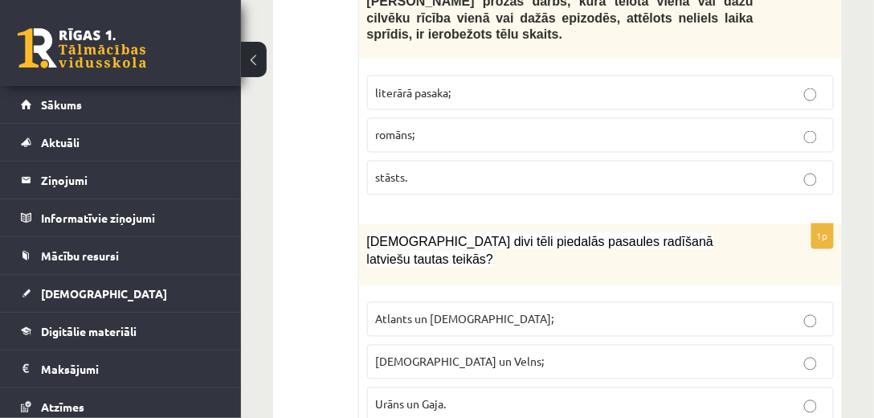
scroll to position [642, 0]
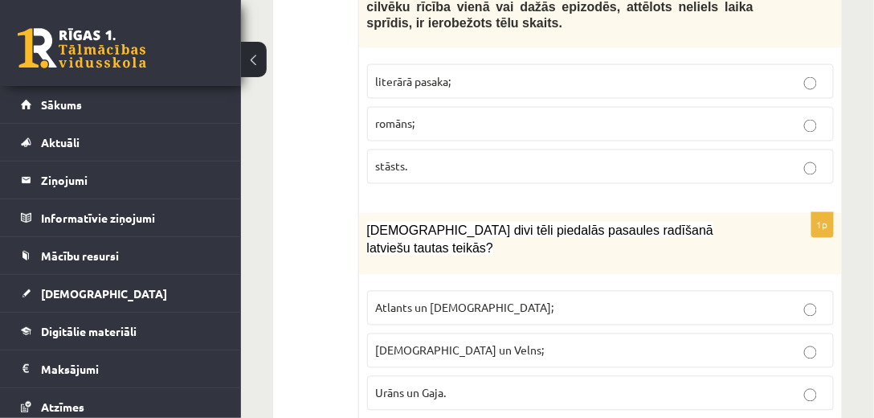
click at [434, 153] on label "stāsts." at bounding box center [600, 166] width 467 height 35
click at [491, 342] on p "Dievs un Velns;" at bounding box center [600, 350] width 449 height 17
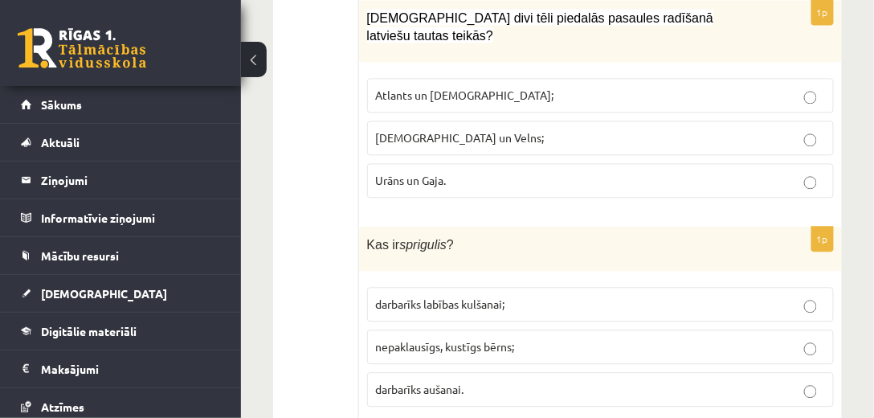
scroll to position [871, 0]
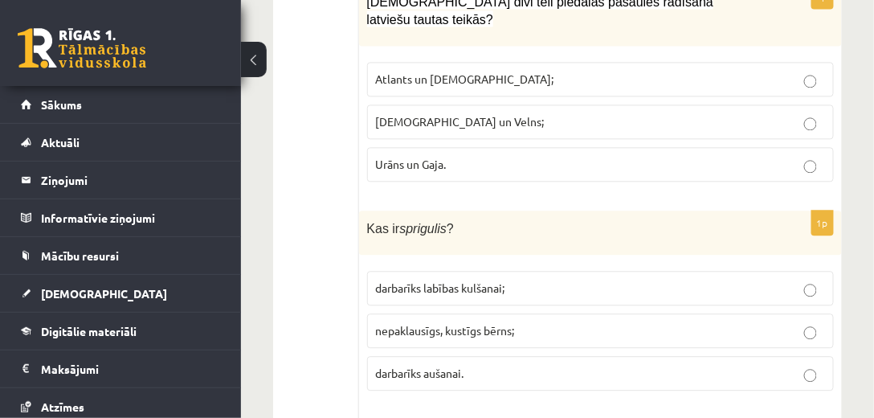
click at [422, 222] on icon "sprigulis" at bounding box center [422, 229] width 47 height 14
drag, startPoint x: 528, startPoint y: 238, endPoint x: 524, endPoint y: 228, distance: 10.8
click at [525, 271] on label "darbarīks labības kulšanai;" at bounding box center [600, 288] width 467 height 35
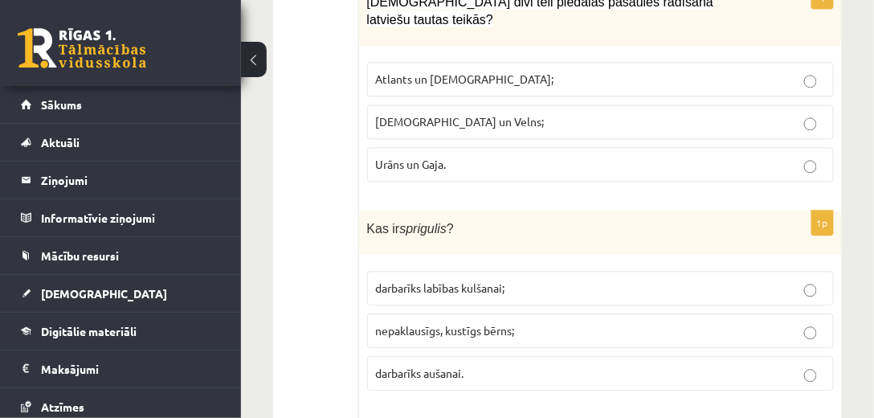
drag, startPoint x: 498, startPoint y: 300, endPoint x: 316, endPoint y: 247, distance: 189.1
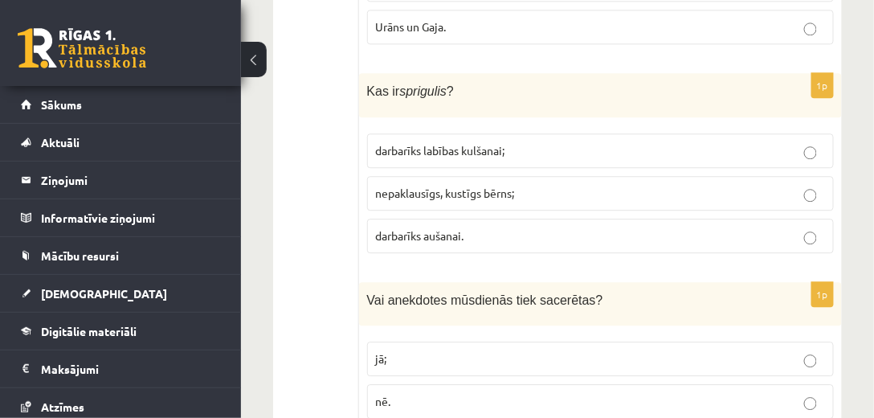
scroll to position [1147, 0]
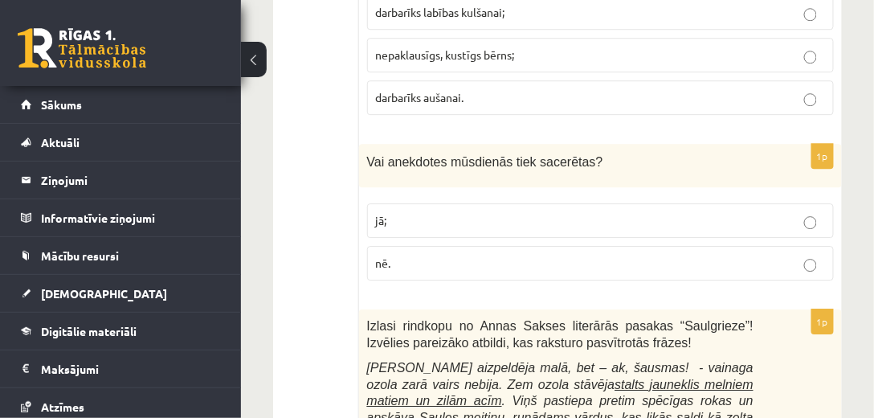
click at [464, 203] on label "jā;" at bounding box center [600, 220] width 467 height 35
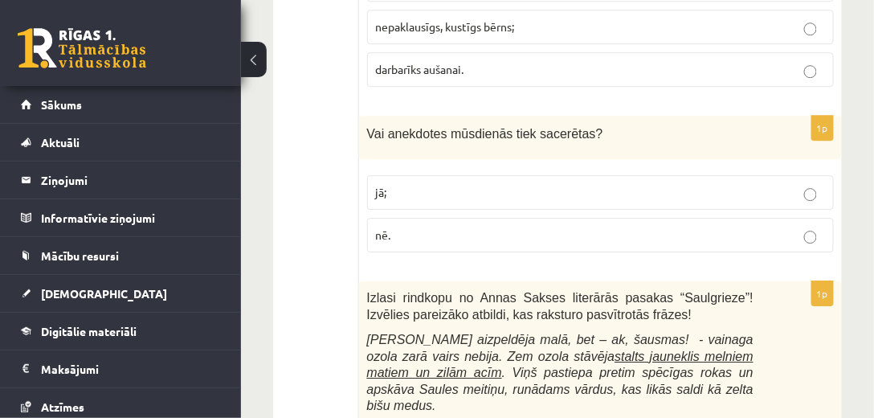
scroll to position [1238, 0]
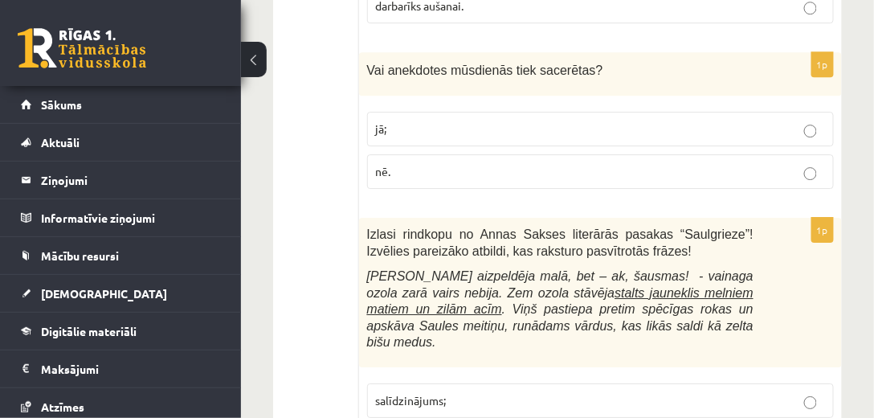
click at [384, 269] on span "Pastarīte aizpeldēja malā, bet – ak, šausmas! - vainaga ozola zarā vairs nebija…" at bounding box center [560, 309] width 386 height 80
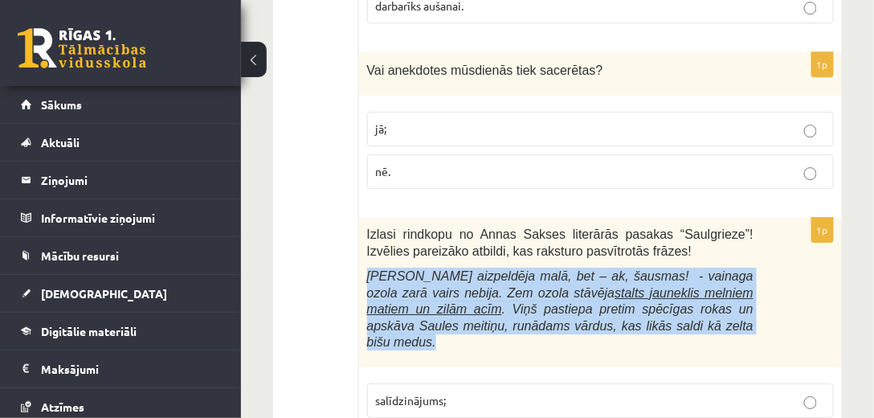
click at [384, 269] on span "Pastarīte aizpeldēja malā, bet – ak, šausmas! - vainaga ozola zarā vairs nebija…" at bounding box center [560, 309] width 386 height 80
copy div "Pastarīte aizpeldēja malā, bet – ak, šausmas! - vainaga ozola zarā vairs nebija…"
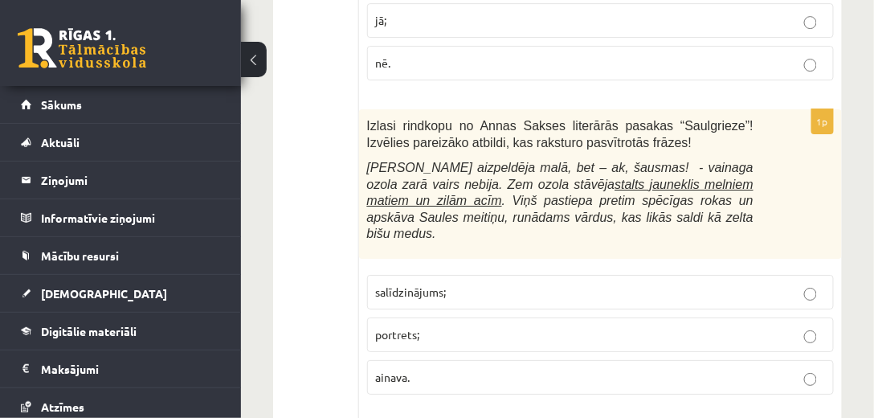
scroll to position [1331, 0]
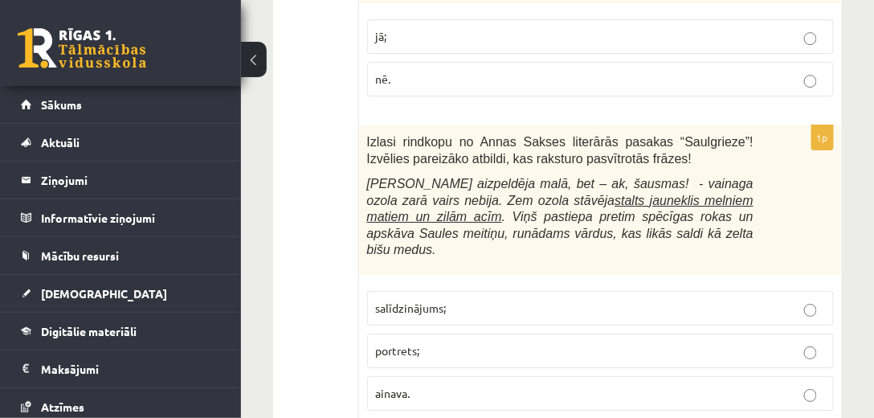
click at [426, 291] on label "salīdzinājums;" at bounding box center [600, 308] width 467 height 35
click at [427, 342] on p "portrets;" at bounding box center [600, 350] width 449 height 17
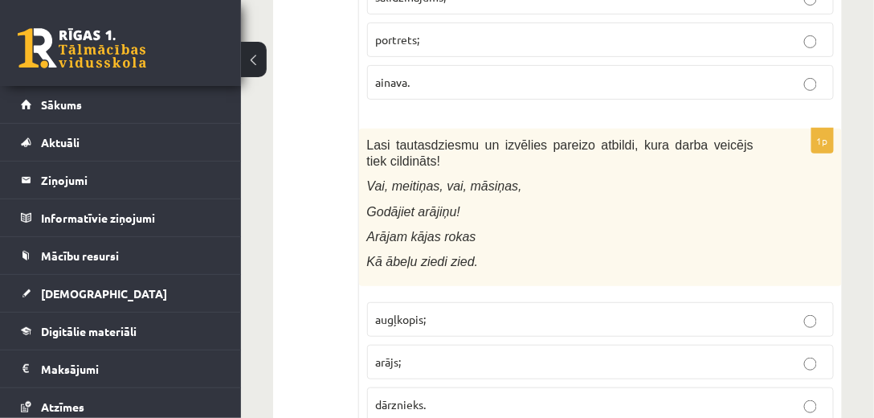
scroll to position [1652, 0]
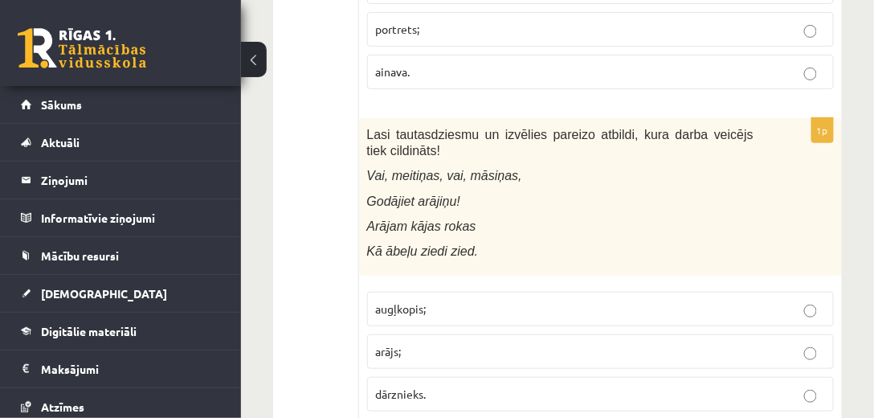
click at [414, 334] on label "arājs;" at bounding box center [600, 351] width 467 height 35
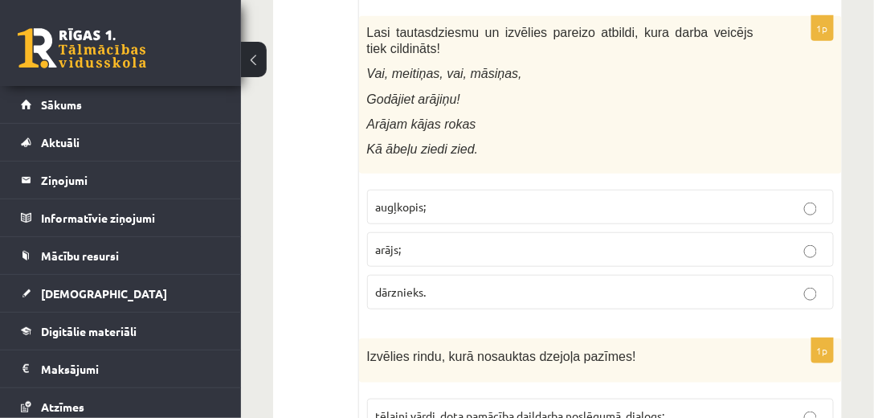
scroll to position [1835, 0]
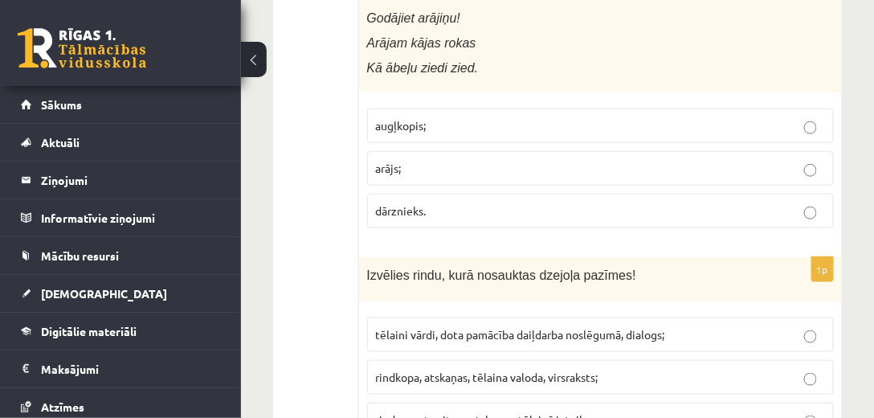
drag, startPoint x: 414, startPoint y: 283, endPoint x: 304, endPoint y: 270, distance: 110.8
click at [441, 402] on label "rinda, pants, ritms, atskaņas, tēlainā izteiksme." at bounding box center [600, 419] width 467 height 35
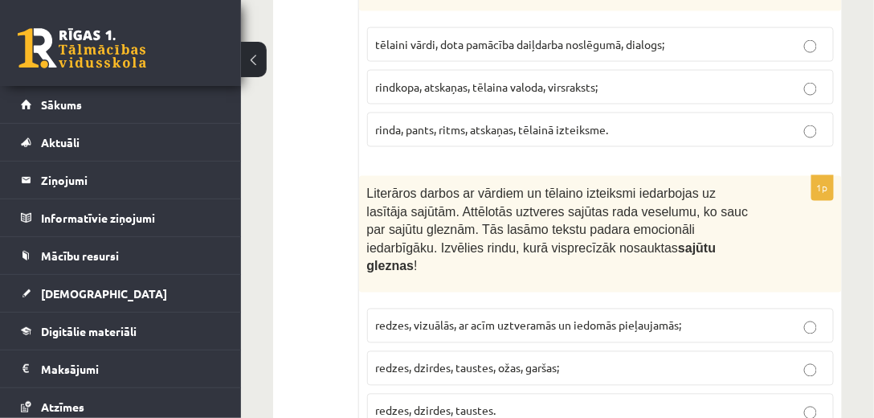
scroll to position [2156, 0]
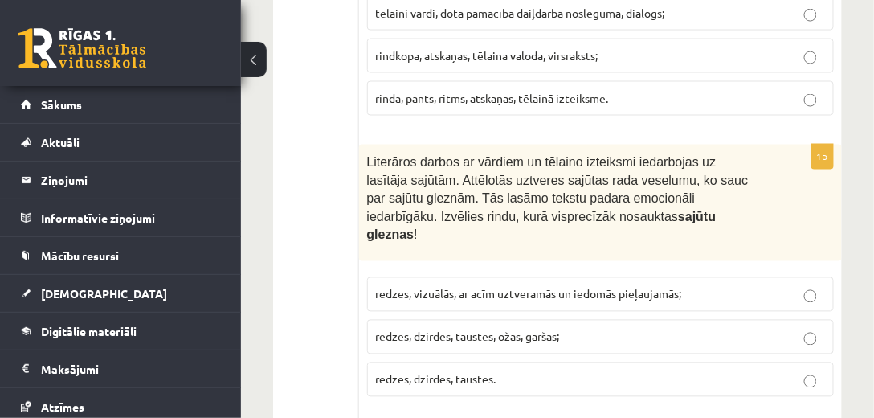
click at [713, 286] on p "redzes, vizuālās, ar acīm uztveramās un iedomās pieļaujamās;" at bounding box center [600, 294] width 449 height 17
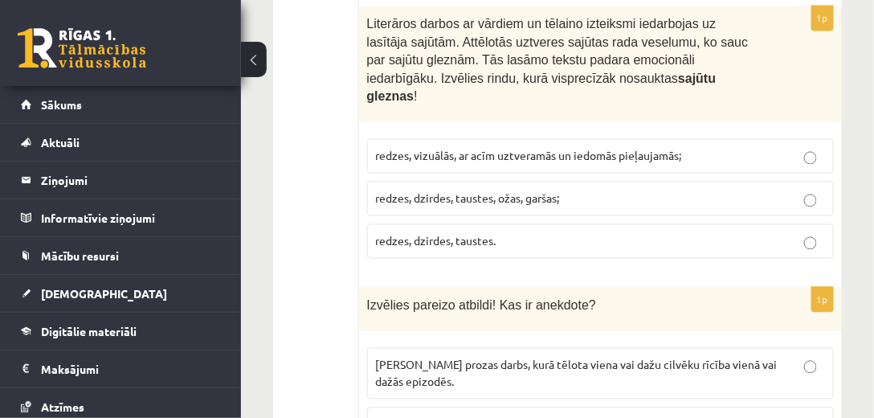
scroll to position [2340, 0]
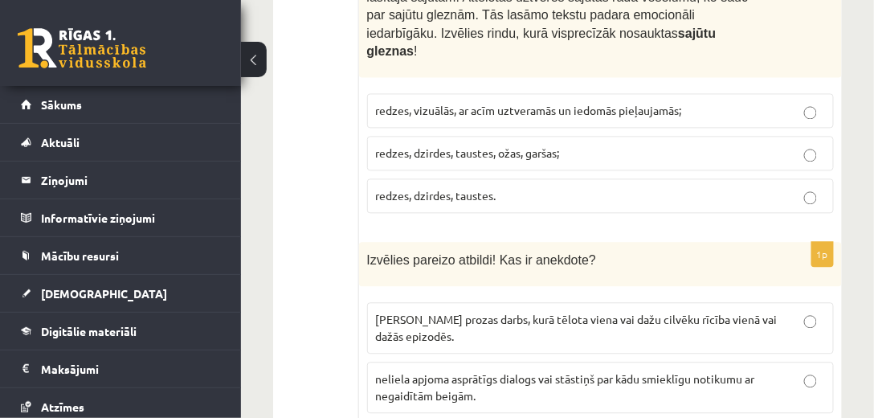
click at [500, 370] on p "neliela apjoma asprātīgs dialogs vai stāstiņš par kādu smieklīgu notikumu ar ne…" at bounding box center [600, 387] width 449 height 34
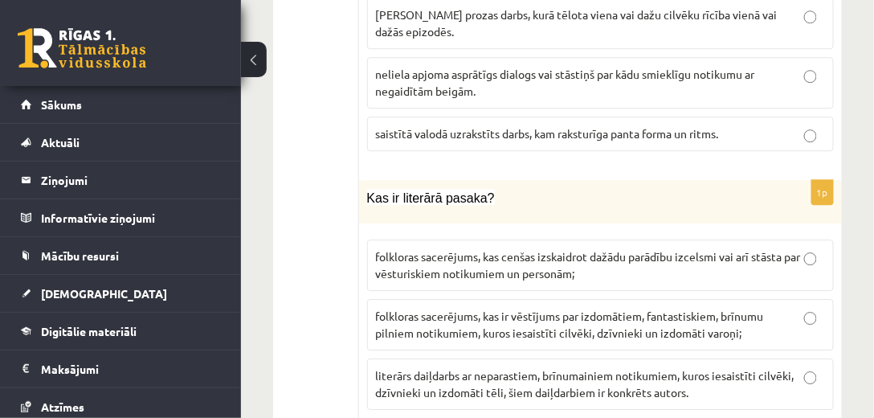
scroll to position [2661, 0]
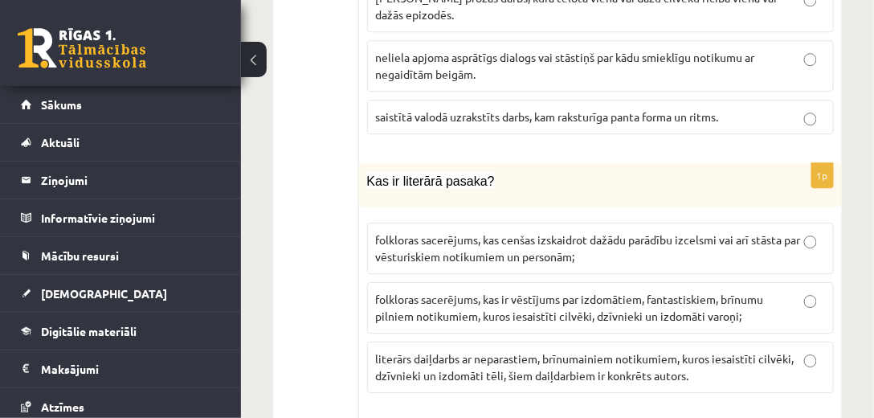
click at [695, 341] on label "literārs daiļdarbs ar neparastiem, brīnumainiem notikumiem, kuros iesaistīti ci…" at bounding box center [600, 366] width 467 height 51
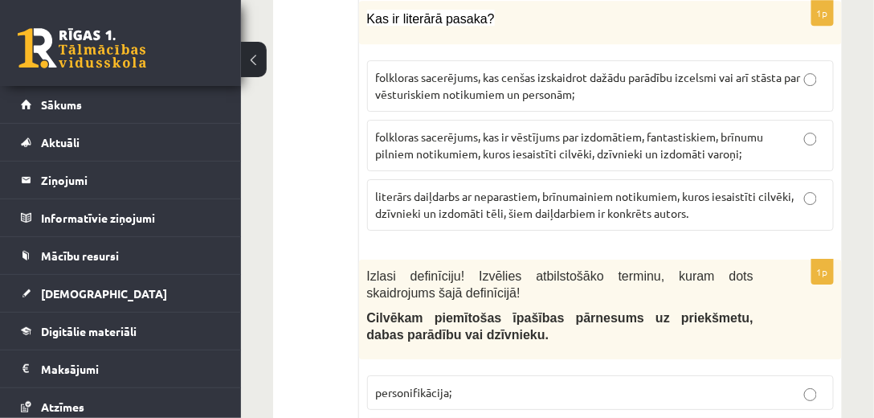
scroll to position [2845, 0]
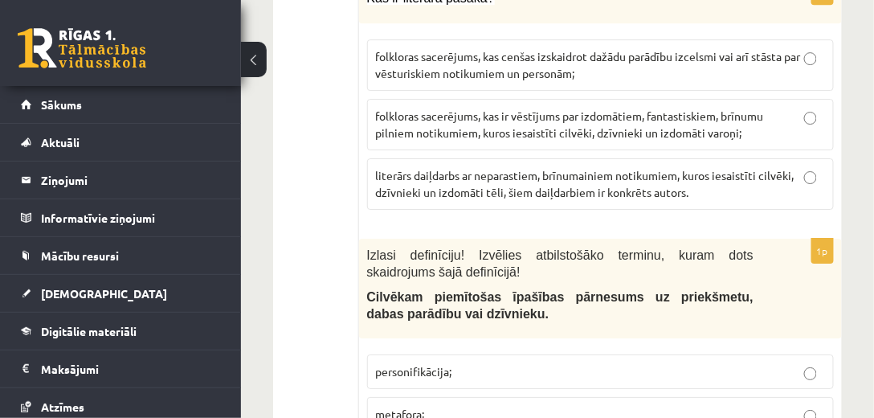
click at [493, 354] on label "personifikācija;" at bounding box center [600, 371] width 467 height 35
click at [449, 406] on p "metafora;" at bounding box center [600, 414] width 449 height 17
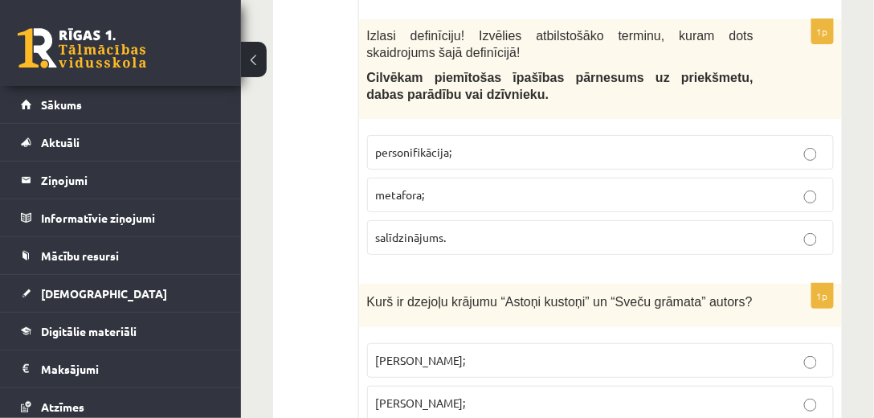
scroll to position [3074, 0]
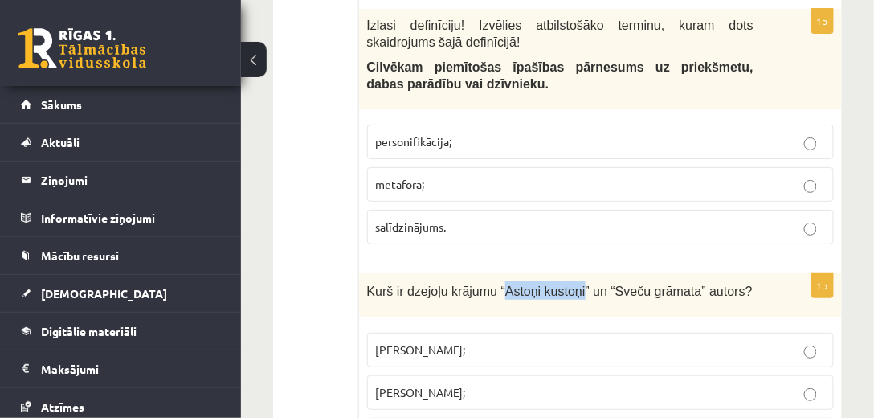
drag, startPoint x: 494, startPoint y: 191, endPoint x: 549, endPoint y: 200, distance: 56.1
click at [566, 273] on div "Kurš ir dzejoļu krājumu “Astoņi kustoņi” un “Sveču grāmata” autors?" at bounding box center [600, 295] width 483 height 44
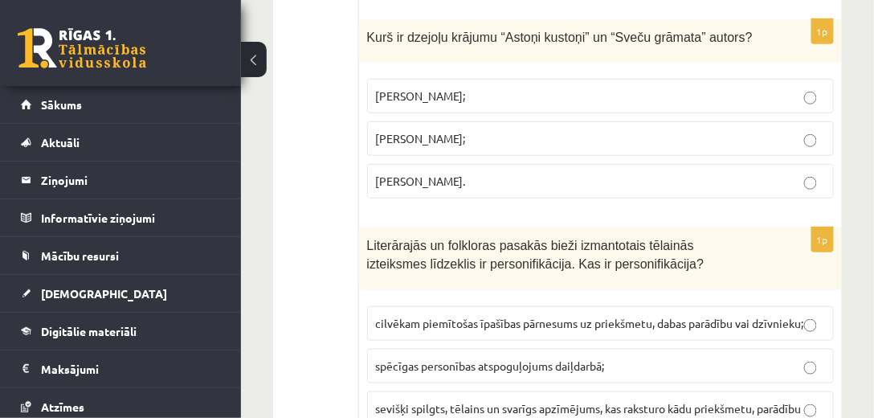
scroll to position [3350, 0]
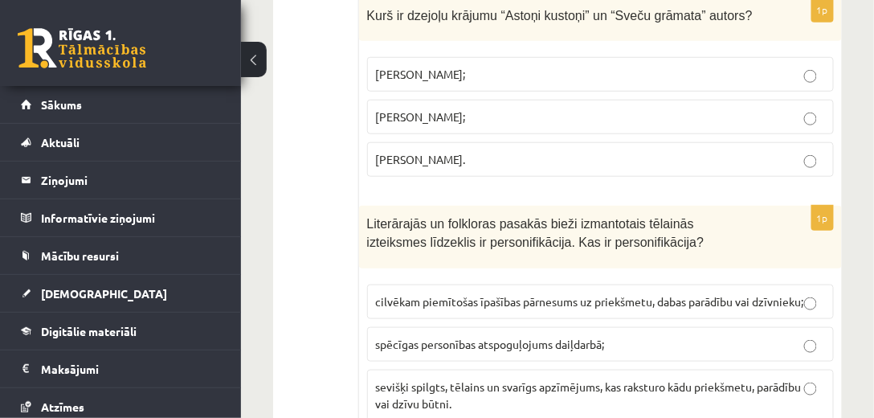
click at [633, 327] on label "spēcīgas personības atspoguļojums daiļdarbā;" at bounding box center [600, 344] width 467 height 35
click at [646, 293] on p "cilvēkam piemītošas īpašības pārnesums uz priekšmetu, dabas parādību vai dzīvni…" at bounding box center [600, 301] width 449 height 17
click at [672, 336] on p "spēcīgas personības atspoguļojums daiļdarbā;" at bounding box center [600, 344] width 449 height 17
click at [677, 284] on label "cilvēkam piemītošas īpašības pārnesums uz priekšmetu, dabas parādību vai dzīvni…" at bounding box center [600, 301] width 467 height 35
click at [626, 331] on fieldset "cilvēkam piemītošas īpašības pārnesums uz priekšmetu, dabas parādību vai dzīvni…" at bounding box center [600, 350] width 467 height 149
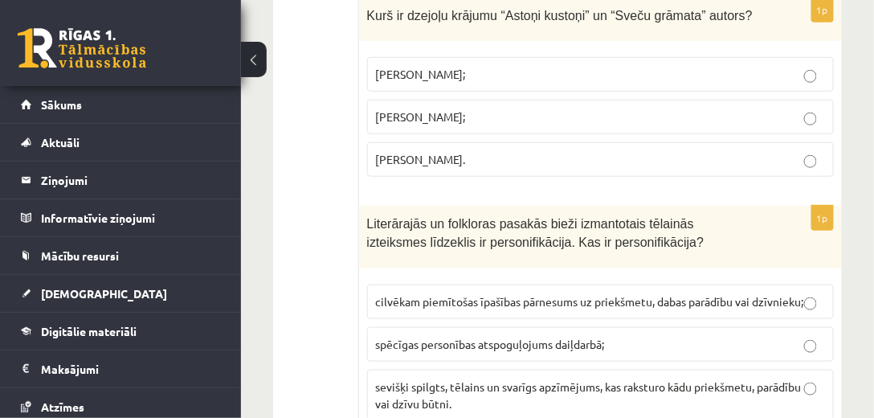
click at [626, 378] on p "sevišķi spilgts, tēlains un svarīgs apzīmējums, kas raksturo kādu priekšmetu, p…" at bounding box center [600, 395] width 449 height 34
click at [637, 327] on label "spēcīgas personības atspoguļojums daiļdarbā;" at bounding box center [600, 344] width 467 height 35
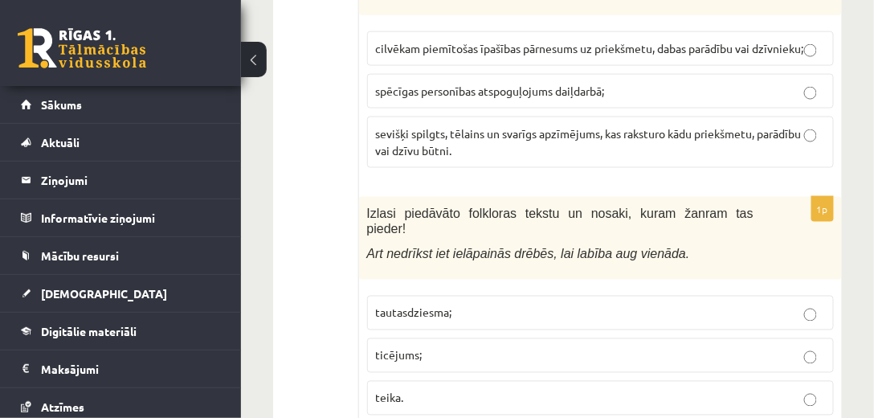
scroll to position [3625, 0]
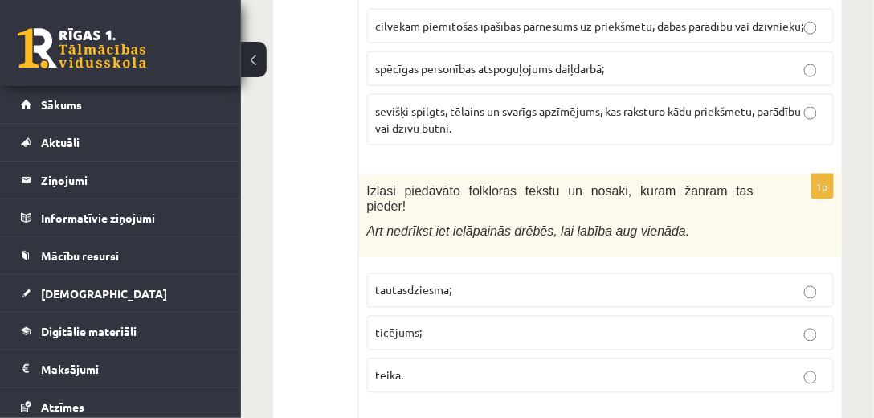
click at [453, 273] on label "tautasdziesma;" at bounding box center [600, 290] width 467 height 35
click at [443, 324] on p "ticējums;" at bounding box center [600, 332] width 449 height 17
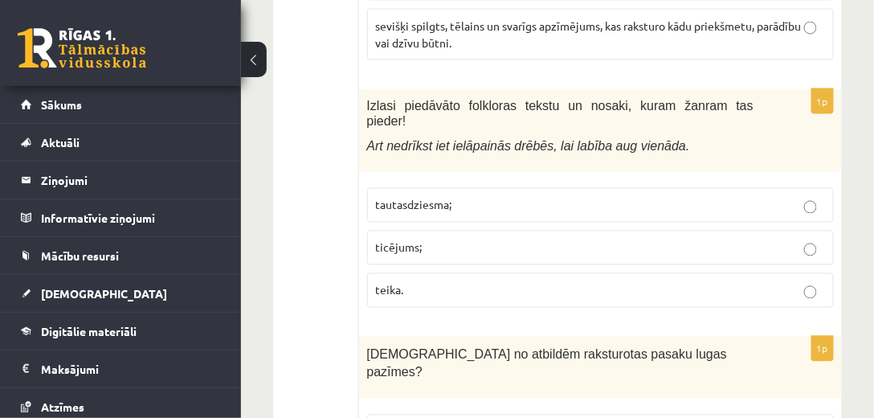
scroll to position [3717, 0]
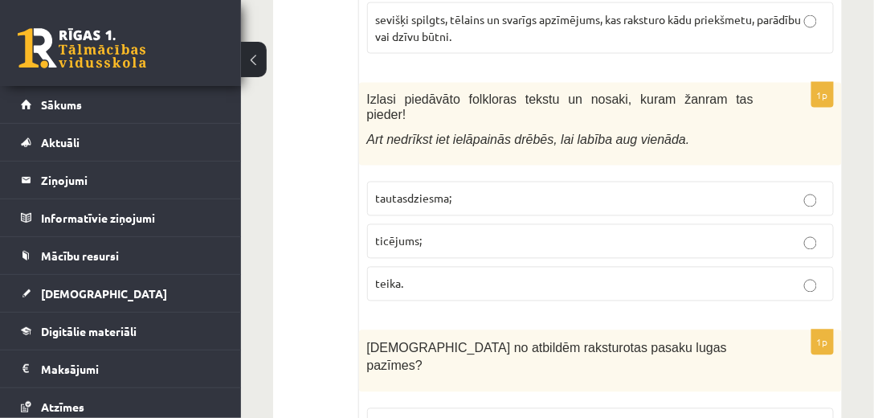
click at [834, 330] on div "Kurā no atbildēm raksturotas pasaku lugas pazīmes?" at bounding box center [600, 361] width 483 height 62
click at [620, 338] on p "Kurā no atbildēm raksturotas pasaku lugas pazīmes?" at bounding box center [560, 356] width 386 height 36
drag, startPoint x: 450, startPoint y: 40, endPoint x: 536, endPoint y: 42, distance: 85.9
click at [536, 133] on span "Art nedrīkst iet ielāpainās drēbēs, lai labība aug vienāda." at bounding box center [528, 140] width 323 height 14
click at [447, 133] on span "Art nedrīkst iet ielāpainās drēbēs, lai labība aug vienāda." at bounding box center [528, 140] width 323 height 14
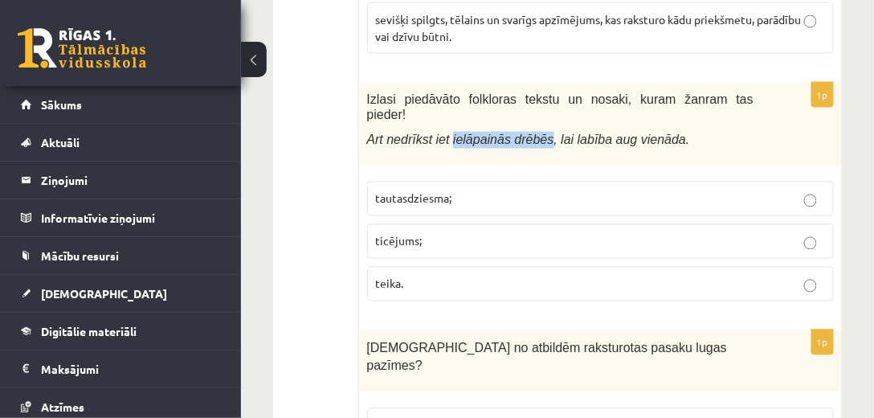
drag, startPoint x: 447, startPoint y: 35, endPoint x: 535, endPoint y: 31, distance: 88.5
click at [535, 133] on span "Art nedrīkst iet ielāpainās drēbēs, lai labība aug vienāda." at bounding box center [528, 140] width 323 height 14
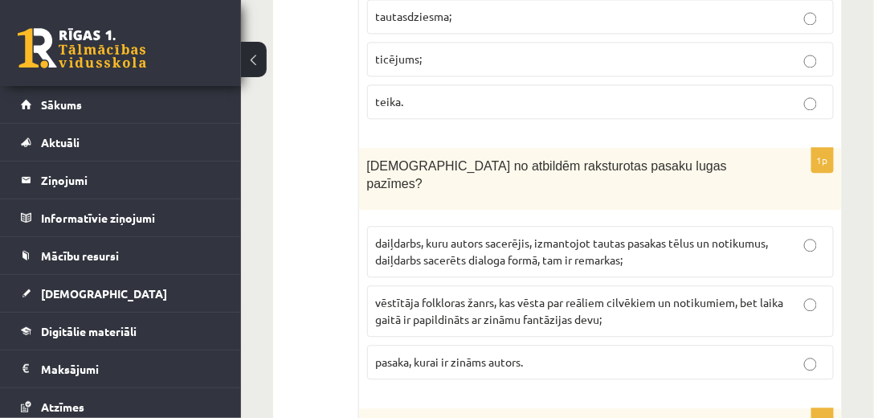
scroll to position [3901, 0]
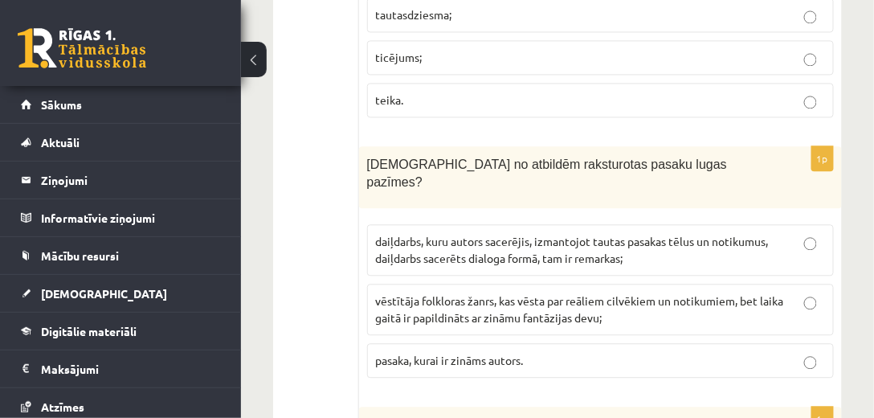
click at [505, 343] on label "pasaka, kurai ir zināms autors." at bounding box center [600, 360] width 467 height 35
click at [620, 292] on p "vēstītāja folkloras žanrs, kas vēsta par reāliem cilvēkiem un notikumiem, bet l…" at bounding box center [600, 309] width 449 height 34
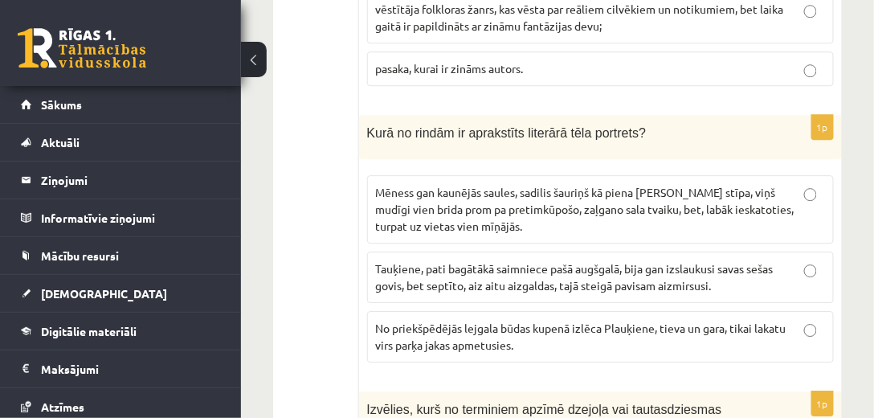
scroll to position [4176, 0]
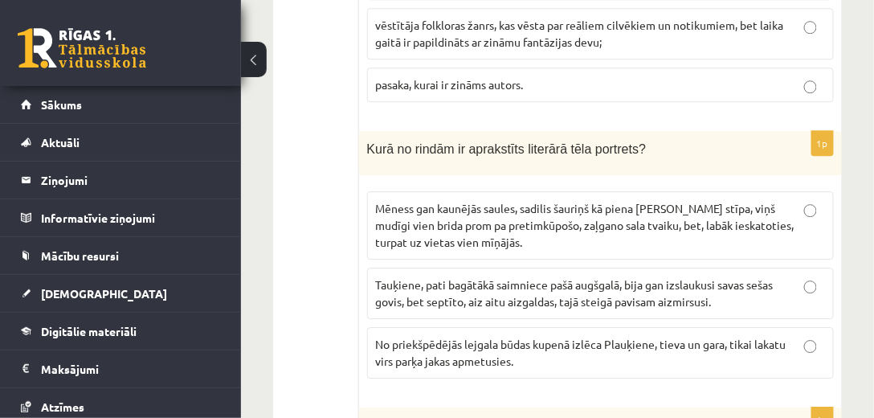
click at [396, 336] on span "No priekšpēdējās lejgala būdas kupenā izlēca Plauķiene, tieva un gara, tikai la…" at bounding box center [581, 351] width 410 height 31
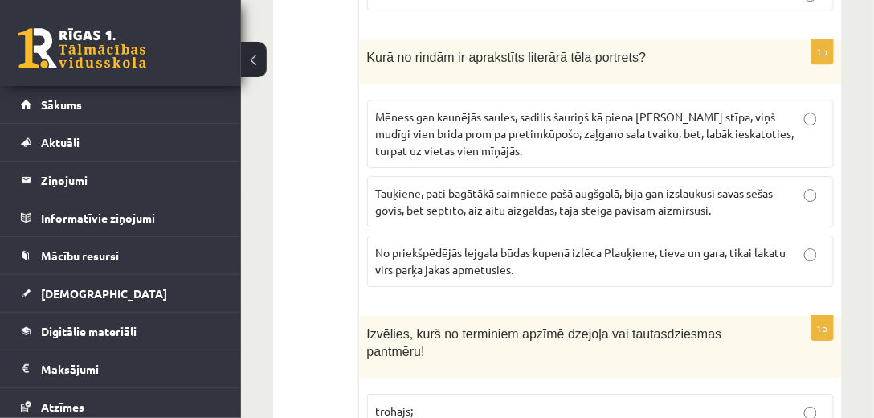
scroll to position [4313, 0]
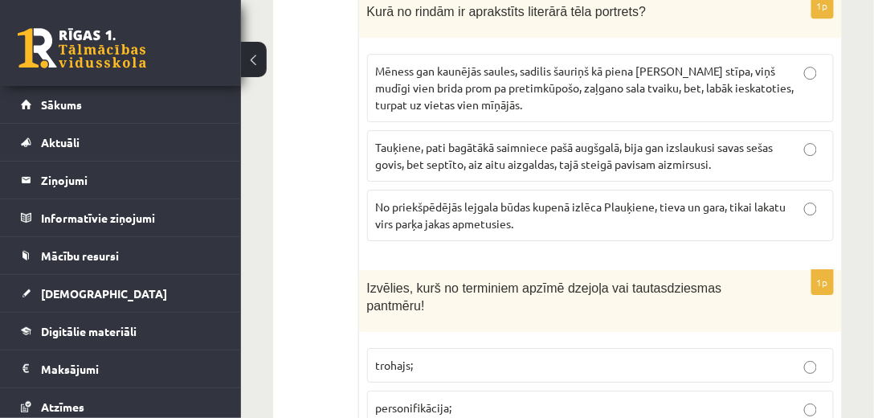
drag, startPoint x: 423, startPoint y: 304, endPoint x: 371, endPoint y: 304, distance: 52.2
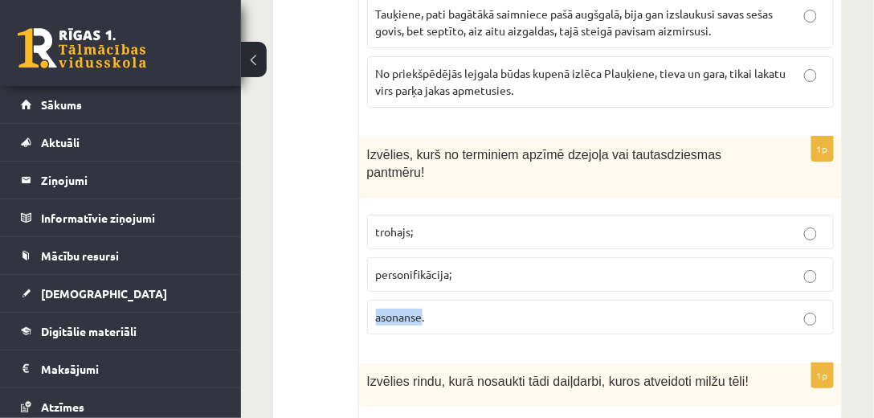
scroll to position [4451, 0]
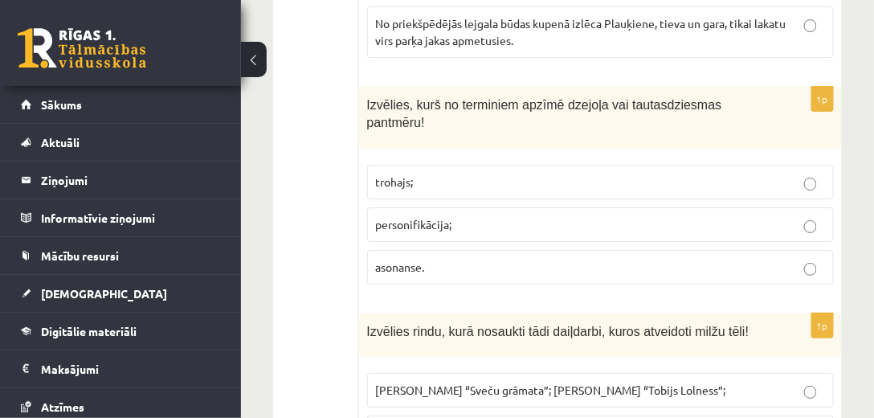
scroll to position [4497, 0]
drag, startPoint x: 400, startPoint y: 115, endPoint x: 321, endPoint y: 125, distance: 79.4
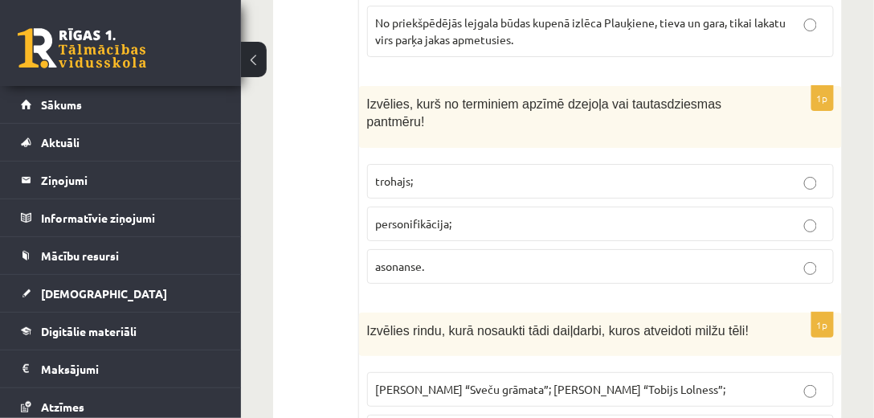
drag, startPoint x: 339, startPoint y: 271, endPoint x: 294, endPoint y: 289, distance: 48.6
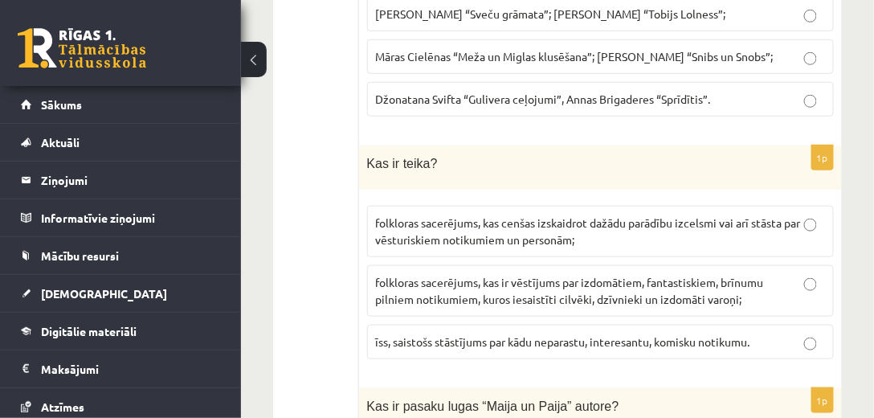
scroll to position [4772, 0]
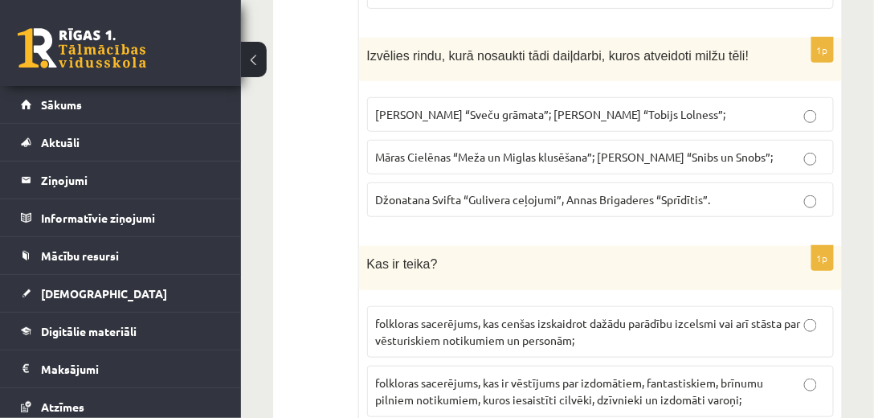
click at [628, 374] on p "folkloras sacerējums, kas ir vēstījums par izdomātiem, fantastiskiem, brīnumu p…" at bounding box center [600, 391] width 449 height 34
click at [631, 374] on p "folkloras sacerējums, kas ir vēstījums par izdomātiem, fantastiskiem, brīnumu p…" at bounding box center [600, 391] width 449 height 34
drag, startPoint x: 434, startPoint y: 113, endPoint x: 368, endPoint y: 111, distance: 66.7
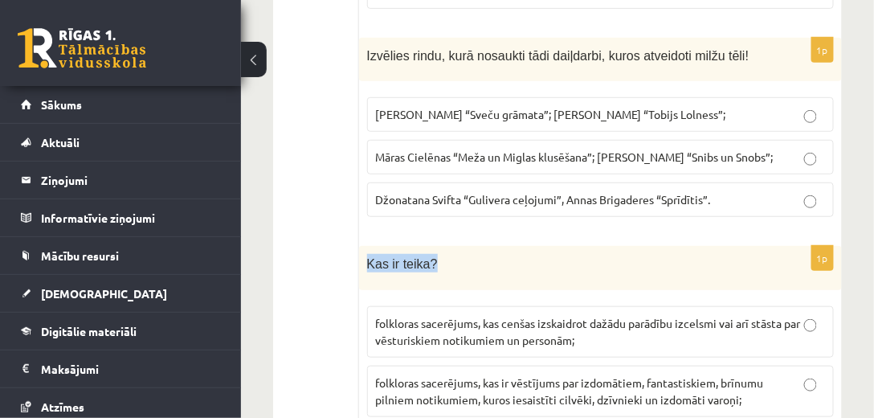
click at [368, 254] on p "Kas ir teika?" at bounding box center [560, 263] width 386 height 18
click at [496, 254] on p "Kas ir teika?" at bounding box center [560, 263] width 386 height 18
drag, startPoint x: 418, startPoint y: 191, endPoint x: 513, endPoint y: 183, distance: 95.1
click at [491, 316] on span "folkloras sacerējums, kas cenšas izskaidrot dažādu parādību izcelsmi vai arī st…" at bounding box center [588, 331] width 425 height 31
click at [618, 315] on p "folkloras sacerējums, kas cenšas izskaidrot dažādu parādību izcelsmi vai arī st…" at bounding box center [600, 332] width 449 height 34
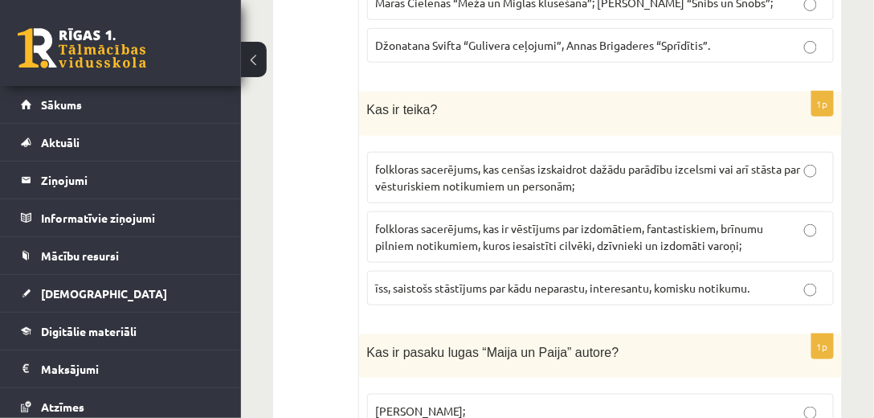
scroll to position [4910, 0]
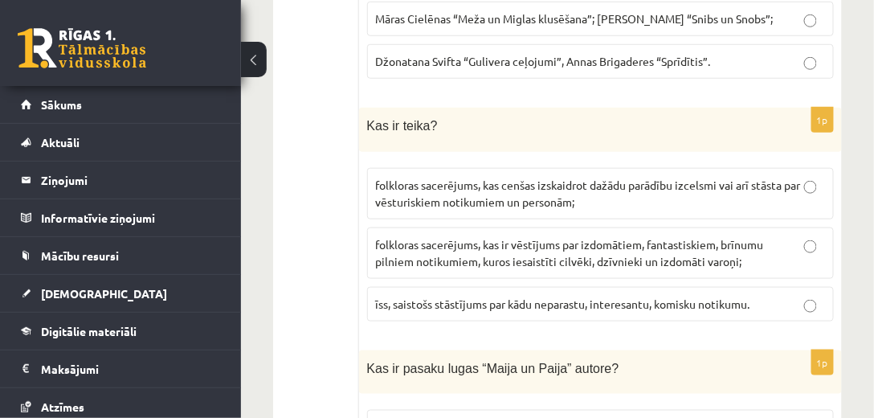
click at [557, 237] on span "folkloras sacerējums, kas ir vēstījums par izdomātiem, fantastiskiem, brīnumu p…" at bounding box center [570, 252] width 388 height 31
drag, startPoint x: 474, startPoint y: 215, endPoint x: 544, endPoint y: 216, distance: 69.9
click at [544, 361] on span "Kas ir pasaku lugas “Maija un Paija” autore?" at bounding box center [493, 368] width 252 height 14
click at [417, 417] on span "Anna Brigadere;" at bounding box center [421, 426] width 90 height 14
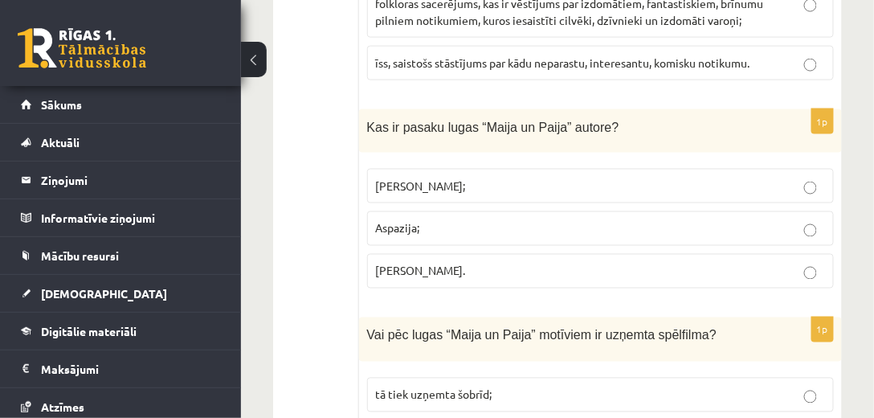
scroll to position [5231, 0]
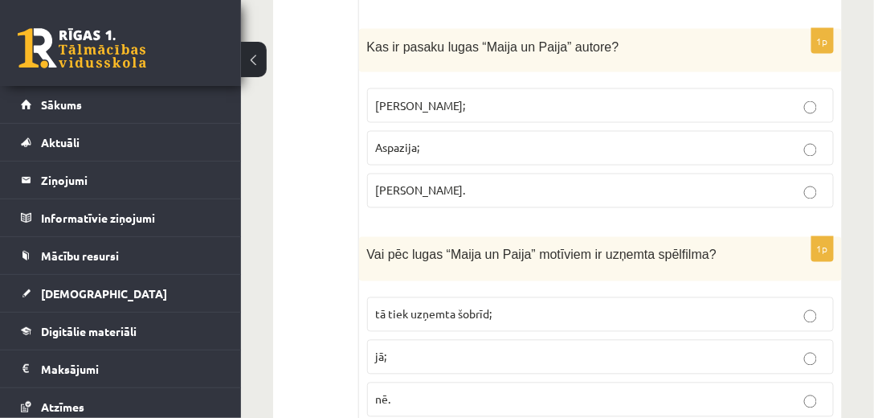
click at [438, 349] on p "jā;" at bounding box center [600, 357] width 449 height 17
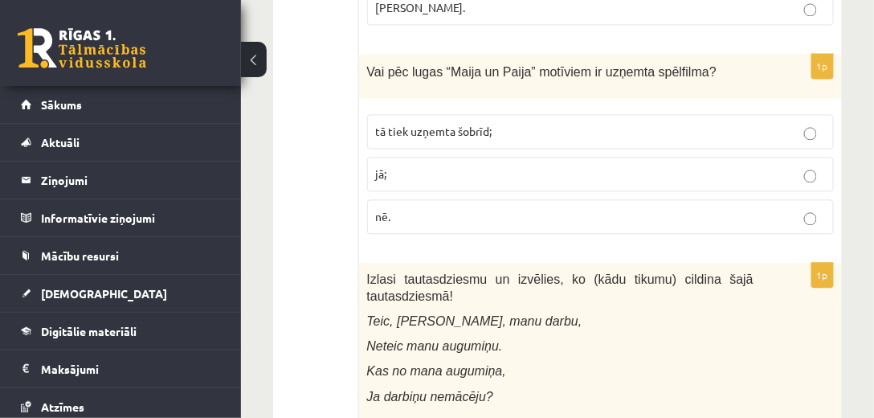
scroll to position [5461, 0]
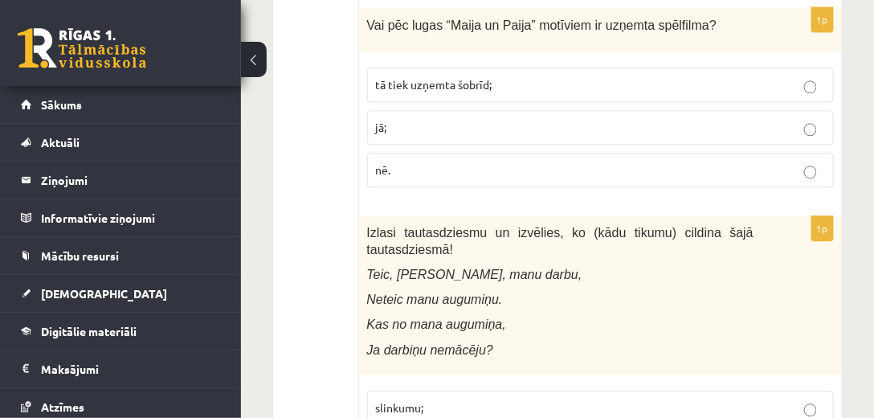
click at [559, 399] on p "slinkumu;" at bounding box center [600, 407] width 449 height 17
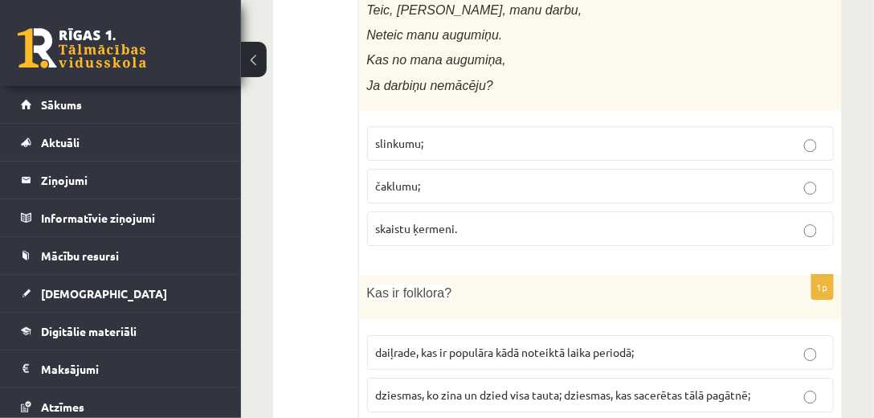
scroll to position [5736, 0]
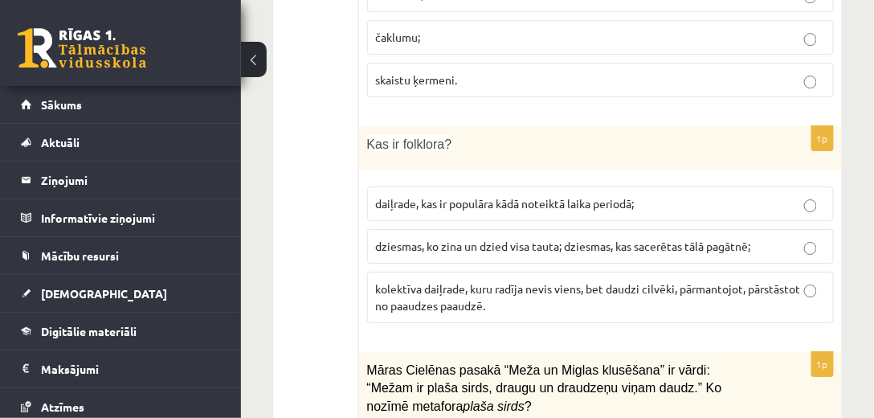
scroll to position [5919, 0]
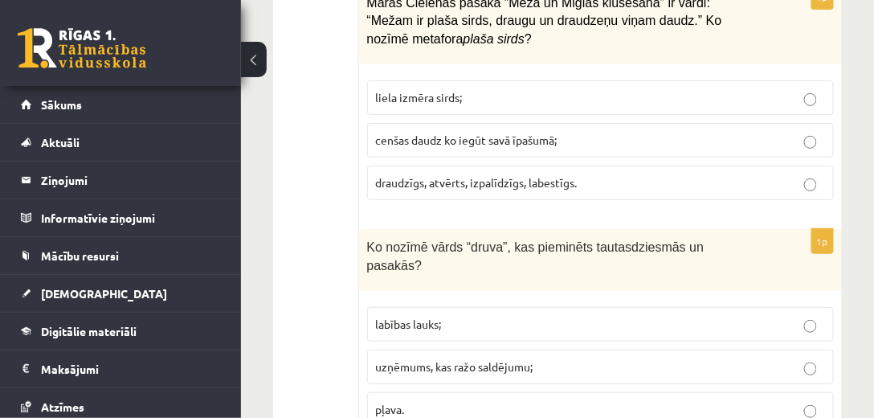
scroll to position [6195, 0]
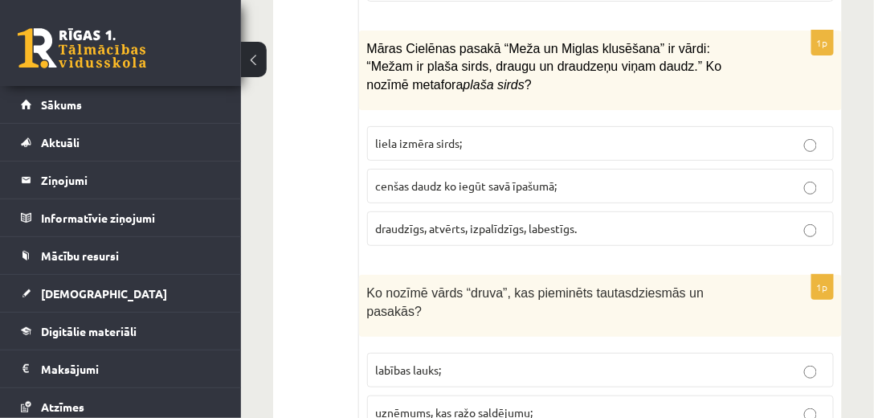
click at [487, 286] on span "Ko nozīmē vārds “druva”, kas pieminēts tautasdziesmās un pasakās?" at bounding box center [535, 302] width 337 height 32
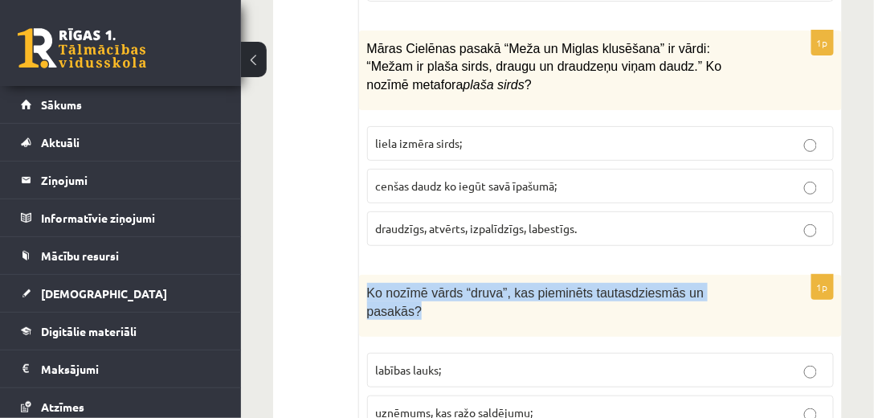
click at [487, 286] on span "Ko nozīmē vārds “druva”, kas pieminēts tautasdziesmās un pasakās?" at bounding box center [535, 302] width 337 height 32
click at [454, 286] on span "Ko nozīmē vārds “druva”, kas pieminēts tautasdziesmās un pasakās?" at bounding box center [535, 302] width 337 height 32
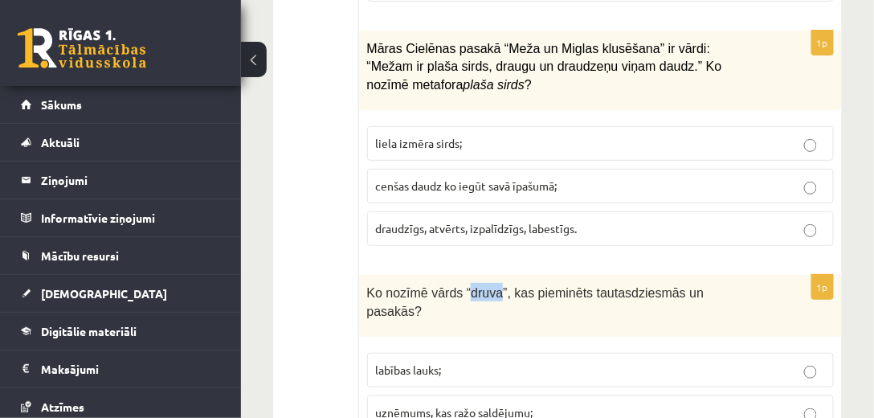
drag, startPoint x: 459, startPoint y: 130, endPoint x: 489, endPoint y: 130, distance: 29.7
click at [489, 286] on span "Ko nozīmē vārds “druva”, kas pieminēts tautasdziesmās un pasakās?" at bounding box center [535, 302] width 337 height 32
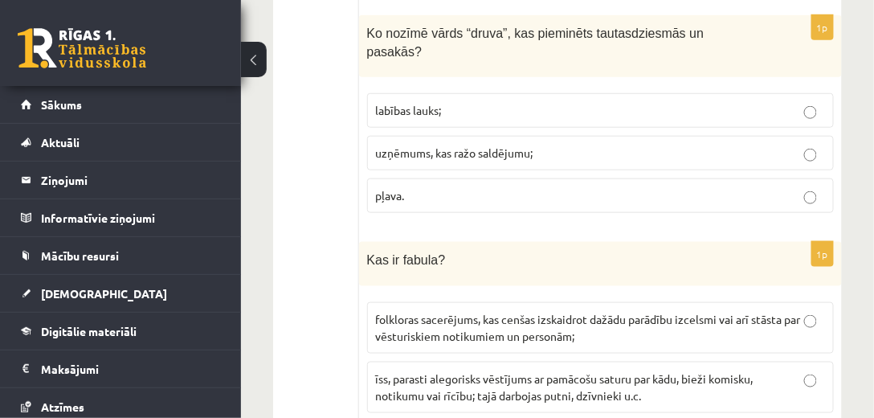
scroll to position [6470, 0]
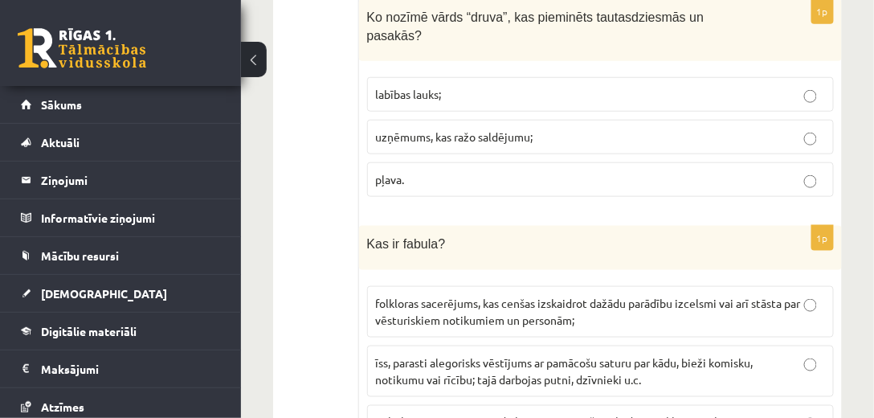
click at [400, 237] on span "Kas ir fabula?" at bounding box center [406, 244] width 79 height 14
click at [398, 237] on span "Kas ir fabula?" at bounding box center [406, 244] width 79 height 14
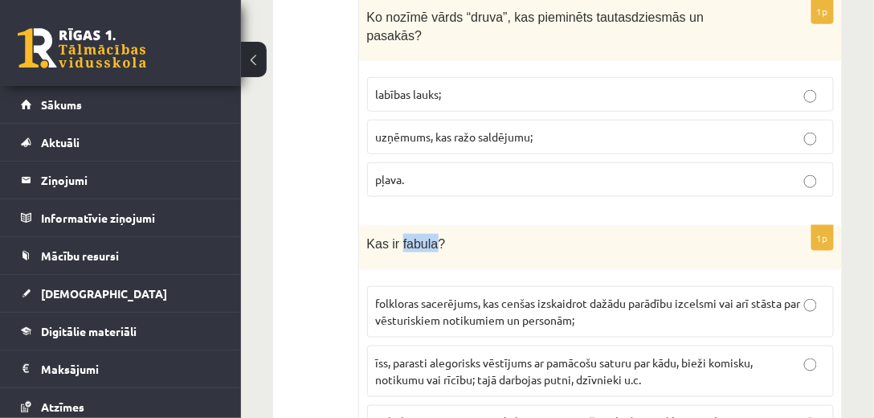
click at [398, 237] on span "Kas ir fabula?" at bounding box center [406, 244] width 79 height 14
click at [389, 237] on span "Kas ir fabula?" at bounding box center [406, 244] width 79 height 14
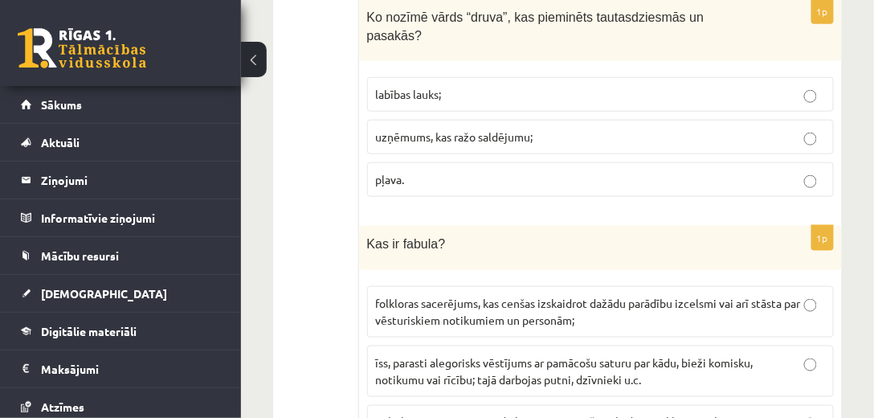
click at [666, 354] on p "īss, parasti alegorisks vēstījums ar pamācošu saturu par kādu, bieži komisku, n…" at bounding box center [600, 371] width 449 height 34
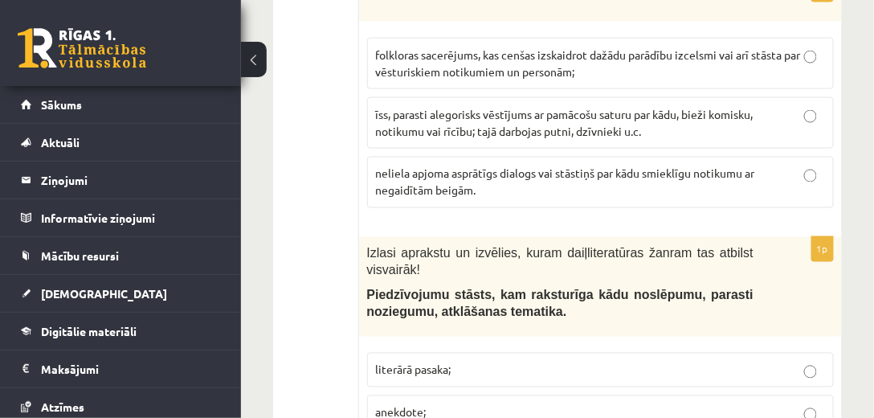
scroll to position [6746, 0]
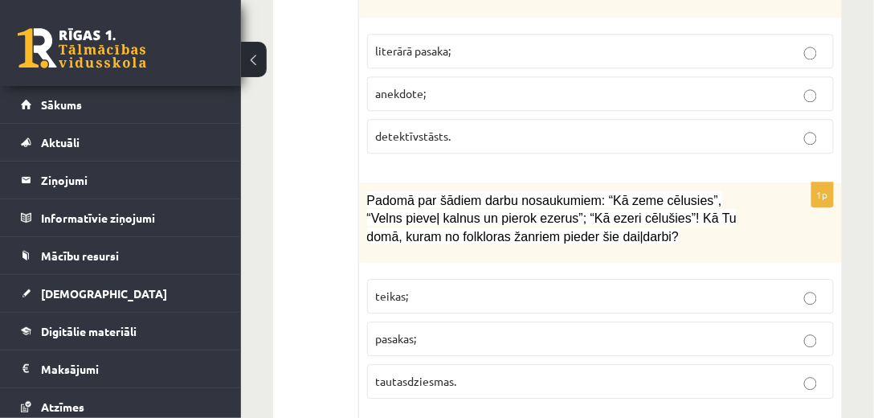
scroll to position [7021, 0]
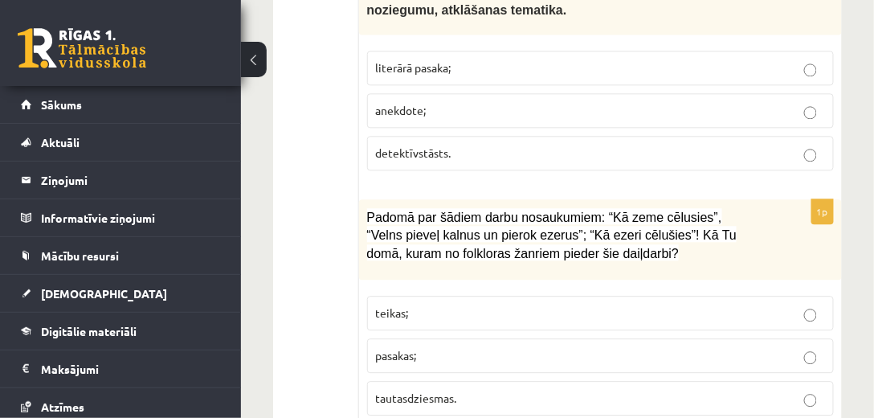
click at [479, 304] on p "teikas;" at bounding box center [600, 312] width 449 height 17
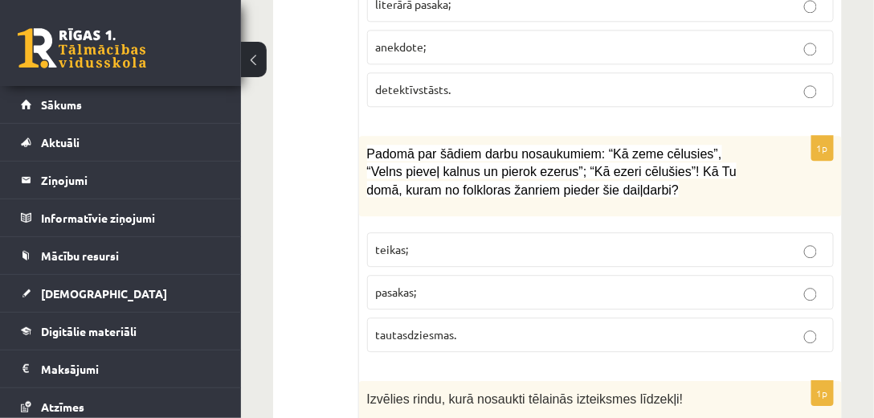
scroll to position [7094, 0]
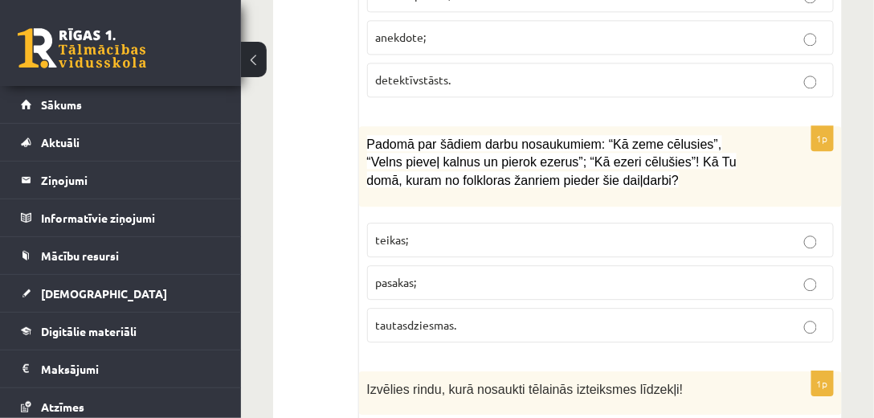
drag, startPoint x: 864, startPoint y: 300, endPoint x: 824, endPoint y: 212, distance: 97.0
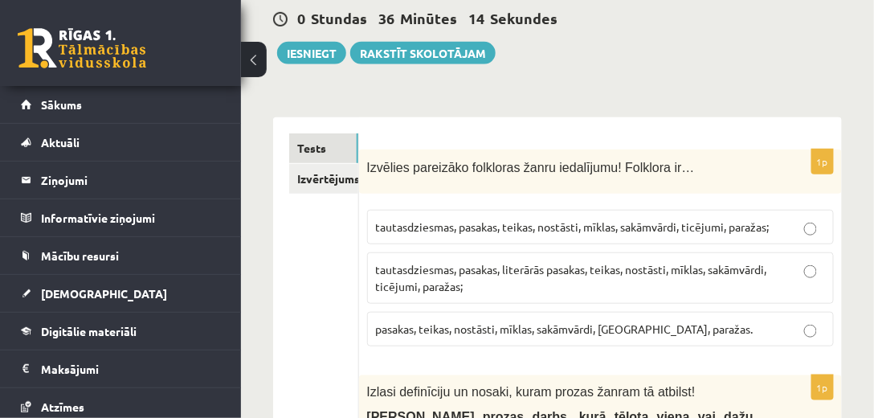
scroll to position [0, 0]
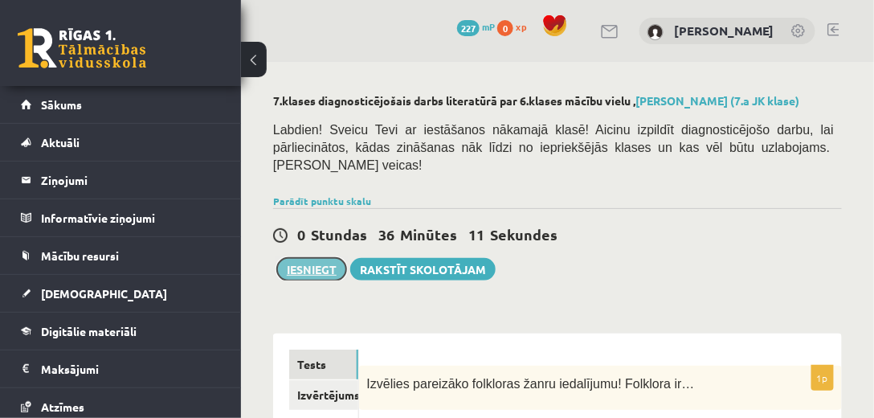
click at [323, 258] on button "Iesniegt" at bounding box center [311, 269] width 69 height 22
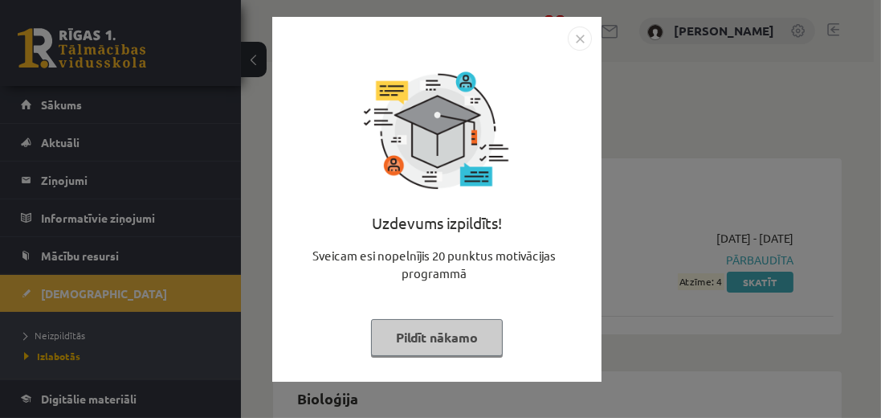
click at [576, 34] on img "Close" at bounding box center [580, 39] width 24 height 24
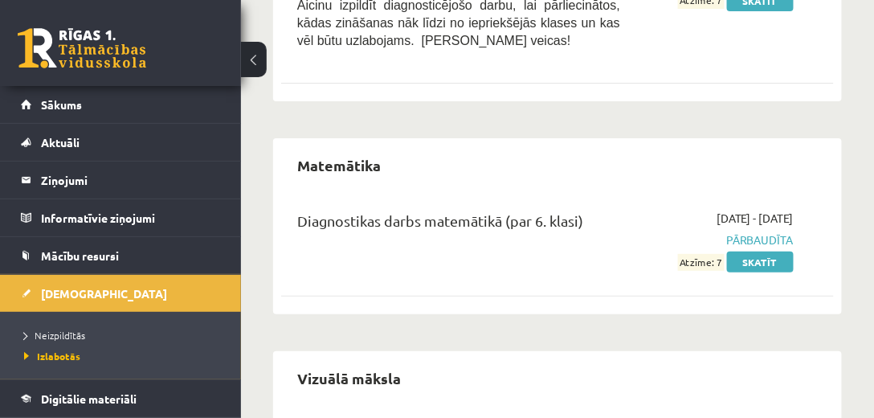
scroll to position [1421, 0]
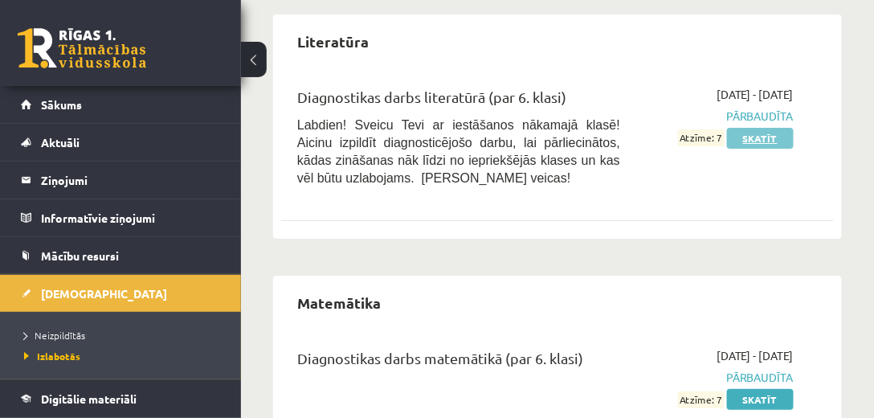
click at [758, 143] on link "Skatīt" at bounding box center [760, 138] width 67 height 21
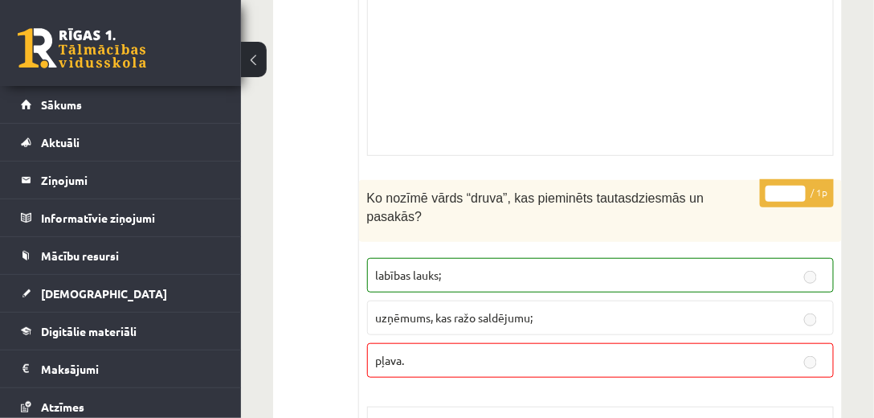
scroll to position [10875, 0]
drag, startPoint x: 508, startPoint y: 67, endPoint x: 500, endPoint y: 80, distance: 14.7
click at [508, 181] on div "* / 1p Ko nozīmē vārds “druva”, kas pieminēts tautasdziesmās un pasakās? labība…" at bounding box center [600, 378] width 483 height 395
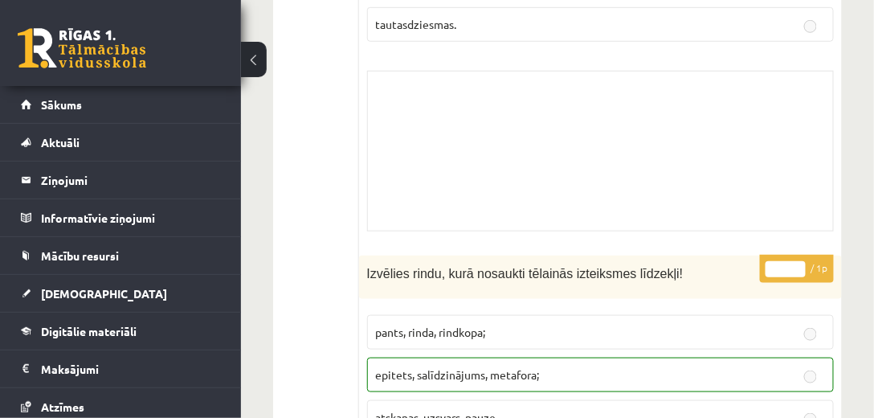
scroll to position [12604, 0]
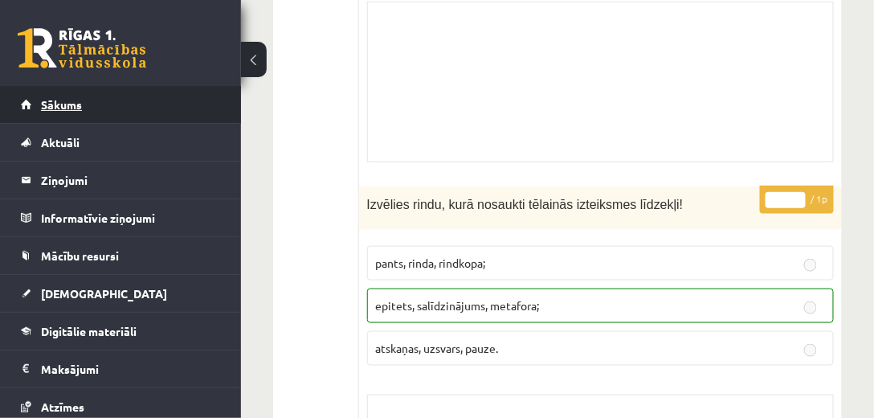
click at [49, 97] on link "Sākums" at bounding box center [121, 104] width 200 height 37
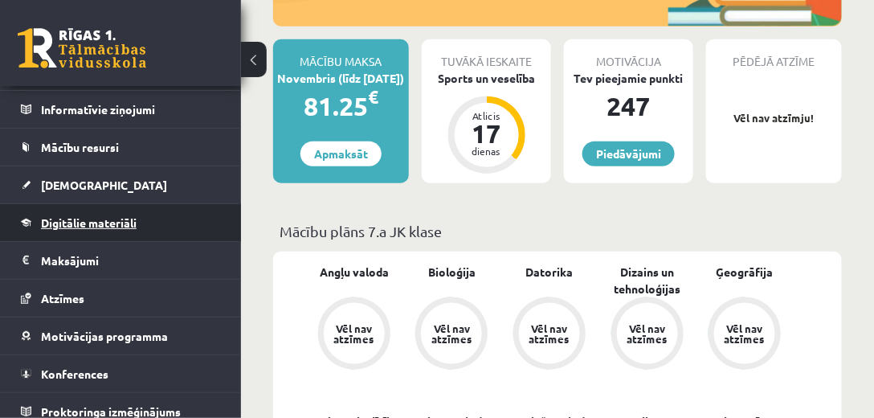
scroll to position [116, 0]
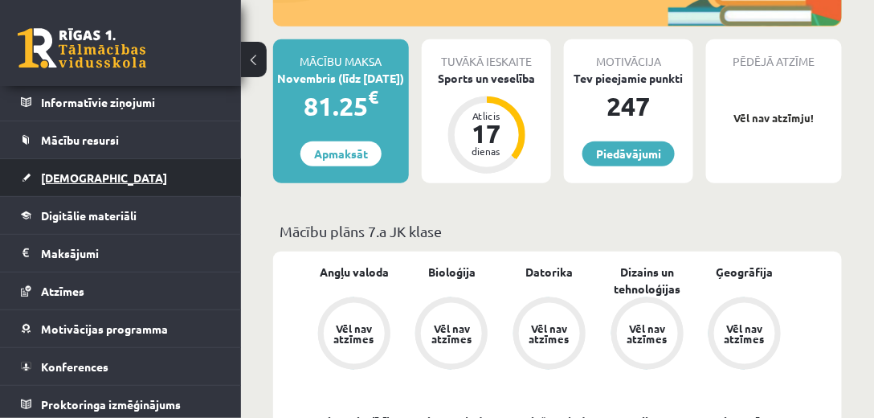
click at [56, 174] on span "[DEMOGRAPHIC_DATA]" at bounding box center [104, 177] width 126 height 14
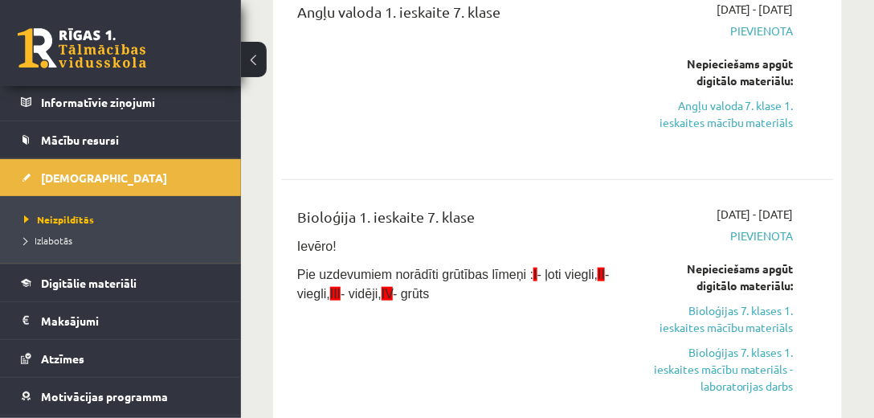
scroll to position [92, 0]
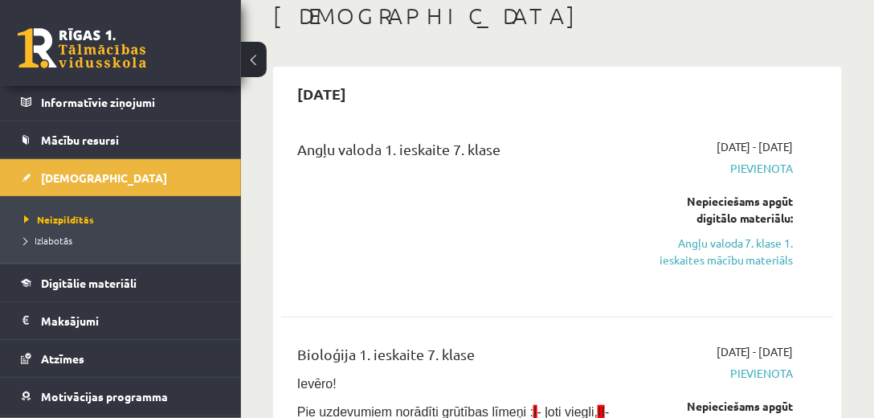
drag, startPoint x: 800, startPoint y: 137, endPoint x: 687, endPoint y: 161, distance: 115.2
click at [687, 161] on div "[DATE] - [DATE] [GEOGRAPHIC_DATA] Nepieciešams apgūt digitālo materiālu: Angļu …" at bounding box center [718, 214] width 173 height 153
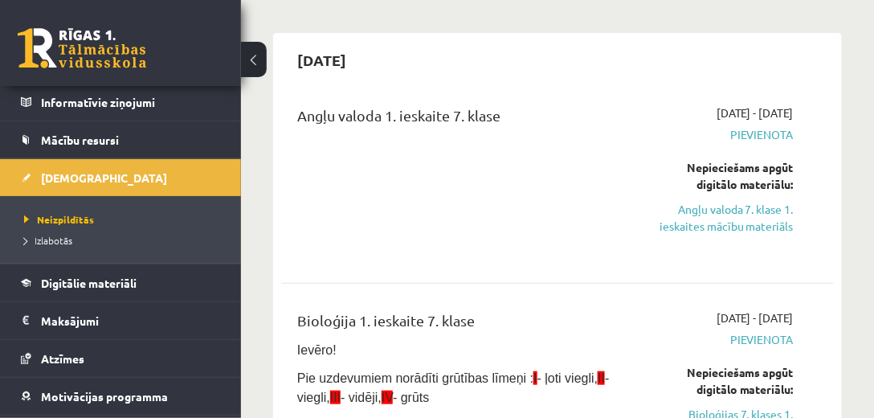
scroll to position [275, 0]
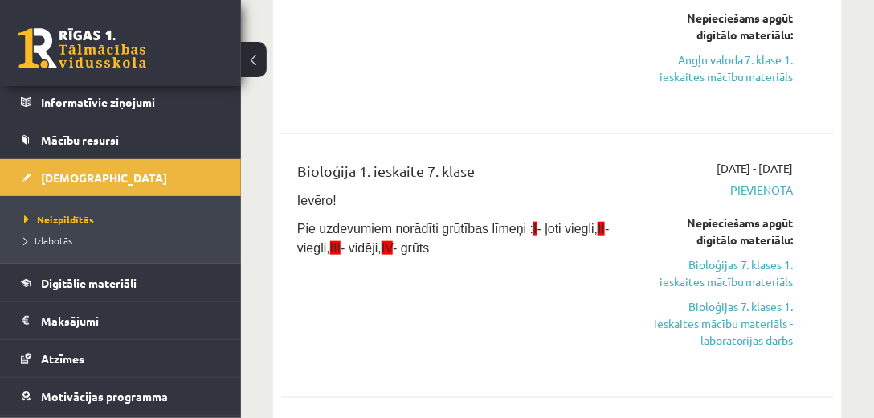
drag, startPoint x: 816, startPoint y: 165, endPoint x: 703, endPoint y: 166, distance: 113.2
click at [703, 166] on div "Bioloģija 1. ieskaite 7. klase Ievēro! Pie uzdevumiem norādīti grūtības līmeņi …" at bounding box center [557, 265] width 520 height 211
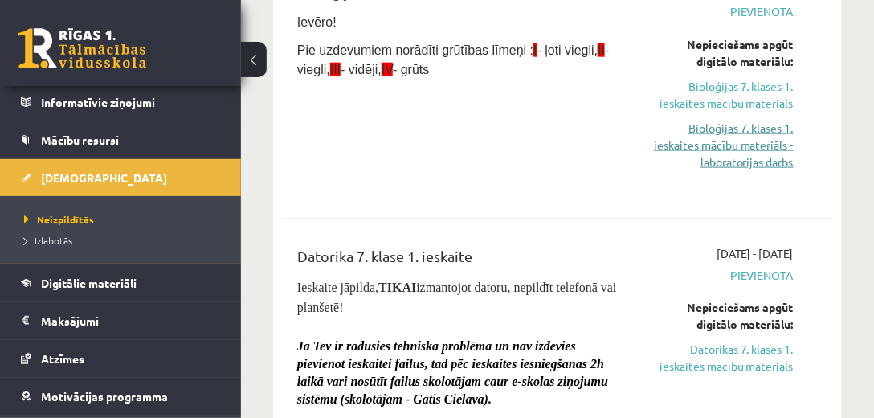
scroll to position [413, 0]
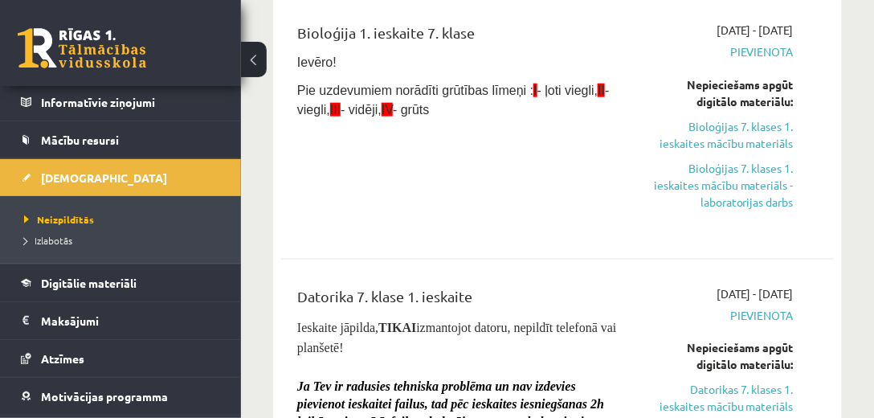
click at [689, 54] on span "Pievienota" at bounding box center [718, 51] width 149 height 17
click at [748, 141] on link "Bioloģijas 7. klases 1. ieskaites mācību materiāls" at bounding box center [718, 135] width 149 height 34
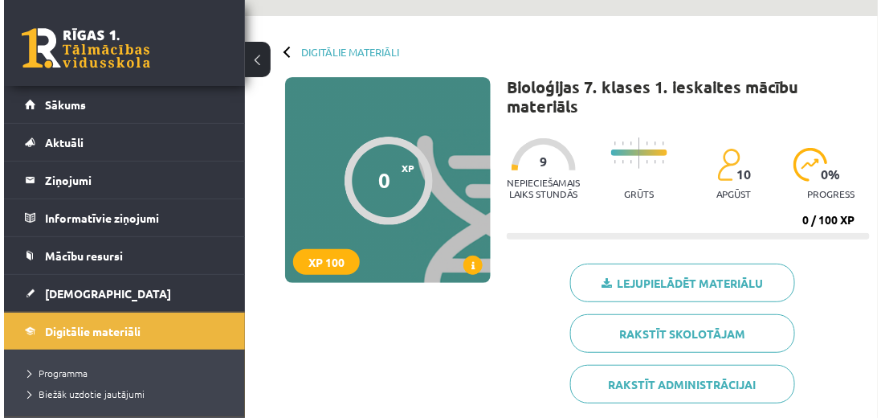
scroll to position [46, 0]
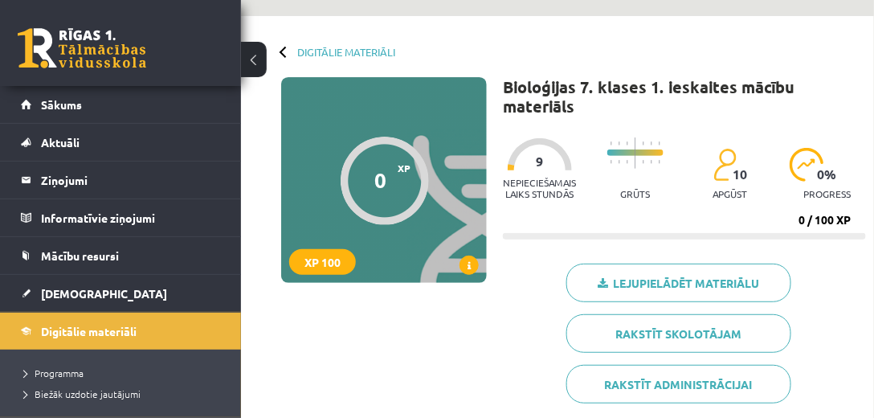
drag, startPoint x: 345, startPoint y: 258, endPoint x: 383, endPoint y: 239, distance: 42.0
click at [345, 257] on div "XP 100" at bounding box center [322, 262] width 67 height 26
click at [471, 271] on span at bounding box center [468, 264] width 19 height 19
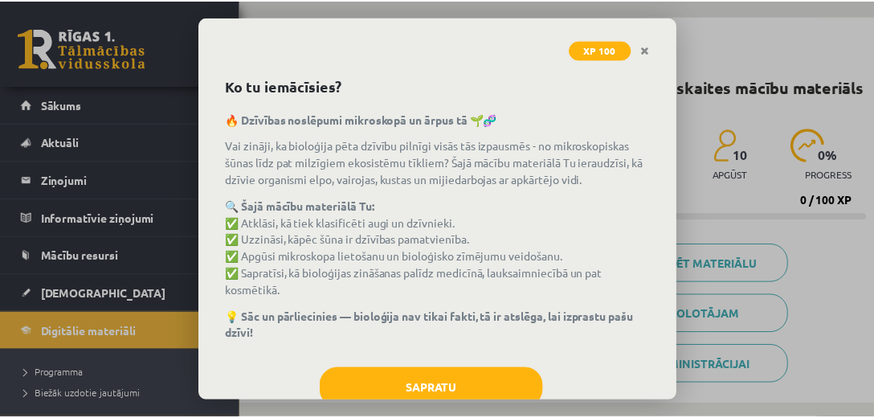
scroll to position [75, 0]
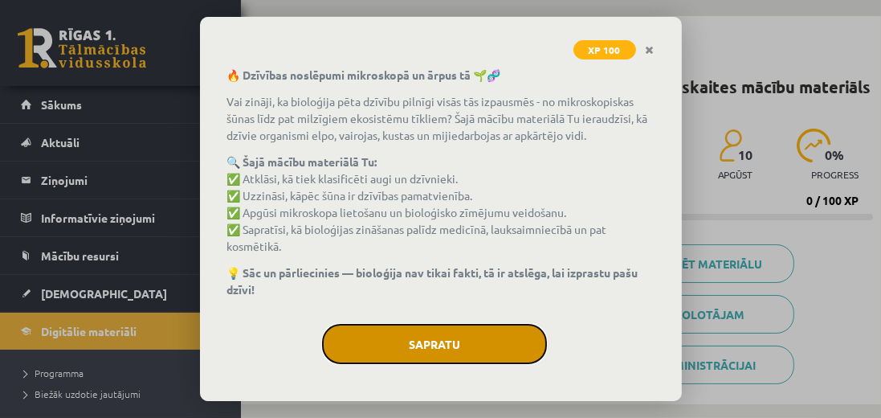
click at [423, 345] on button "Sapratu" at bounding box center [434, 344] width 225 height 40
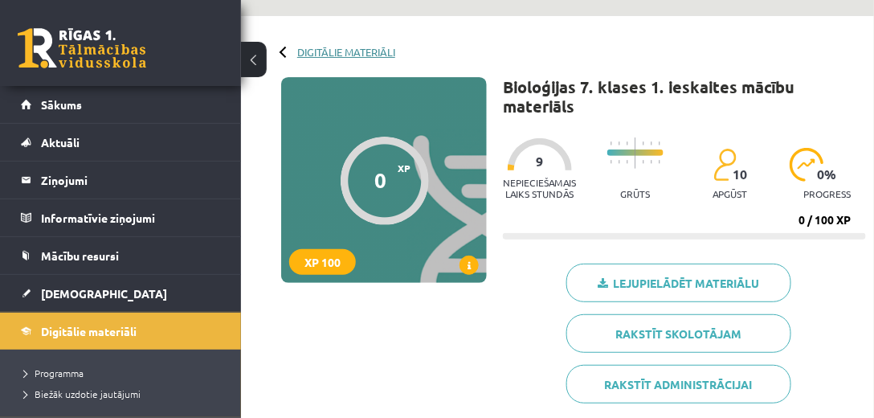
click at [320, 54] on link "Digitālie materiāli" at bounding box center [346, 52] width 98 height 12
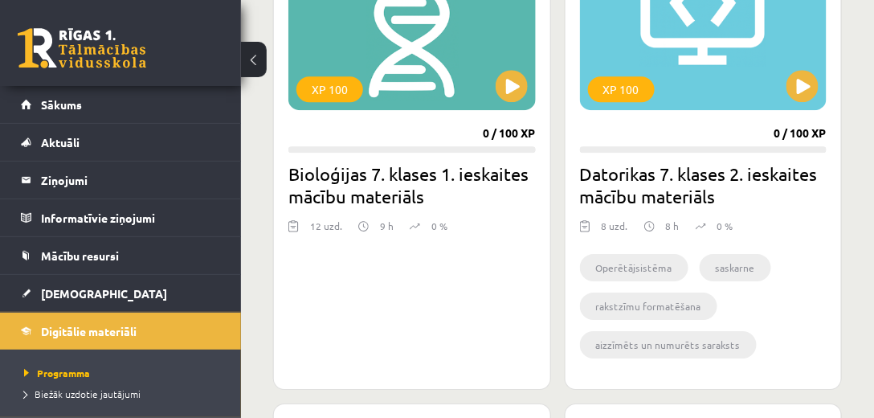
scroll to position [1101, 0]
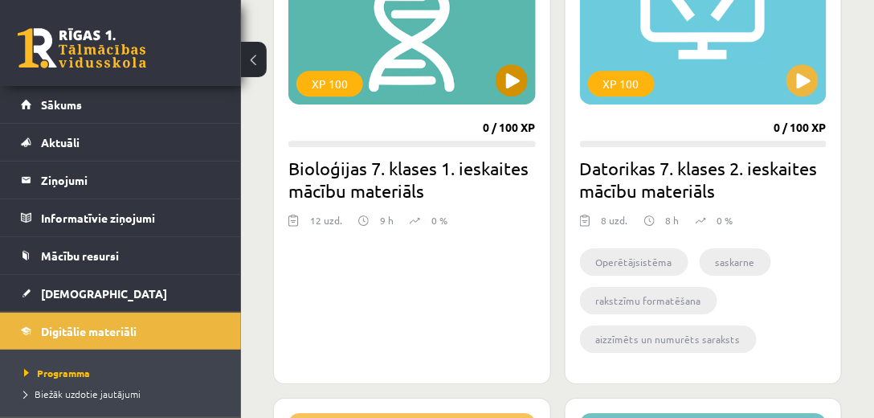
click at [445, 86] on div "XP 100" at bounding box center [411, 4] width 247 height 201
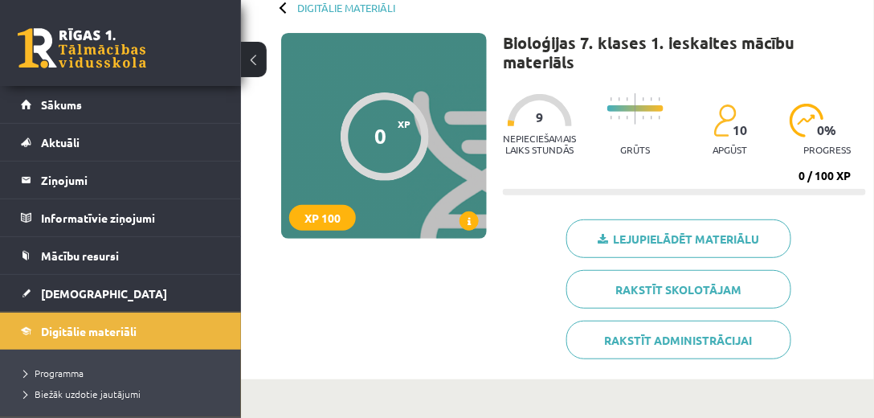
scroll to position [92, 0]
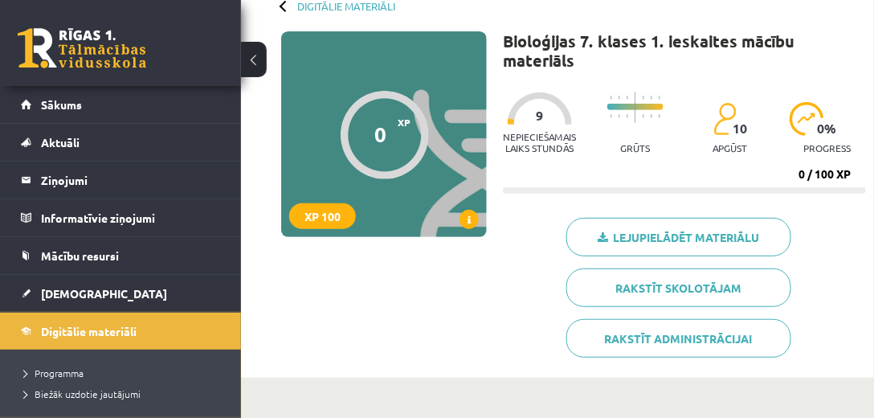
click at [618, 103] on div at bounding box center [635, 98] width 56 height 12
click at [800, 134] on img at bounding box center [806, 119] width 35 height 34
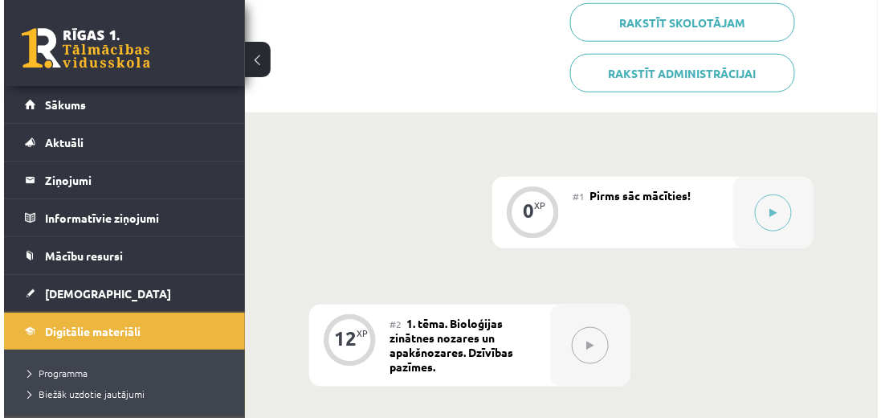
scroll to position [367, 0]
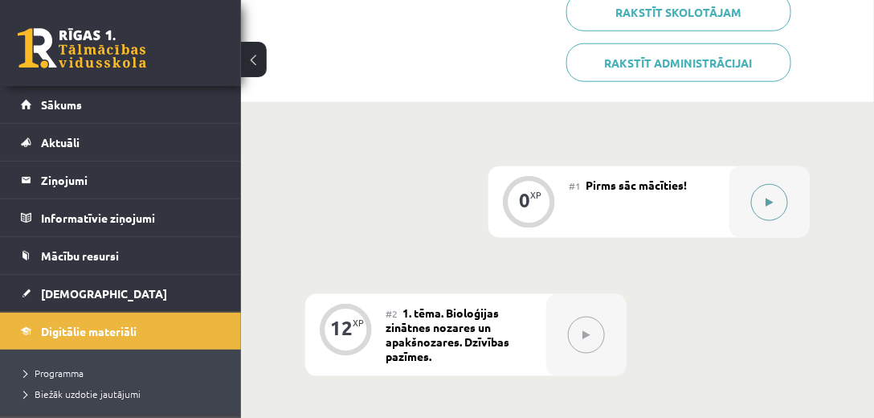
click at [767, 202] on icon at bounding box center [769, 203] width 7 height 10
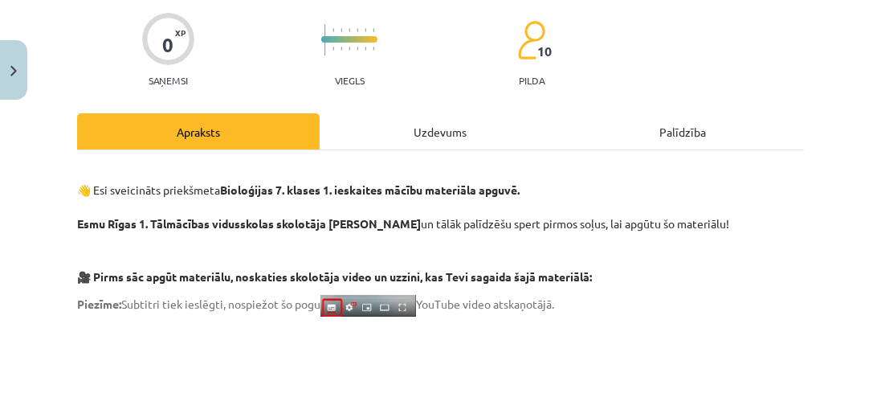
scroll to position [137, 0]
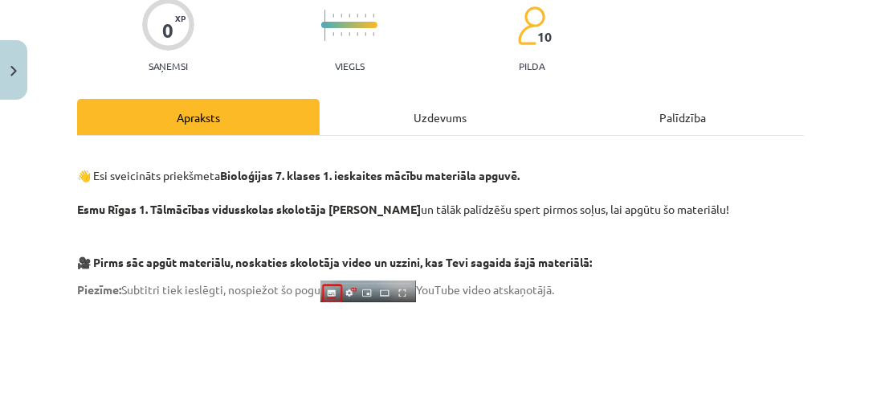
click at [435, 114] on div "Uzdevums" at bounding box center [441, 117] width 243 height 36
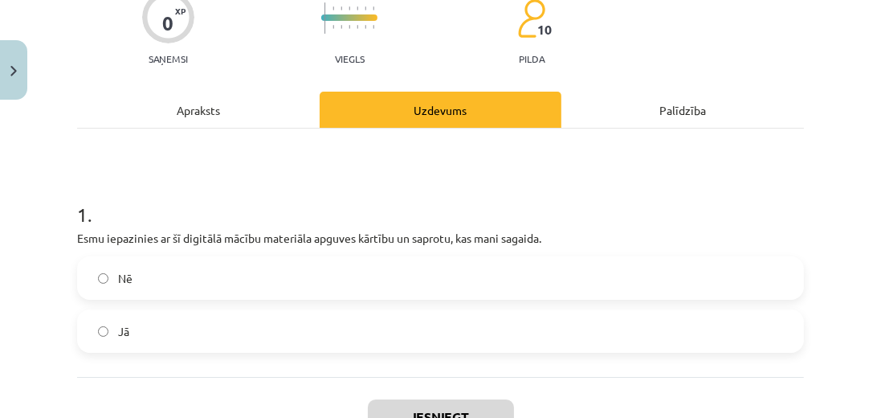
scroll to position [126, 0]
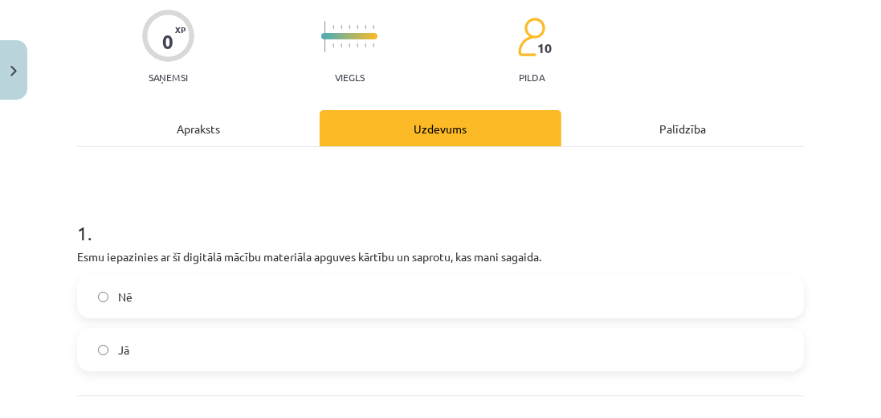
click at [201, 122] on div "Apraksts" at bounding box center [198, 128] width 243 height 36
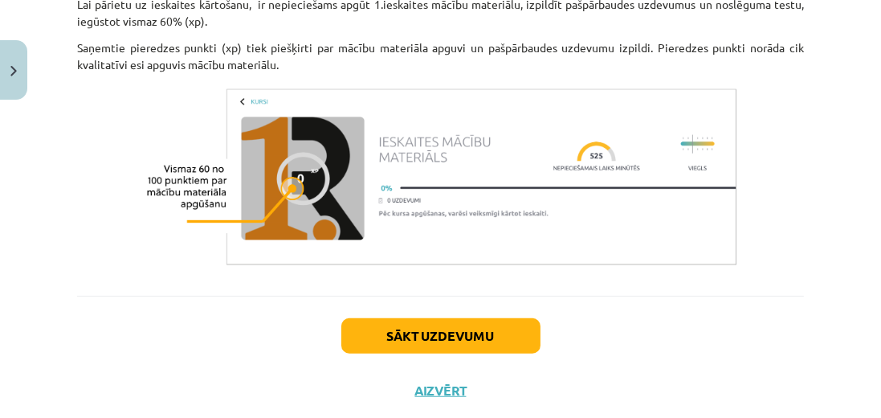
scroll to position [1336, 0]
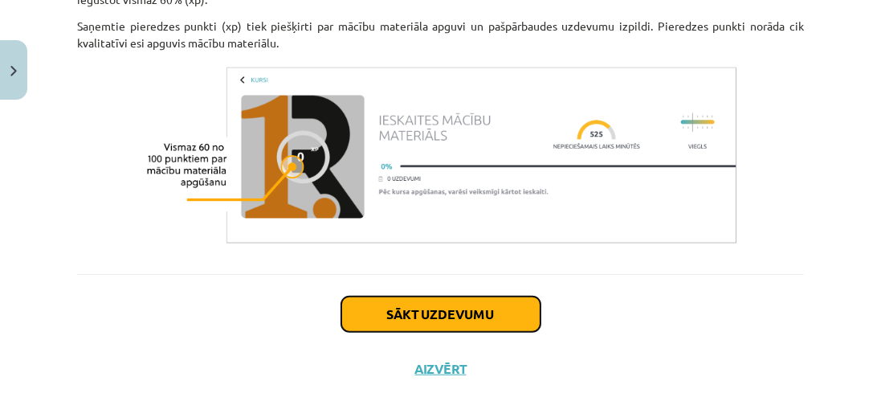
click at [446, 302] on button "Sākt uzdevumu" at bounding box center [440, 313] width 199 height 35
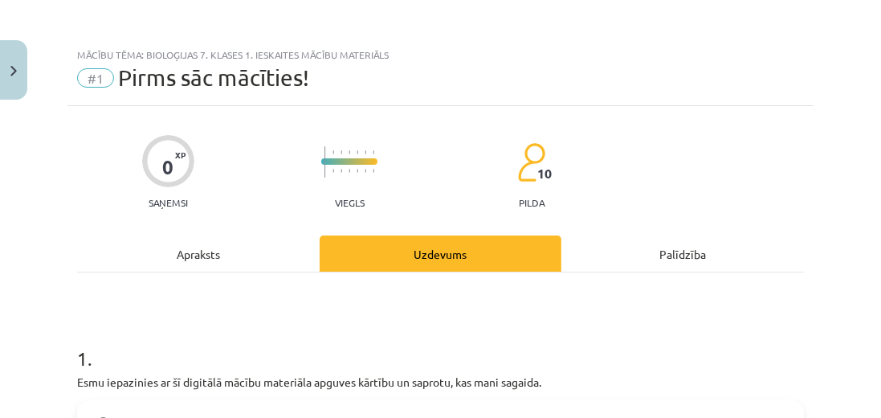
scroll to position [0, 0]
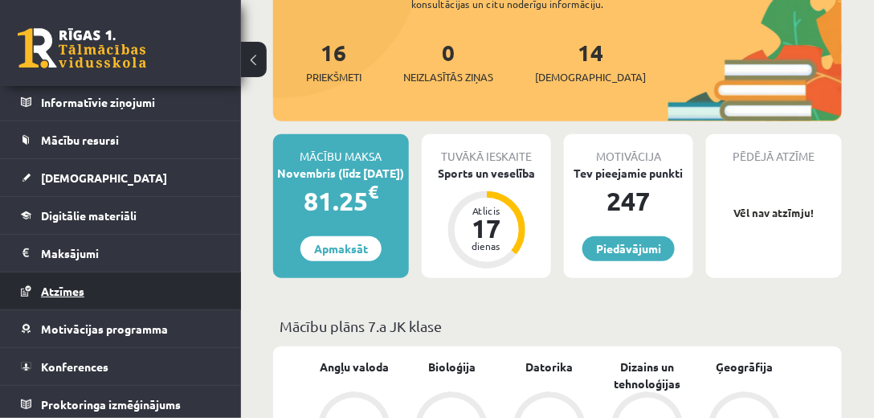
scroll to position [229, 0]
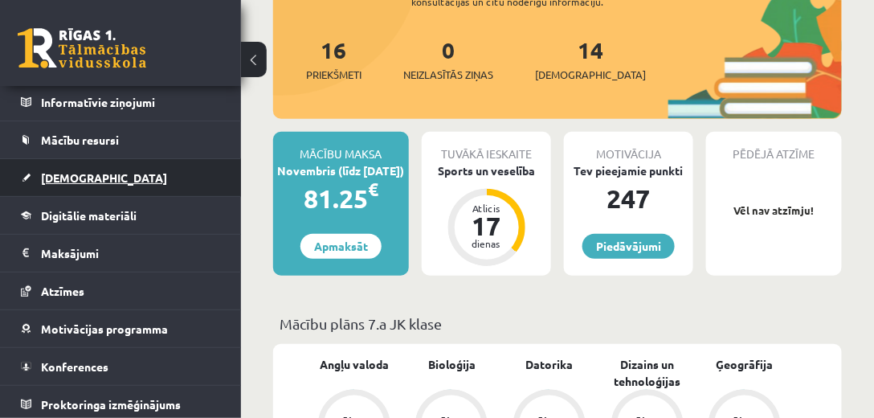
click at [59, 170] on span "[DEMOGRAPHIC_DATA]" at bounding box center [104, 177] width 126 height 14
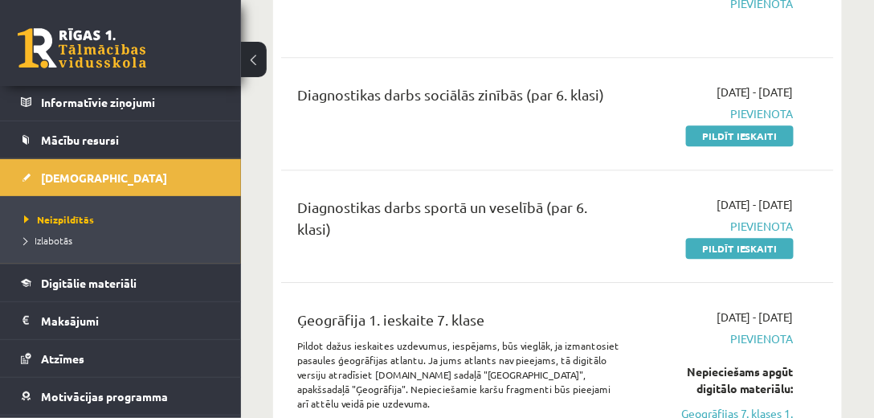
scroll to position [1101, 0]
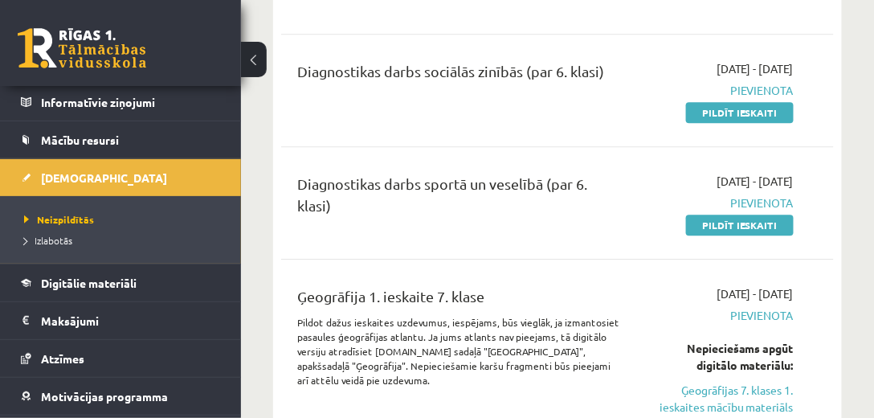
drag, startPoint x: 345, startPoint y: 62, endPoint x: 621, endPoint y: 59, distance: 275.5
click at [621, 60] on div "Diagnostikas darbs sociālās zinībās (par 6. klasi)" at bounding box center [458, 90] width 347 height 60
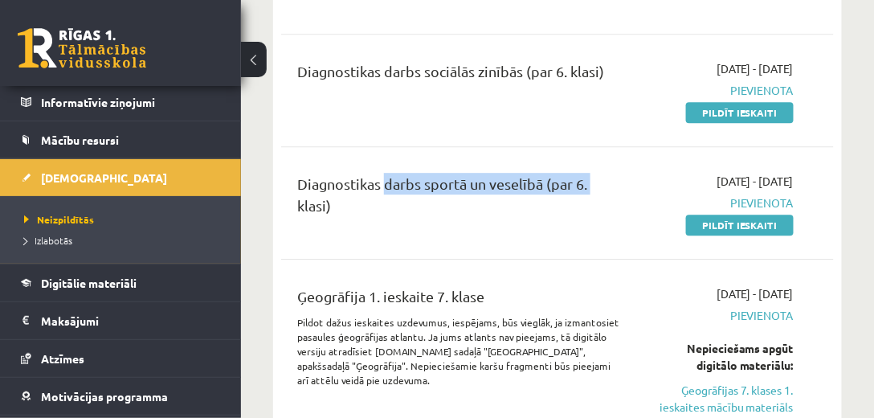
drag, startPoint x: 419, startPoint y: 183, endPoint x: 602, endPoint y: 177, distance: 183.2
click at [602, 177] on div "Diagnostikas darbs sportā un veselībā (par 6. klasi)" at bounding box center [458, 198] width 323 height 51
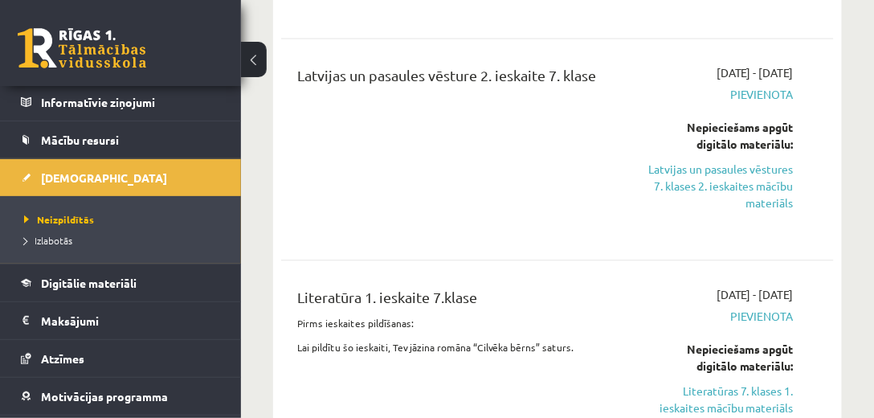
scroll to position [2294, 0]
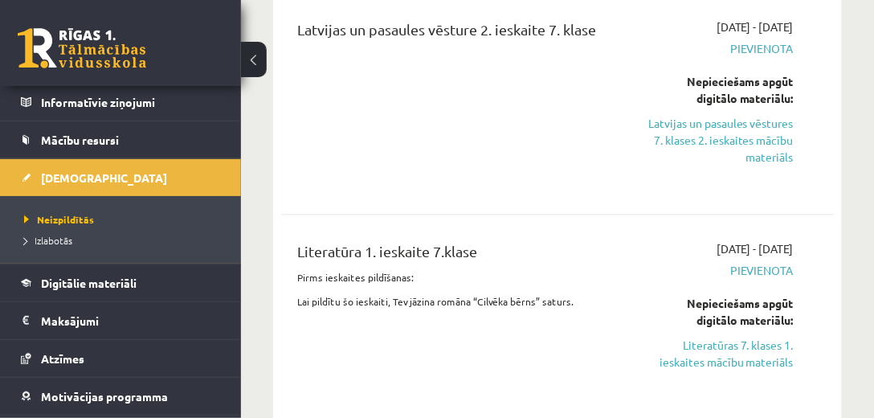
drag, startPoint x: 805, startPoint y: 21, endPoint x: 689, endPoint y: 28, distance: 115.9
click at [689, 28] on div "2025-10-16 - 2025-10-31 Pievienota Nepieciešams apgūt digitālo materiālu: Latvi…" at bounding box center [718, 103] width 173 height 169
drag, startPoint x: 812, startPoint y: 240, endPoint x: 670, endPoint y: 245, distance: 142.2
click at [670, 245] on div "Literatūra 1. ieskaite 7.klase Pirms ieskaites pildīšanas: Lai pildītu šo ieska…" at bounding box center [557, 317] width 520 height 153
click at [624, 263] on div "Literatūra 1. ieskaite 7.klase Pirms ieskaites pildīšanas: Lai pildītu šo ieska…" at bounding box center [458, 317] width 347 height 153
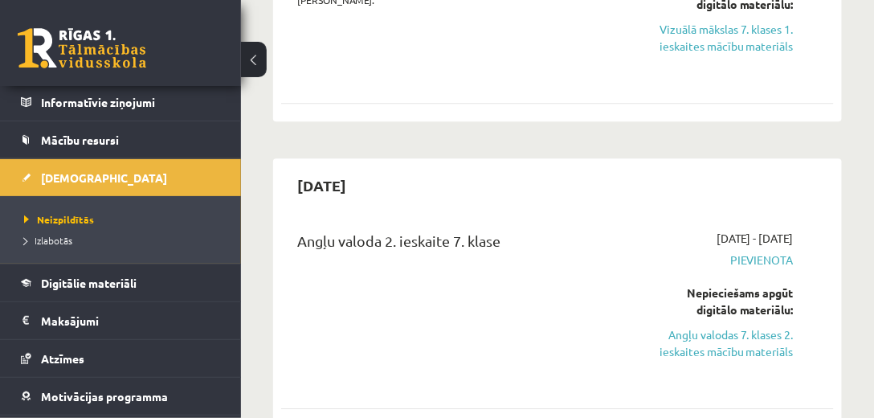
scroll to position [4084, 0]
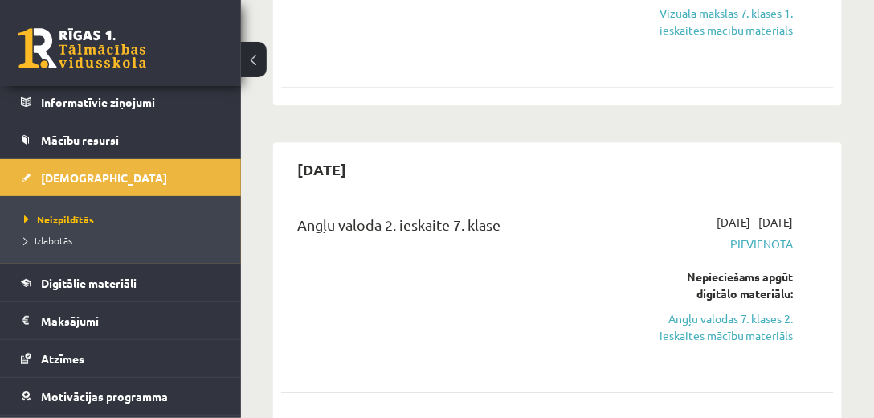
drag, startPoint x: 281, startPoint y: 159, endPoint x: 377, endPoint y: 141, distance: 97.3
click at [362, 150] on h2 "2025-11-15" at bounding box center [321, 169] width 81 height 38
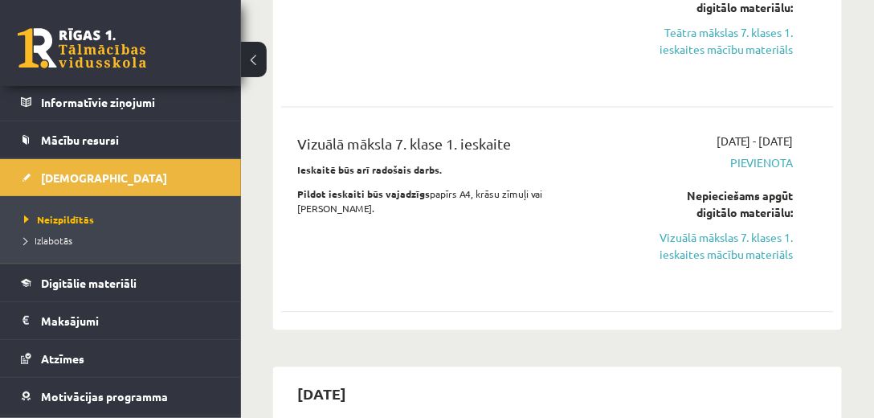
scroll to position [3855, 0]
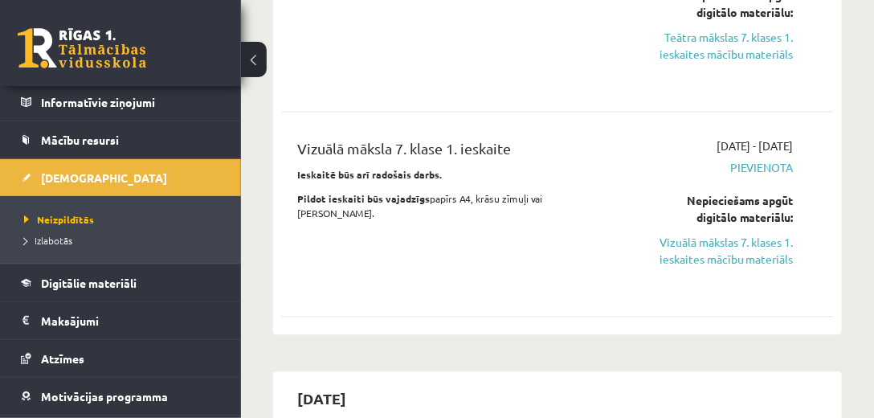
click at [369, 230] on div "Vizuālā māksla 7. klase 1. ieskaite Ieskaitē būs arī radošais darbs. Pildot ies…" at bounding box center [458, 213] width 347 height 153
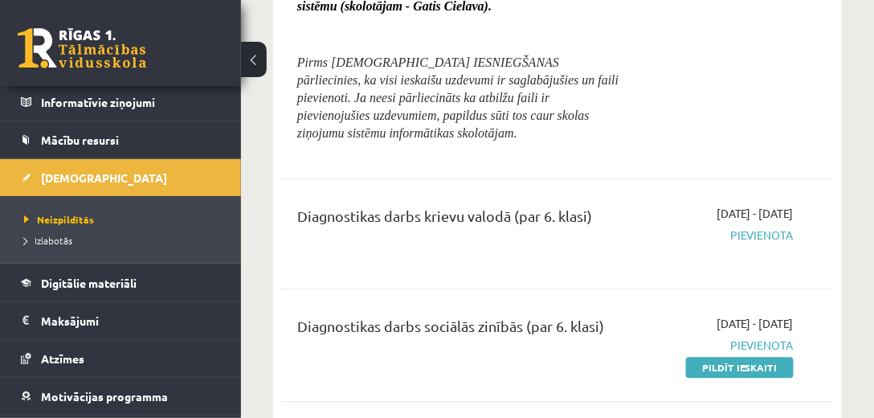
scroll to position [826, 0]
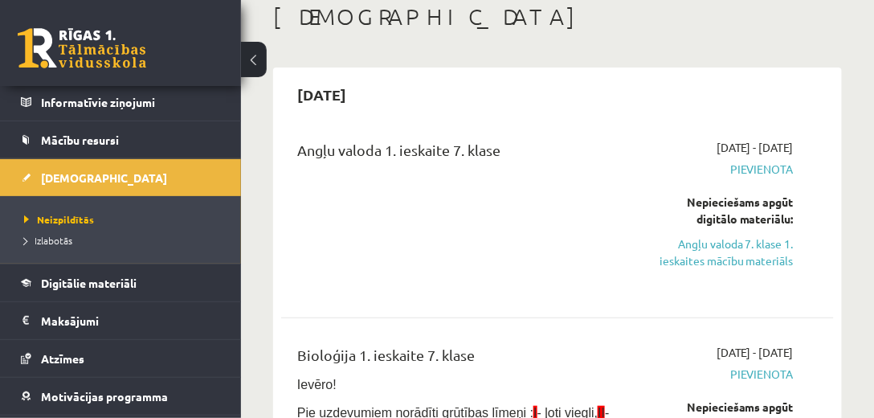
scroll to position [92, 0]
click at [40, 43] on link at bounding box center [82, 48] width 128 height 40
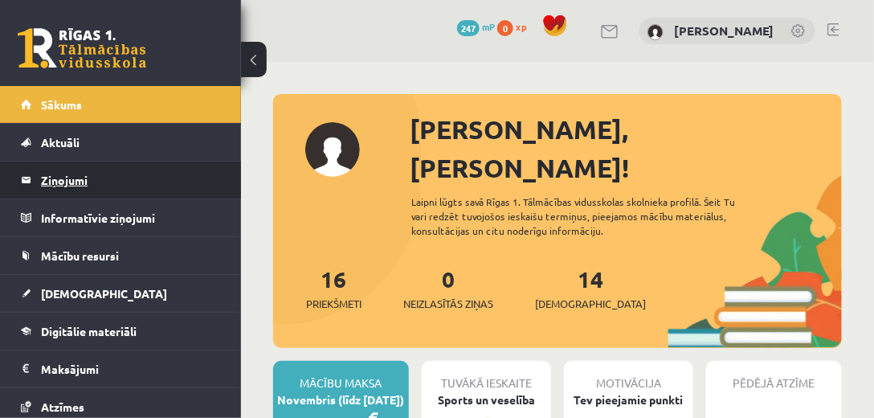
click at [88, 175] on legend "Ziņojumi 0" at bounding box center [131, 179] width 180 height 37
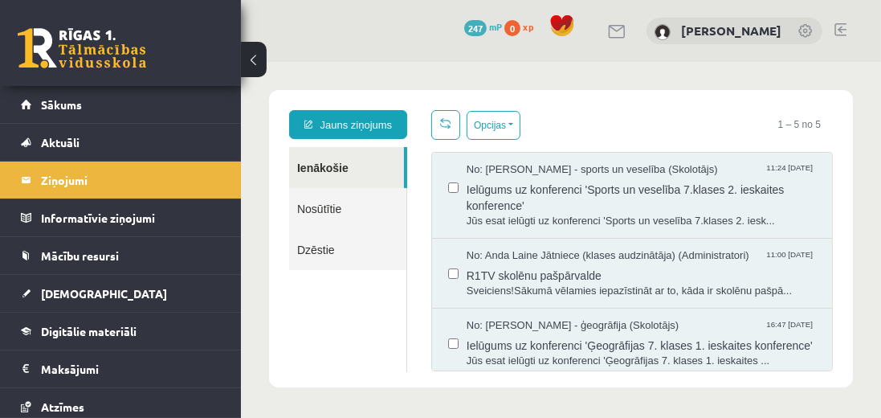
click at [324, 208] on link "Nosūtītie" at bounding box center [346, 207] width 117 height 41
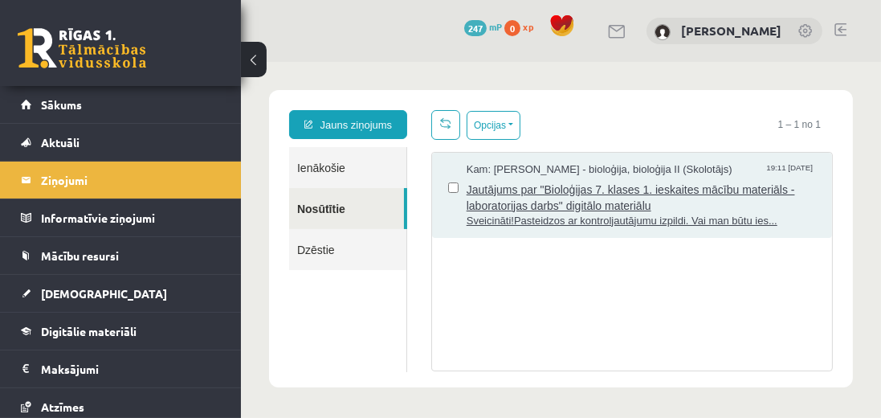
click at [562, 218] on span "Sveicināti!Pasteidzos ar kontroljautājumu izpildi. Vai man būtu ies..." at bounding box center [640, 220] width 349 height 15
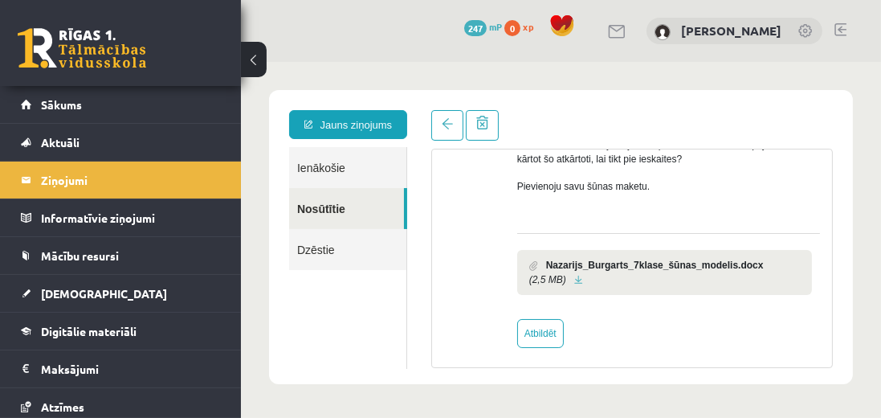
scroll to position [186, 0]
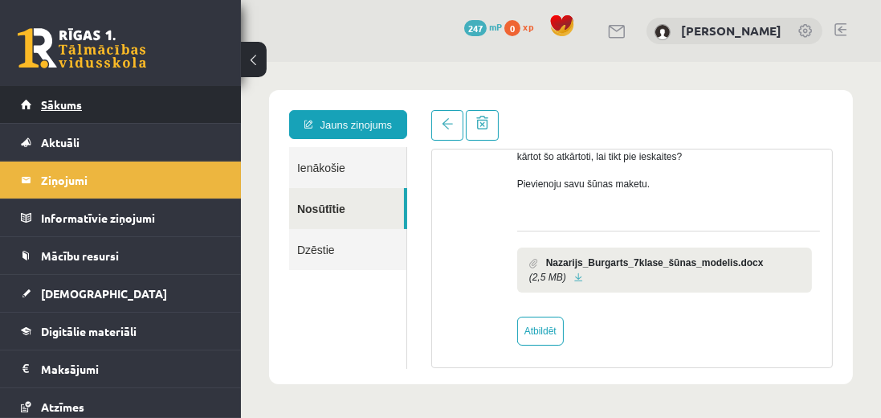
click at [66, 111] on link "Sākums" at bounding box center [121, 104] width 200 height 37
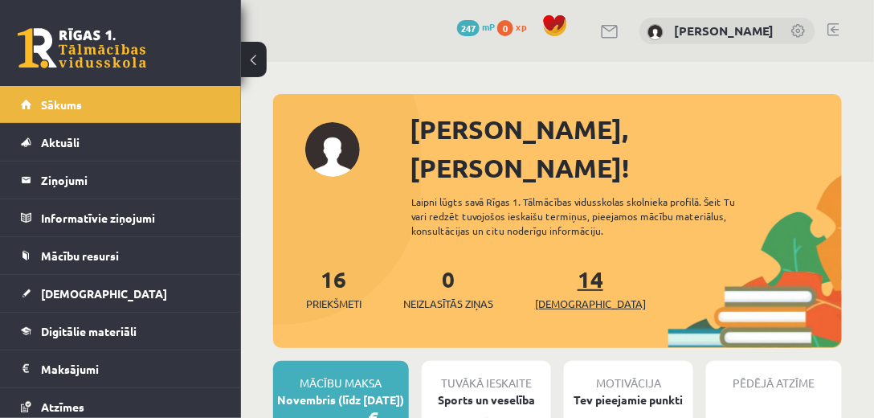
click at [570, 264] on link "14 Ieskaites" at bounding box center [590, 287] width 111 height 47
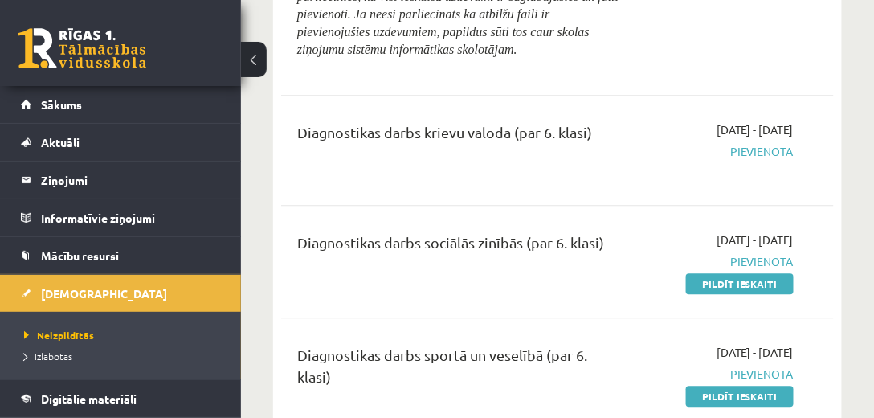
scroll to position [917, 0]
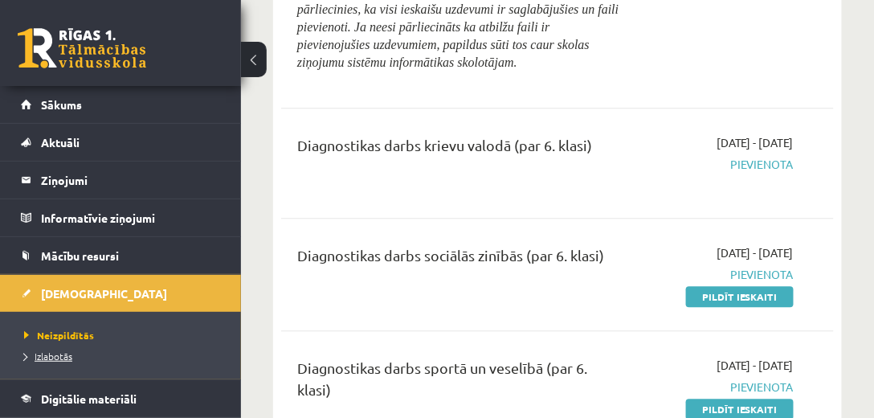
click at [53, 353] on span "Izlabotās" at bounding box center [48, 355] width 48 height 13
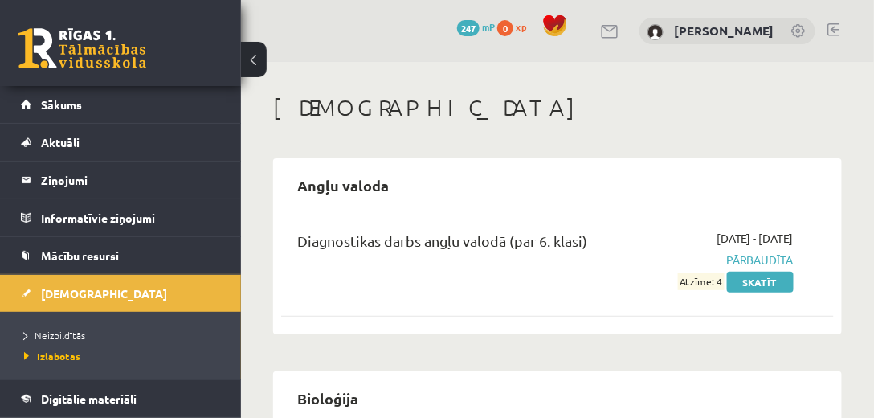
click at [74, 39] on link at bounding box center [82, 48] width 128 height 40
